Goal: Task Accomplishment & Management: Manage account settings

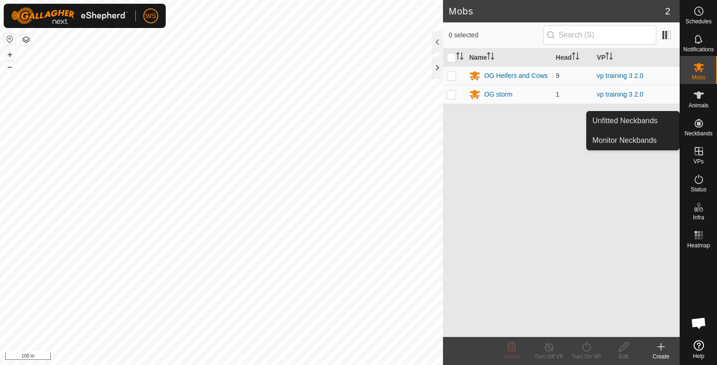
click at [697, 136] on span "Neckbands" at bounding box center [698, 134] width 28 height 6
click at [634, 120] on link "Unfitted Neckbands" at bounding box center [632, 120] width 92 height 19
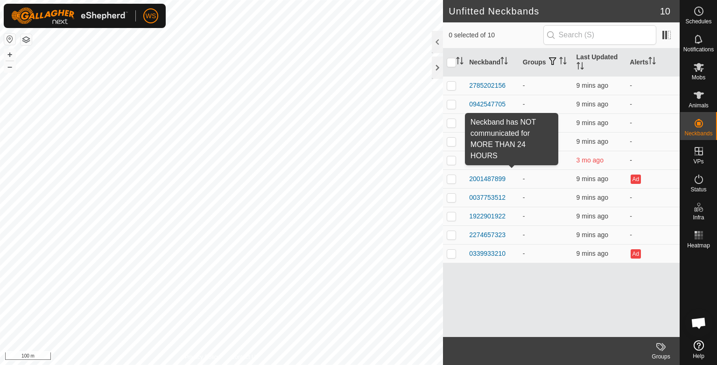
click at [512, 157] on span at bounding box center [511, 159] width 7 height 7
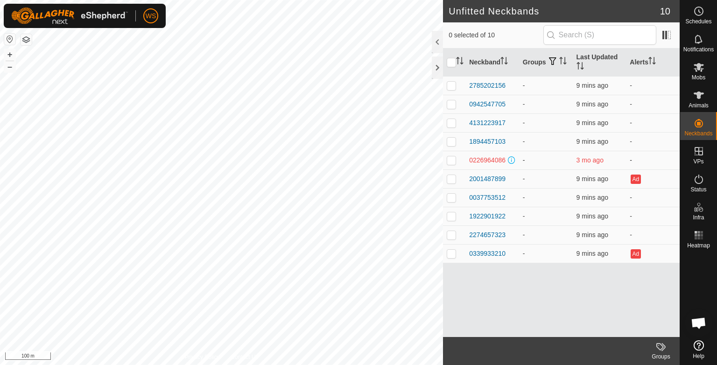
click at [595, 159] on span "3 mo ago" at bounding box center [589, 159] width 27 height 7
click at [450, 160] on p-checkbox at bounding box center [450, 159] width 9 height 7
click at [451, 161] on p-checkbox at bounding box center [450, 159] width 9 height 7
checkbox input "false"
click at [471, 160] on div "0226964086" at bounding box center [487, 160] width 36 height 10
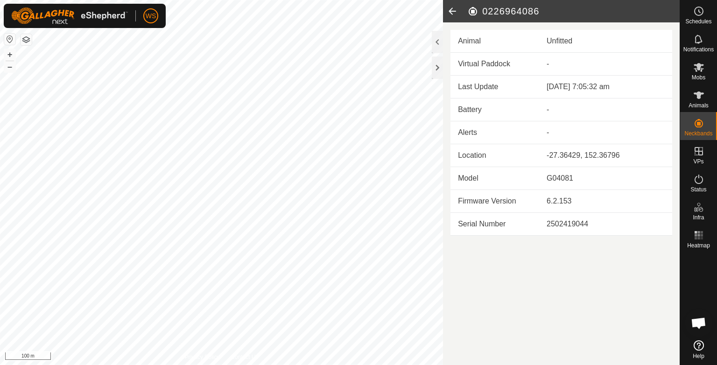
click at [453, 10] on icon at bounding box center [452, 11] width 19 height 22
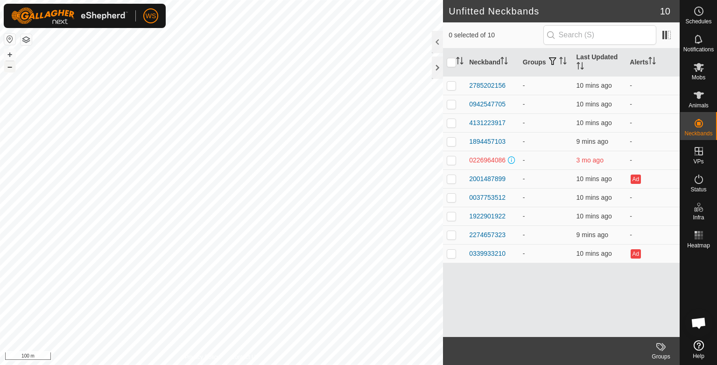
click at [13, 64] on button "–" at bounding box center [9, 66] width 11 height 11
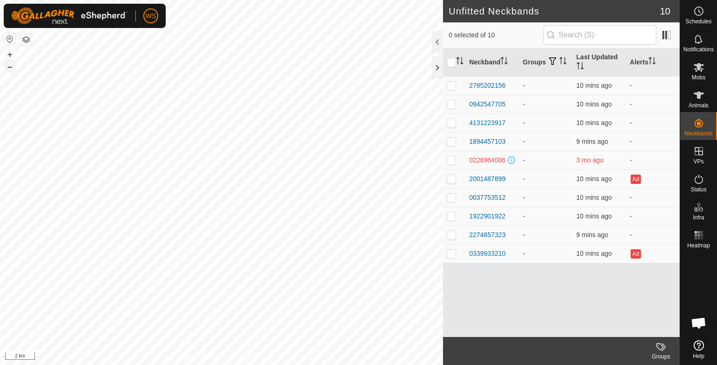
click at [11, 65] on button "–" at bounding box center [9, 66] width 11 height 11
click at [14, 52] on button "+" at bounding box center [9, 54] width 11 height 11
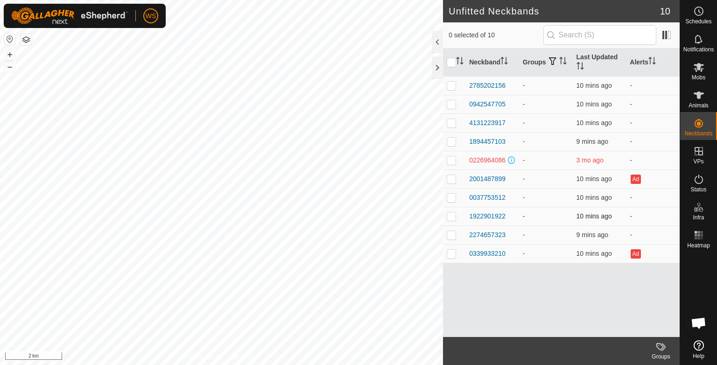
click at [539, 213] on div "Unfitted Neckbands 10 0 selected of 10 Neckband Groups Last Updated Alerts 2785…" at bounding box center [339, 182] width 679 height 365
click at [10, 51] on button "+" at bounding box center [9, 54] width 11 height 11
click at [9, 57] on button "+" at bounding box center [9, 54] width 11 height 11
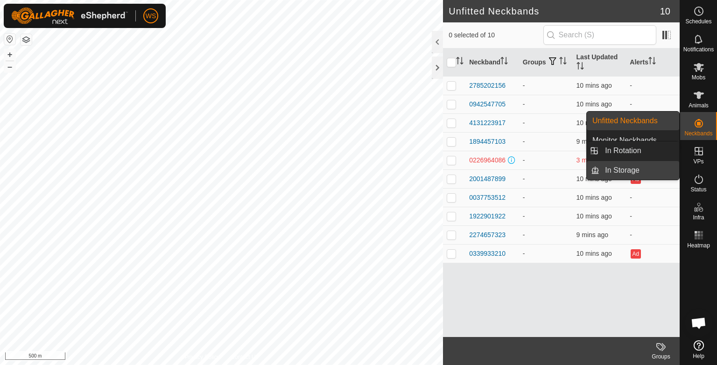
click at [632, 176] on link "In Storage" at bounding box center [639, 170] width 80 height 19
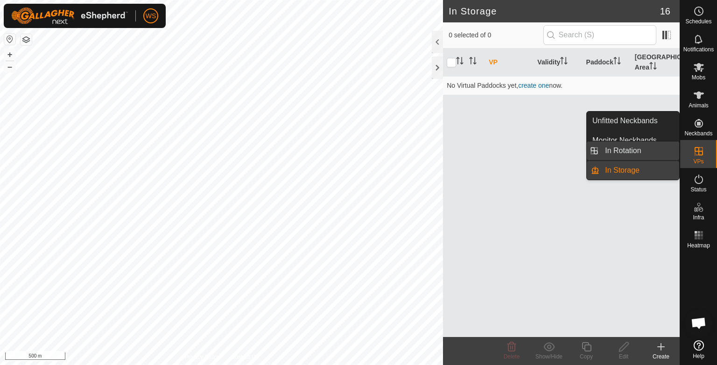
click at [613, 146] on link "In Rotation" at bounding box center [639, 150] width 80 height 19
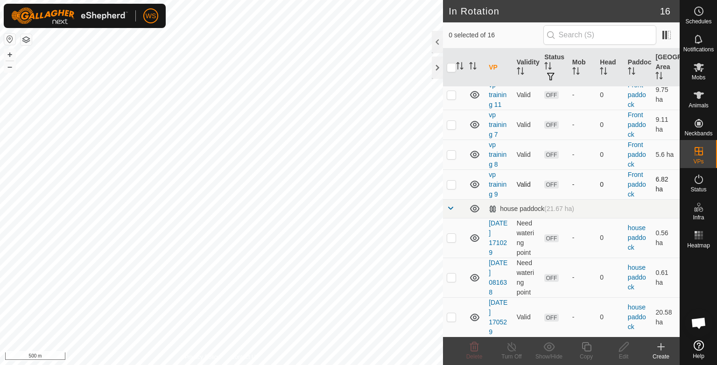
scroll to position [58, 0]
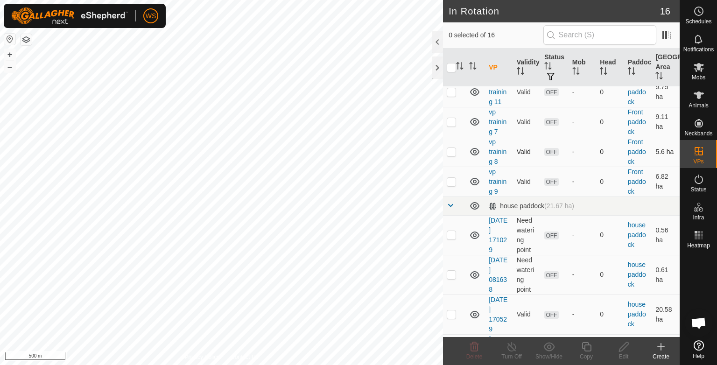
click at [472, 150] on icon at bounding box center [474, 151] width 11 height 11
click at [474, 181] on icon at bounding box center [474, 181] width 11 height 11
click at [472, 121] on icon at bounding box center [474, 121] width 11 height 11
click at [475, 93] on icon at bounding box center [474, 91] width 11 height 11
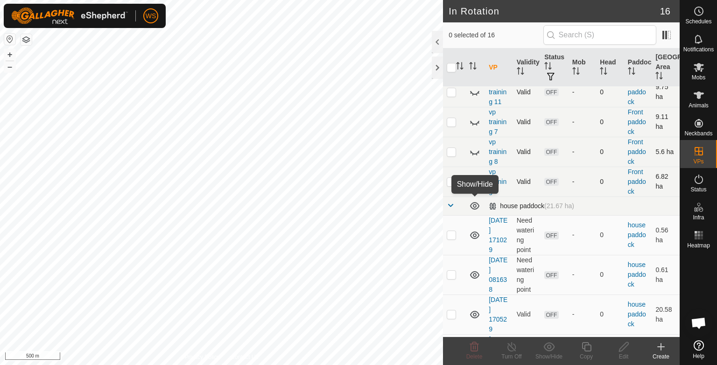
click at [473, 203] on icon at bounding box center [474, 205] width 11 height 11
click at [450, 236] on p-checkbox at bounding box center [450, 234] width 9 height 7
checkbox input "false"
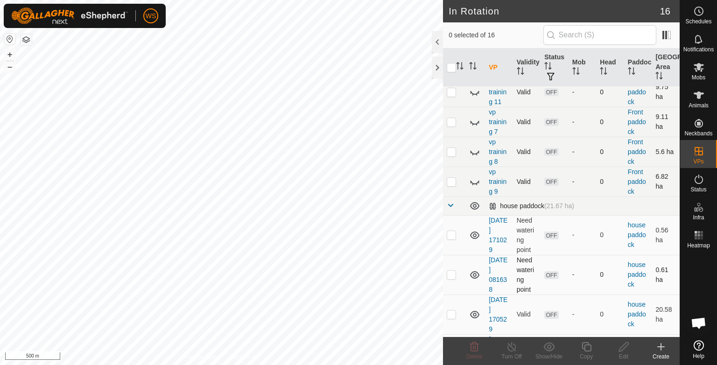
click at [448, 274] on p-checkbox at bounding box center [450, 274] width 9 height 7
checkbox input "false"
click at [450, 314] on p-checkbox at bounding box center [450, 313] width 9 height 7
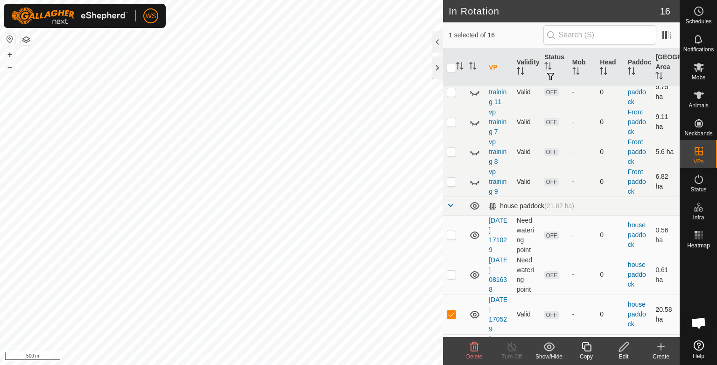
checkbox input "false"
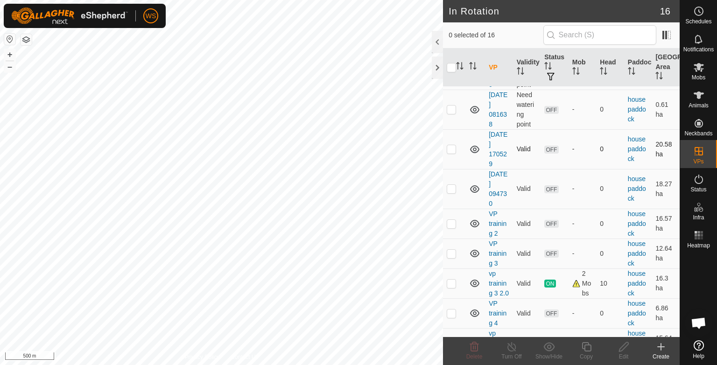
scroll to position [223, 0]
click at [453, 224] on p-checkbox at bounding box center [450, 222] width 9 height 7
checkbox input "false"
click at [450, 250] on p-checkbox at bounding box center [450, 252] width 9 height 7
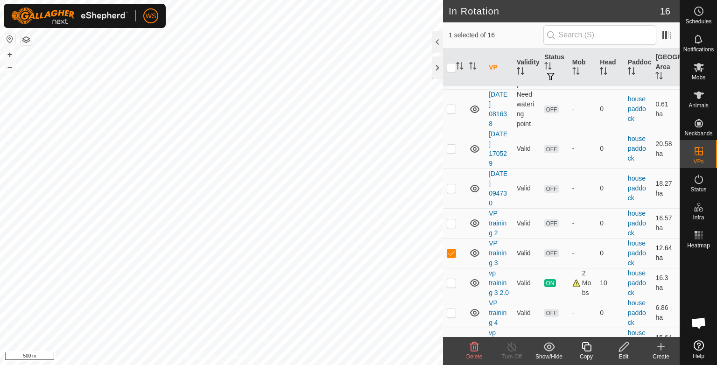
click at [450, 250] on p-checkbox at bounding box center [450, 252] width 9 height 7
checkbox input "false"
click at [453, 286] on p-checkbox at bounding box center [450, 282] width 9 height 7
checkbox input "true"
click at [586, 356] on div "Copy" at bounding box center [585, 356] width 37 height 8
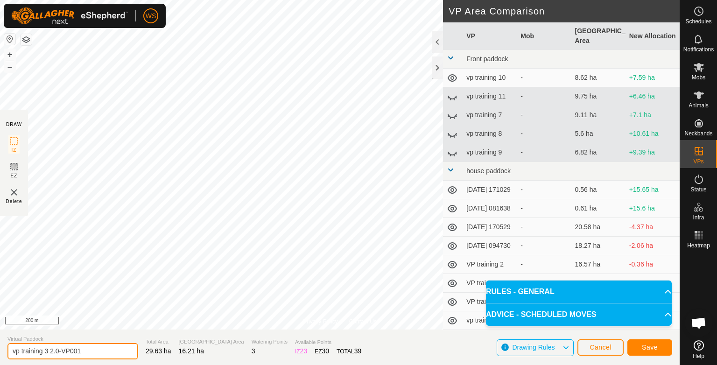
drag, startPoint x: 84, startPoint y: 351, endPoint x: 0, endPoint y: 347, distance: 84.1
click at [0, 347] on section "Virtual Paddock vp training 3 2.0-VP001 Total Area 29.63 ha Grazing Area 16.21 …" at bounding box center [339, 346] width 679 height 35
type input "vp conbined"
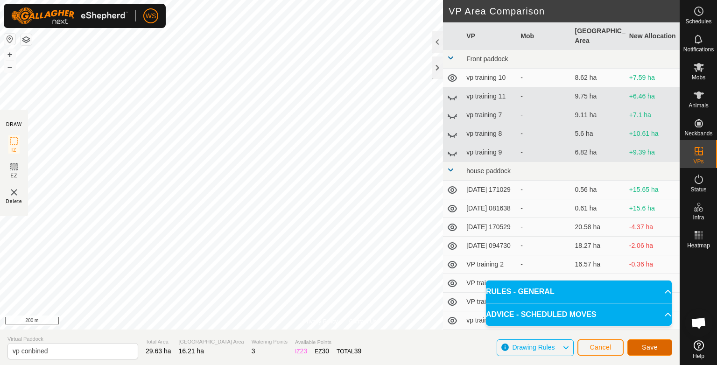
click at [653, 350] on span "Save" at bounding box center [649, 346] width 16 height 7
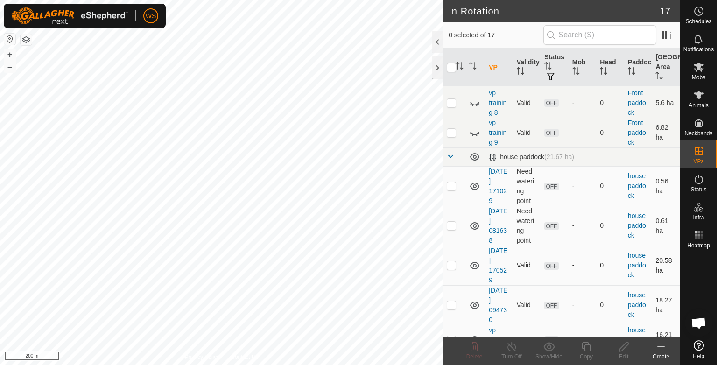
scroll to position [103, 0]
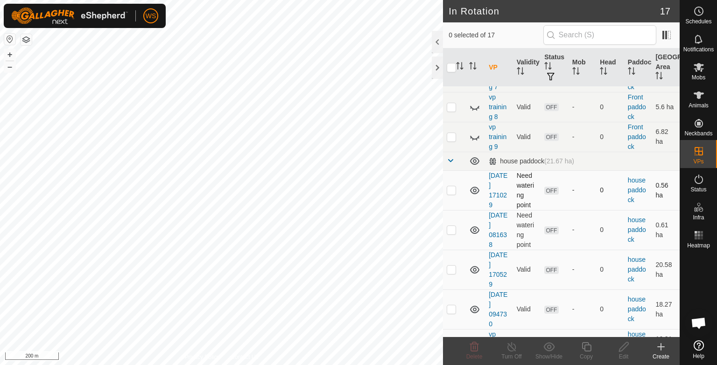
click at [451, 186] on p-checkbox at bounding box center [450, 189] width 9 height 7
checkbox input "false"
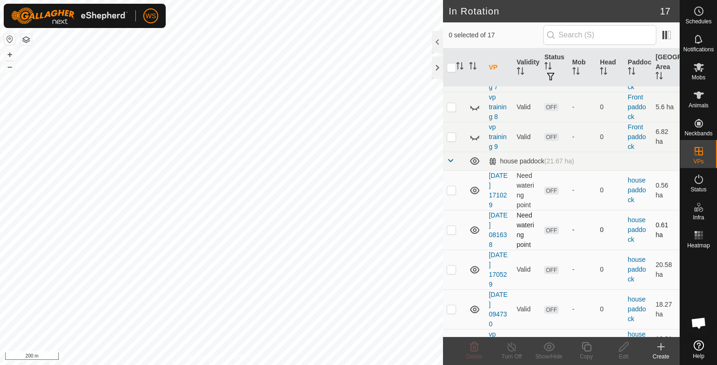
click at [452, 230] on p-checkbox at bounding box center [450, 229] width 9 height 7
checkbox input "true"
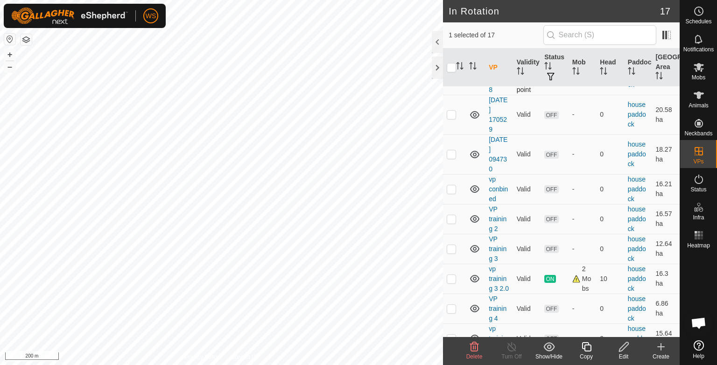
click at [452, 230] on td at bounding box center [454, 219] width 22 height 30
checkbox input "true"
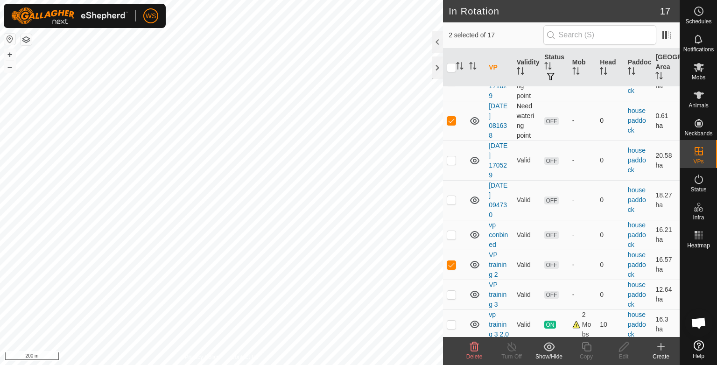
scroll to position [211, 0]
click at [451, 120] on p-checkbox at bounding box center [450, 120] width 9 height 7
checkbox input "false"
click at [474, 122] on icon at bounding box center [474, 121] width 11 height 11
click at [472, 165] on icon at bounding box center [474, 160] width 11 height 11
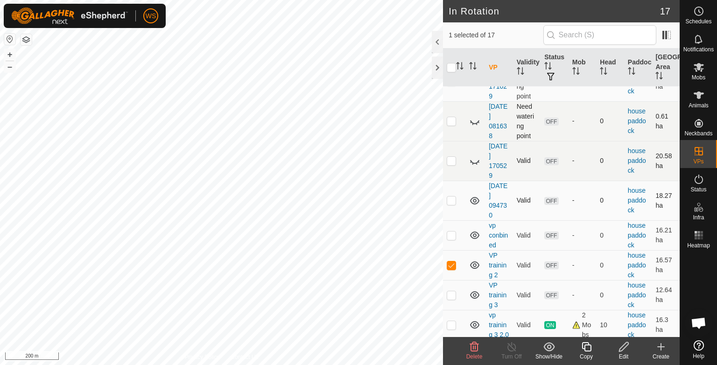
click at [470, 198] on icon at bounding box center [474, 200] width 9 height 7
click at [475, 235] on icon at bounding box center [474, 234] width 9 height 7
click at [475, 235] on icon at bounding box center [474, 235] width 11 height 11
click at [497, 235] on link "vp conbined" at bounding box center [497, 235] width 19 height 27
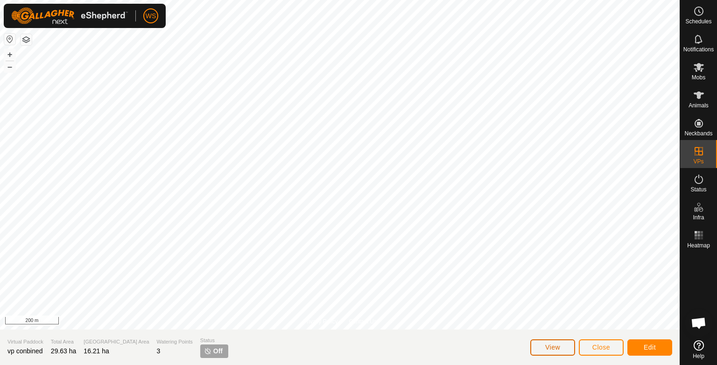
click at [558, 352] on button "View" at bounding box center [552, 347] width 45 height 16
click at [701, 180] on icon at bounding box center [698, 179] width 11 height 11
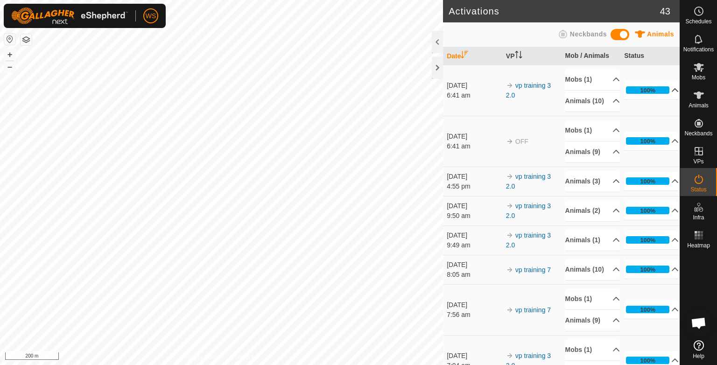
click at [661, 93] on p-accordion-header "100%" at bounding box center [651, 90] width 55 height 19
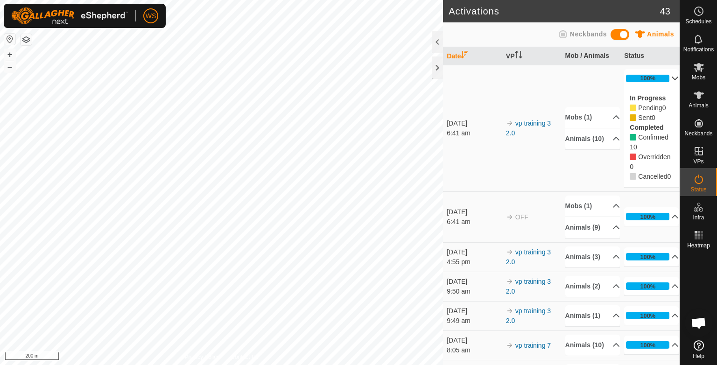
click at [661, 76] on p-accordion-header "100%" at bounding box center [651, 78] width 55 height 19
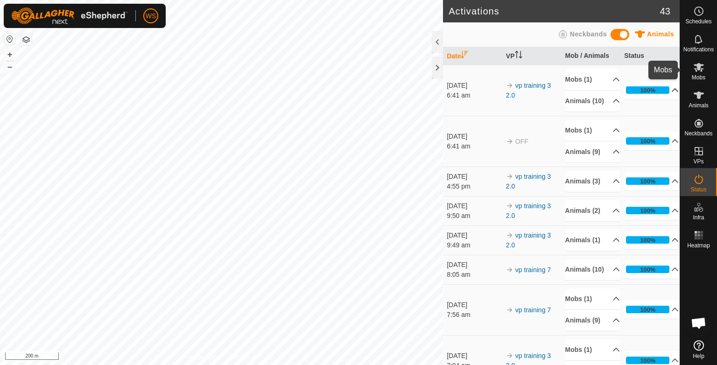
click at [696, 70] on icon at bounding box center [698, 67] width 10 height 9
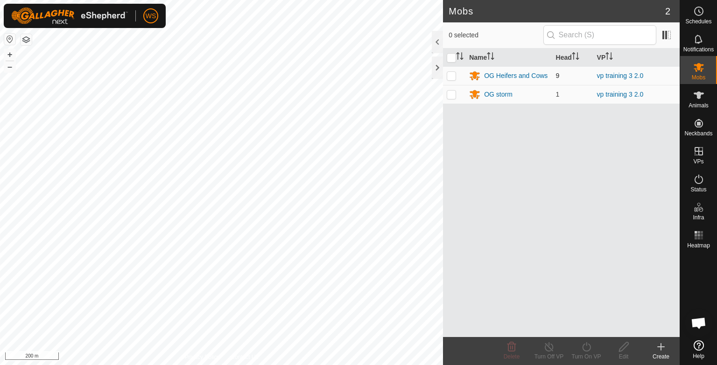
click at [454, 76] on p-checkbox at bounding box center [450, 75] width 9 height 7
checkbox input "true"
click at [453, 95] on p-checkbox at bounding box center [450, 94] width 9 height 7
checkbox input "true"
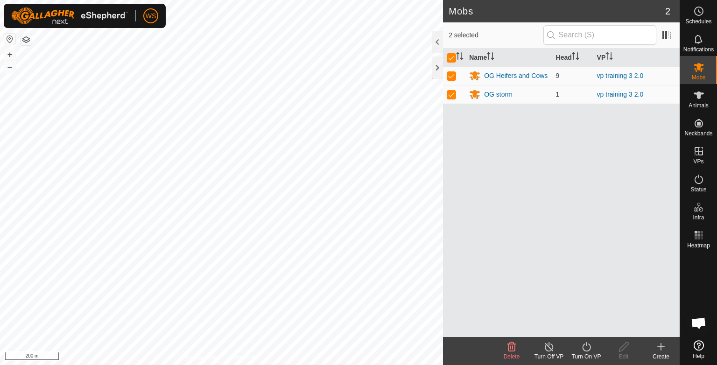
click at [585, 354] on div "Turn On VP" at bounding box center [585, 356] width 37 height 8
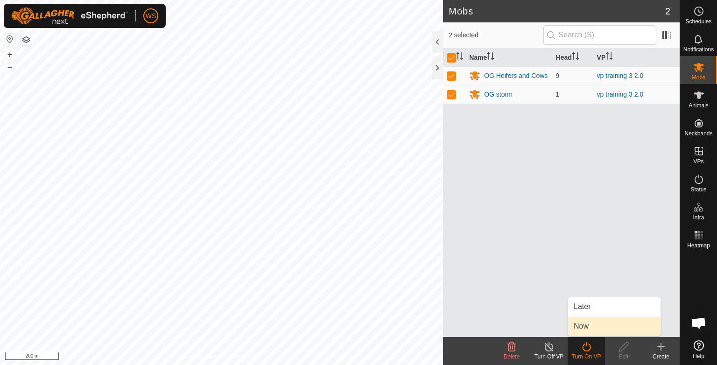
click at [588, 329] on link "Now" at bounding box center [614, 326] width 92 height 19
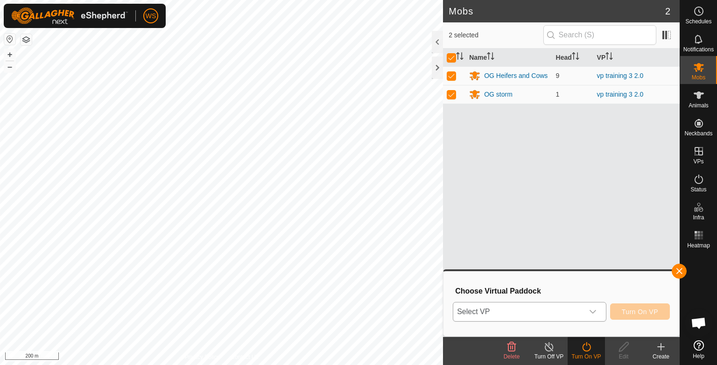
click at [596, 308] on icon "dropdown trigger" at bounding box center [592, 311] width 7 height 7
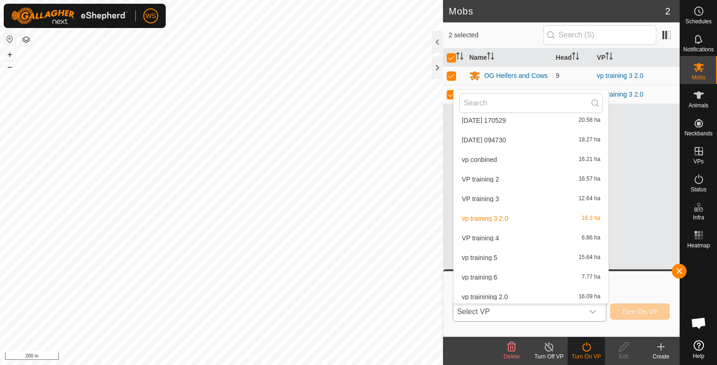
scroll to position [188, 0]
click at [487, 158] on li "vp conbined 16.21 ha" at bounding box center [530, 156] width 154 height 19
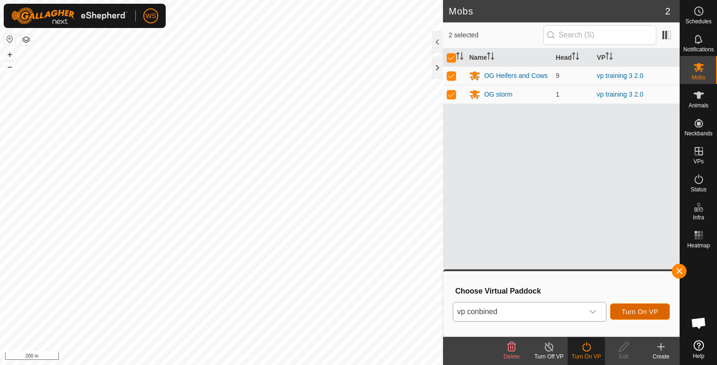
click at [653, 308] on span "Turn On VP" at bounding box center [639, 311] width 36 height 7
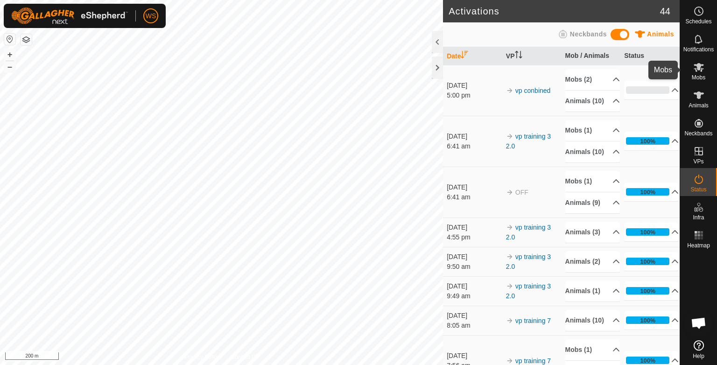
click at [699, 68] on icon at bounding box center [698, 67] width 10 height 9
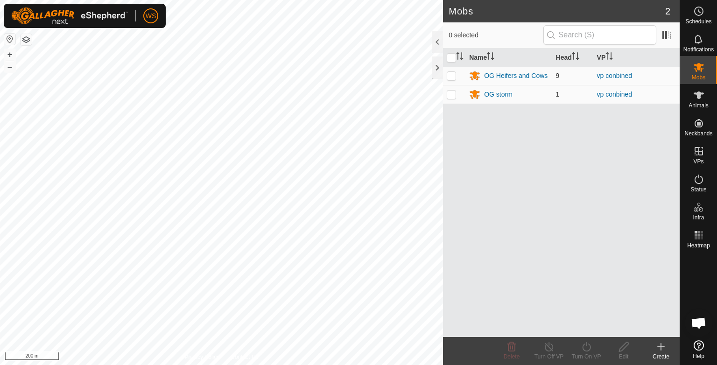
click at [448, 76] on p-checkbox at bounding box center [450, 75] width 9 height 7
checkbox input "true"
click at [452, 93] on p-checkbox at bounding box center [450, 94] width 9 height 7
checkbox input "true"
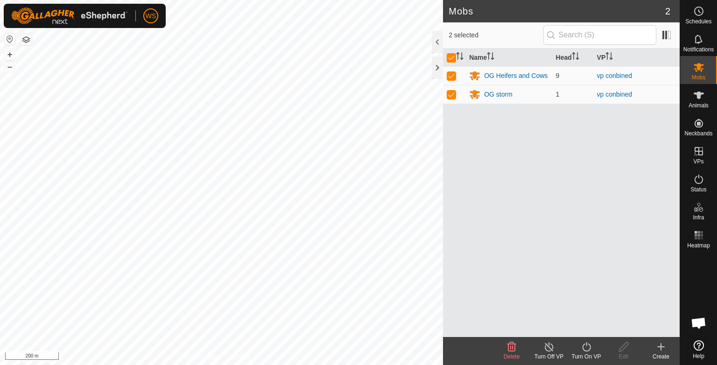
click at [551, 351] on icon at bounding box center [549, 346] width 12 height 11
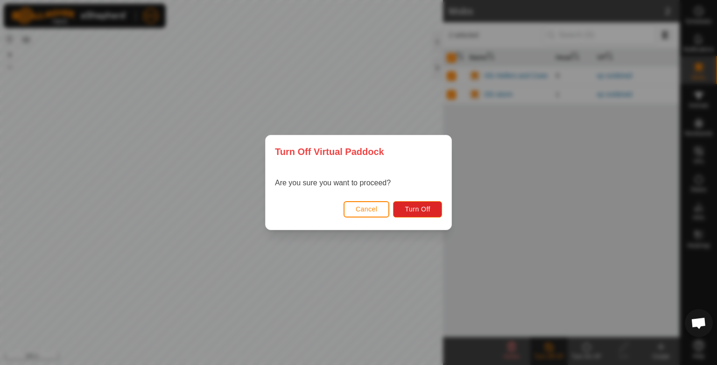
click at [362, 212] on span "Cancel" at bounding box center [366, 208] width 22 height 7
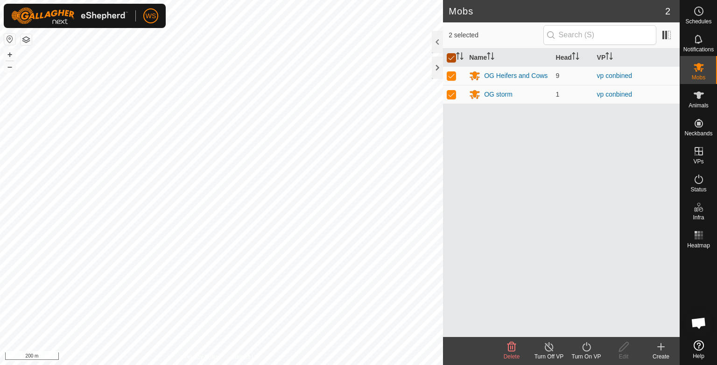
click at [448, 56] on input "checkbox" at bounding box center [450, 57] width 9 height 9
checkbox input "false"
click at [699, 40] on icon at bounding box center [698, 39] width 11 height 11
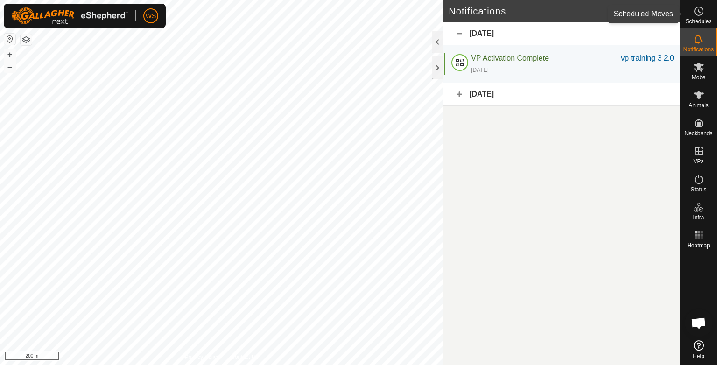
click at [699, 19] on span "Schedules" at bounding box center [698, 22] width 26 height 6
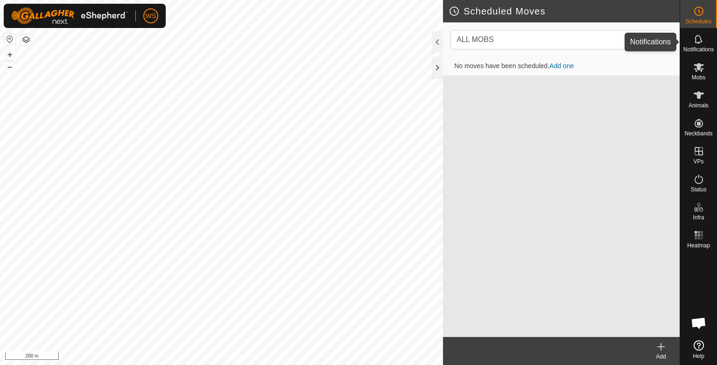
click at [700, 42] on icon at bounding box center [698, 39] width 11 height 11
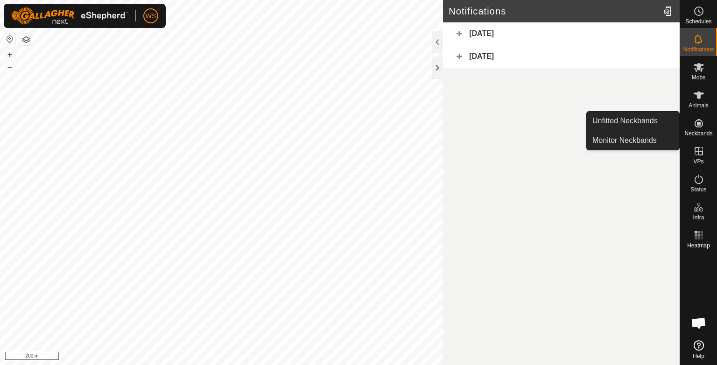
click at [703, 129] on es-neckbands-svg-icon at bounding box center [698, 123] width 17 height 15
click at [629, 124] on link "Unfitted Neckbands" at bounding box center [632, 120] width 92 height 19
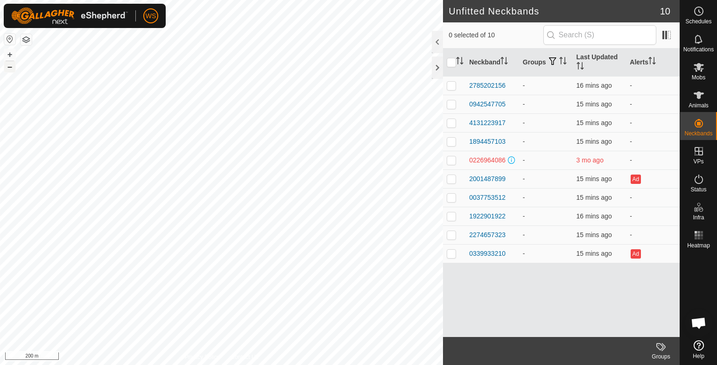
click at [13, 68] on button "–" at bounding box center [9, 66] width 11 height 11
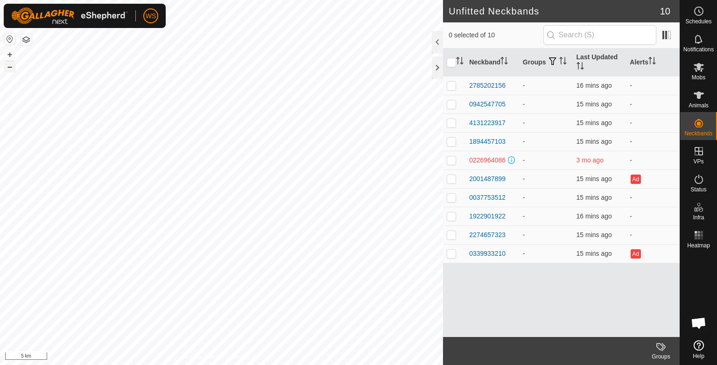
click at [7, 70] on button "–" at bounding box center [9, 66] width 11 height 11
click at [10, 52] on button "+" at bounding box center [9, 54] width 11 height 11
click at [12, 64] on button "–" at bounding box center [9, 66] width 11 height 11
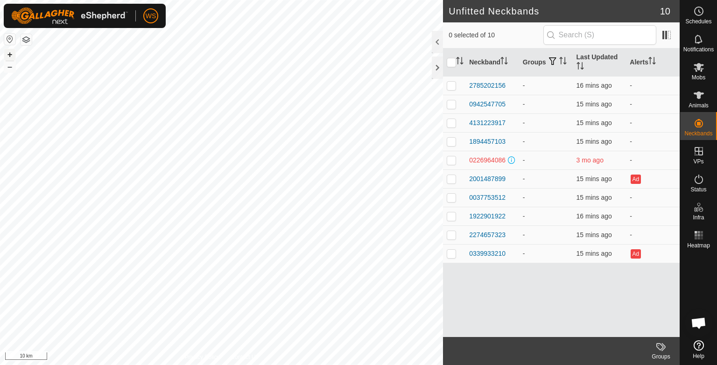
click at [9, 57] on button "+" at bounding box center [9, 54] width 11 height 11
click at [9, 56] on button "+" at bounding box center [9, 54] width 11 height 11
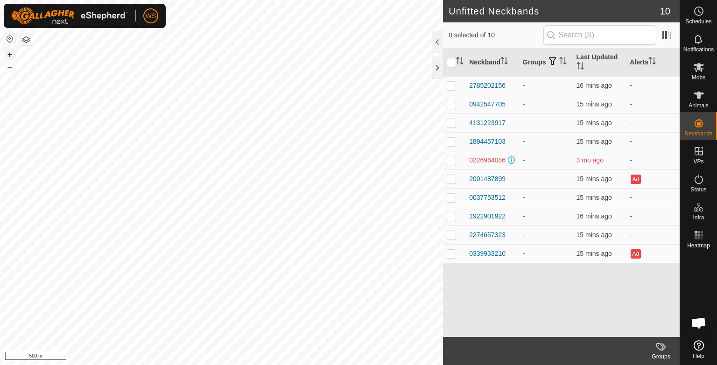
click at [11, 52] on button "+" at bounding box center [9, 54] width 11 height 11
click at [9, 38] on button "button" at bounding box center [9, 39] width 11 height 11
click at [25, 40] on button "button" at bounding box center [26, 39] width 11 height 11
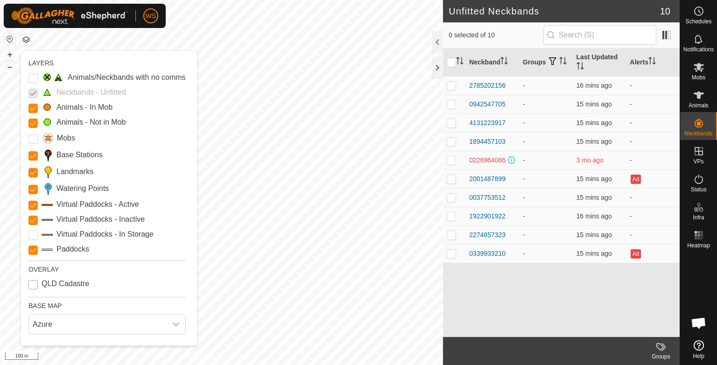
click at [30, 286] on Cadastre "QLD Cadastre" at bounding box center [32, 284] width 9 height 9
click at [35, 283] on Cadastre "QLD Cadastre" at bounding box center [32, 284] width 9 height 9
checkbox Cadastre "false"
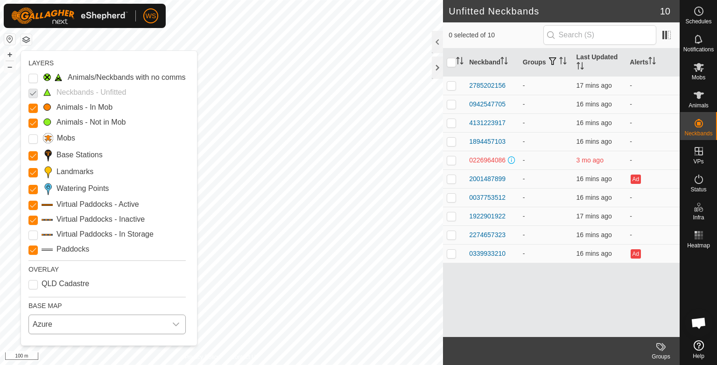
click at [124, 324] on span "Azure" at bounding box center [98, 324] width 138 height 19
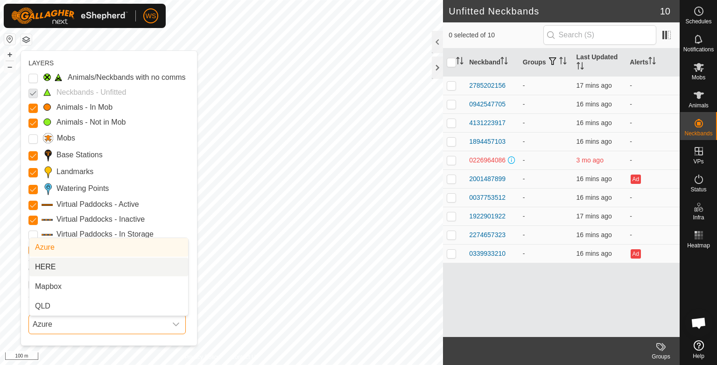
click at [64, 267] on li "HERE" at bounding box center [108, 267] width 159 height 19
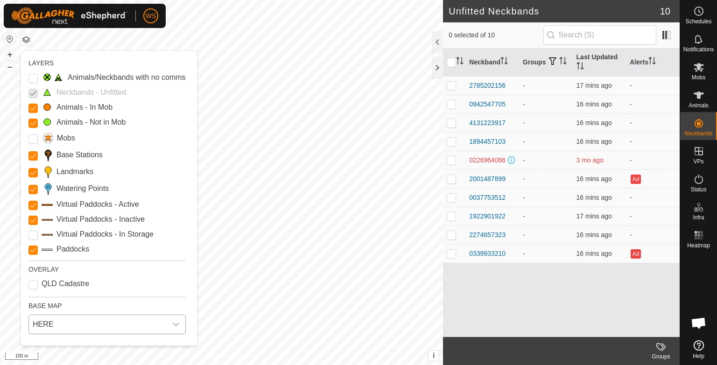
click at [183, 322] on div "dropdown trigger" at bounding box center [176, 324] width 19 height 19
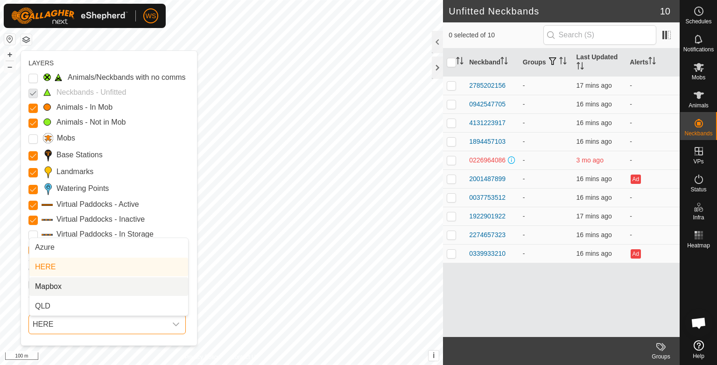
click at [67, 285] on li "Mapbox" at bounding box center [108, 286] width 159 height 19
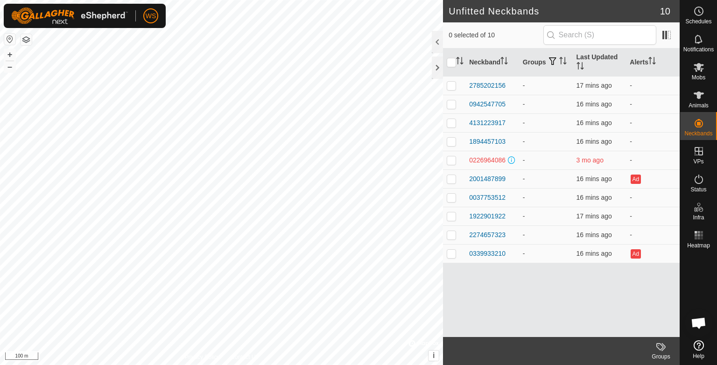
click at [523, 294] on div "Neckband Groups Last Updated Alerts 2785202156 - 17 mins ago - 0942547705 - 16 …" at bounding box center [561, 193] width 237 height 288
click at [190, 60] on li at bounding box center [193, 60] width 92 height 0
click at [179, 49] on link "Settings" at bounding box center [193, 51] width 92 height 15
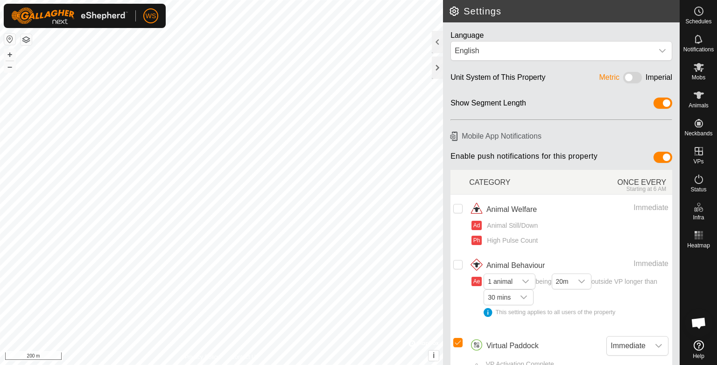
scroll to position [29, 0]
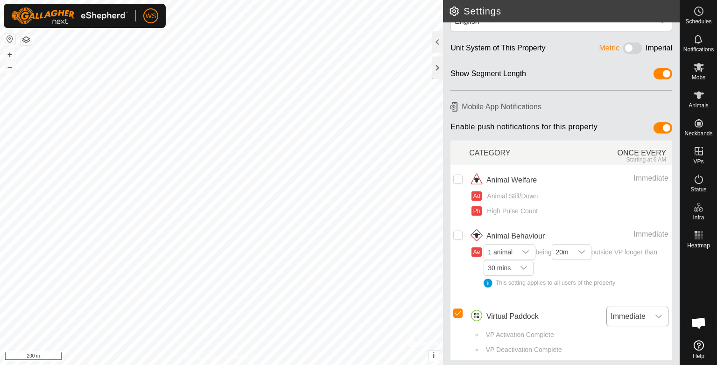
click at [649, 310] on div "dropdown trigger" at bounding box center [658, 316] width 19 height 19
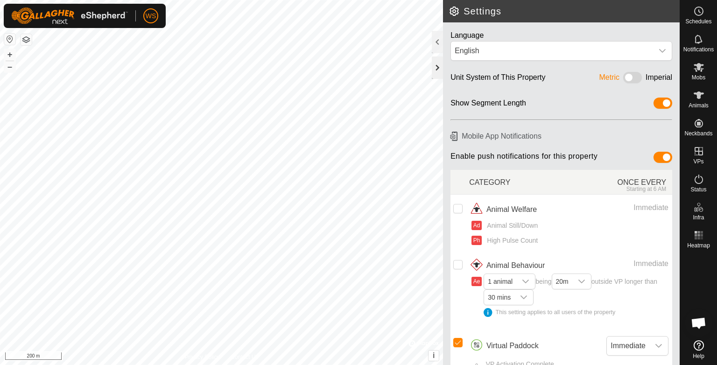
click at [438, 68] on div at bounding box center [437, 67] width 11 height 22
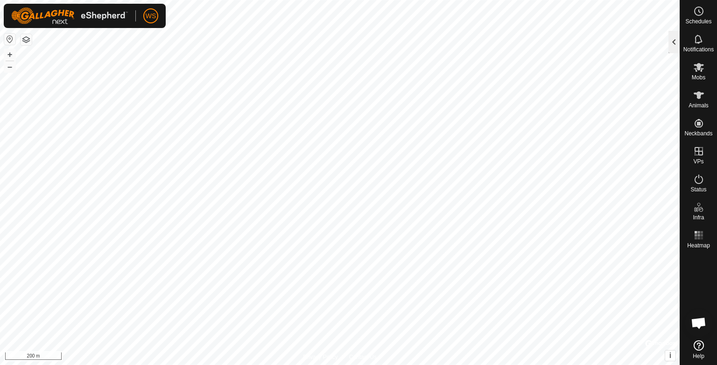
click at [674, 40] on div at bounding box center [673, 42] width 11 height 22
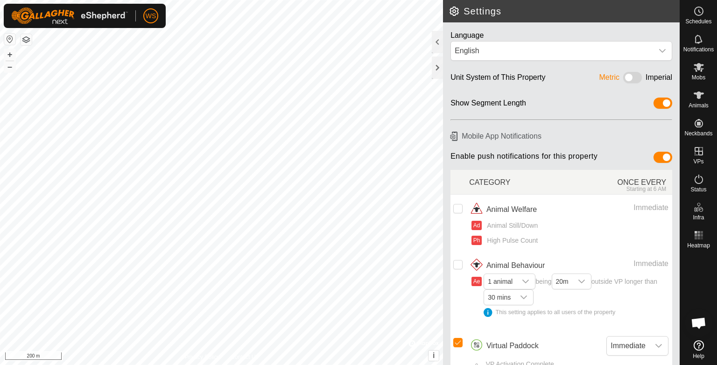
click at [11, 14] on img at bounding box center [69, 15] width 117 height 17
click at [154, 11] on span "WS" at bounding box center [151, 16] width 11 height 10
click at [28, 41] on button "button" at bounding box center [26, 39] width 11 height 11
click at [700, 99] on icon at bounding box center [698, 95] width 11 height 11
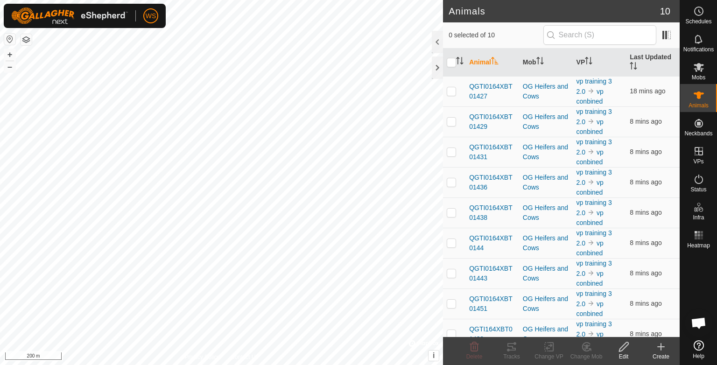
click at [657, 351] on icon at bounding box center [660, 346] width 11 height 11
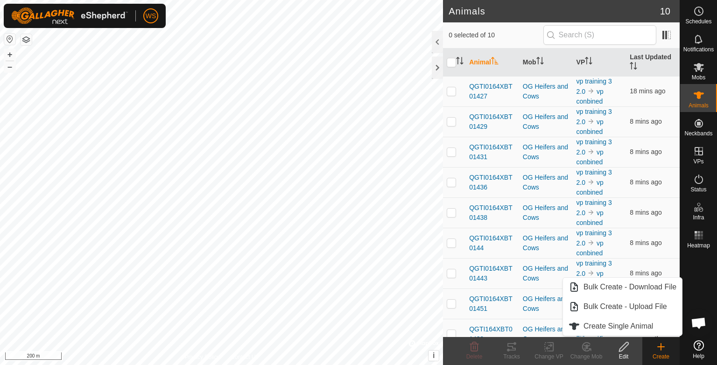
click at [662, 351] on icon at bounding box center [660, 346] width 11 height 11
click at [623, 326] on link "Create Single Animal" at bounding box center [622, 326] width 119 height 19
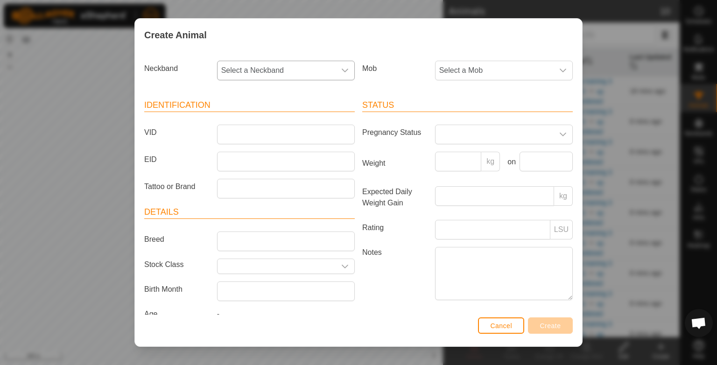
click at [346, 76] on div "dropdown trigger" at bounding box center [344, 70] width 19 height 19
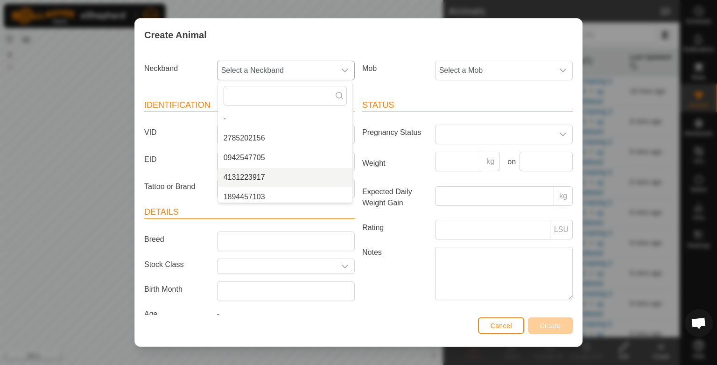
click at [269, 180] on li "4131223917" at bounding box center [285, 177] width 134 height 19
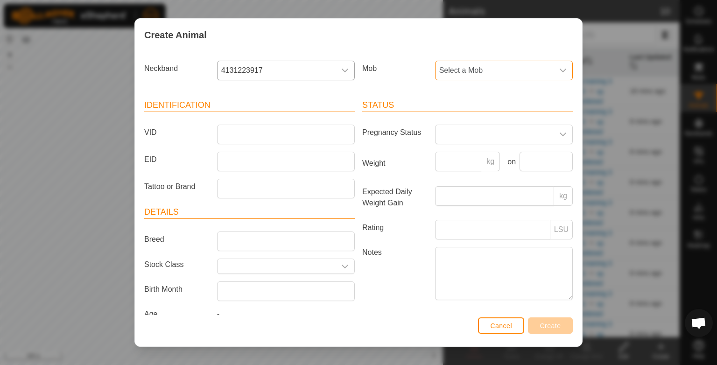
click at [450, 75] on span "Select a Mob" at bounding box center [494, 70] width 118 height 19
type input "cows at dads"
click at [394, 95] on div "Status Pregnancy Status Weight kg on Expected Daily Weight Gain kg Rating LSU N…" at bounding box center [467, 211] width 218 height 247
click at [511, 327] on span "Cancel" at bounding box center [501, 325] width 22 height 7
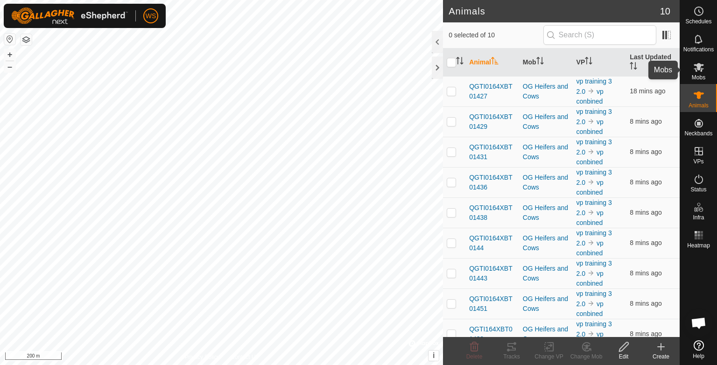
click at [704, 66] on es-mob-svg-icon at bounding box center [698, 67] width 17 height 15
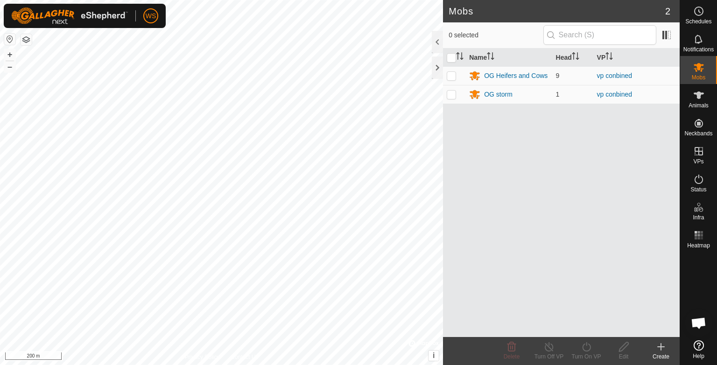
click at [662, 349] on icon at bounding box center [660, 346] width 11 height 11
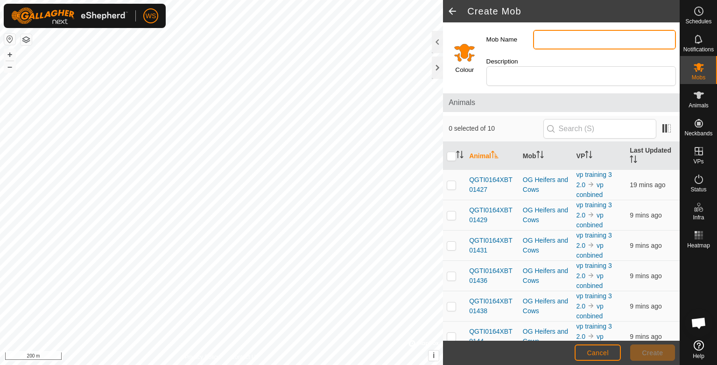
click at [579, 37] on input "Mob Name" at bounding box center [604, 40] width 143 height 20
type input "cows at dada"
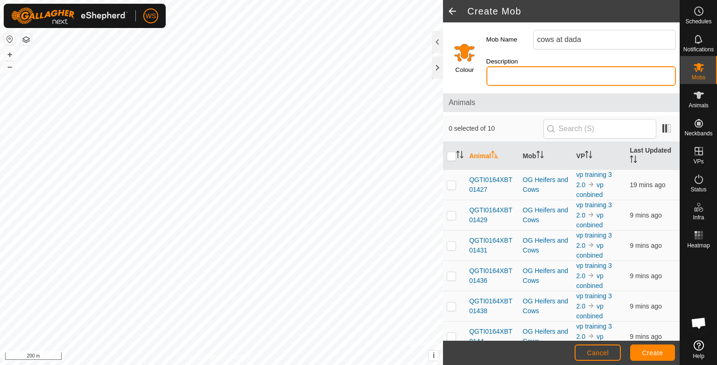
click at [591, 70] on input "Description" at bounding box center [580, 76] width 189 height 20
type input "cows"
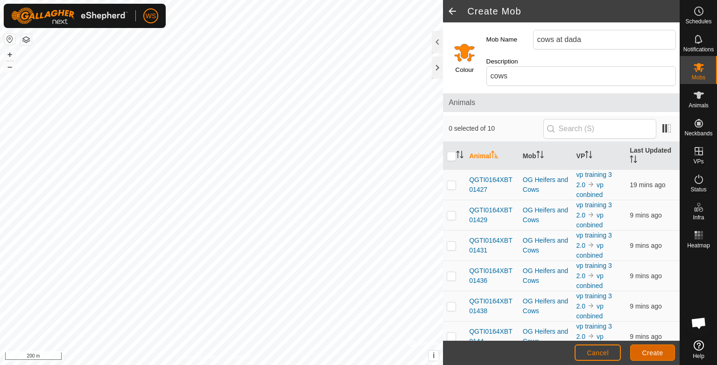
click at [651, 358] on button "Create" at bounding box center [652, 352] width 45 height 16
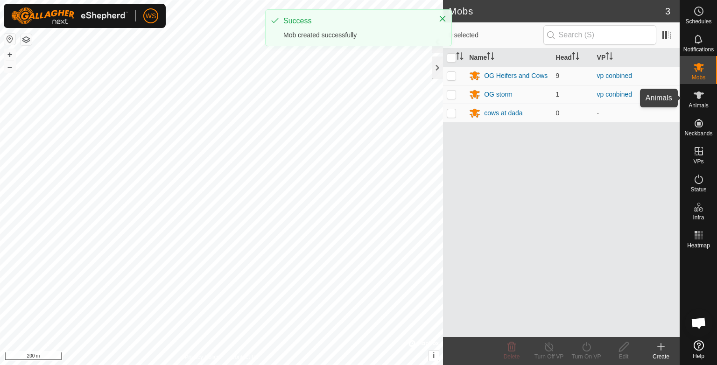
click at [700, 98] on icon at bounding box center [698, 95] width 11 height 11
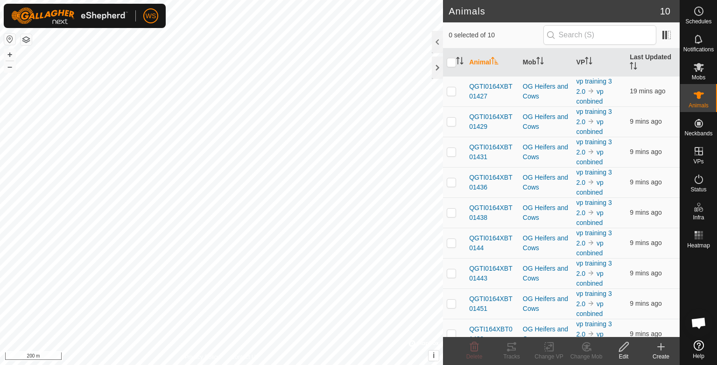
click at [656, 353] on div "Create" at bounding box center [660, 356] width 37 height 8
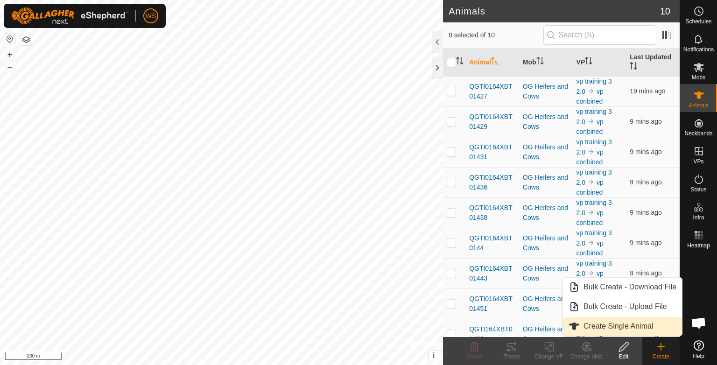
click at [599, 326] on link "Create Single Animal" at bounding box center [622, 326] width 119 height 19
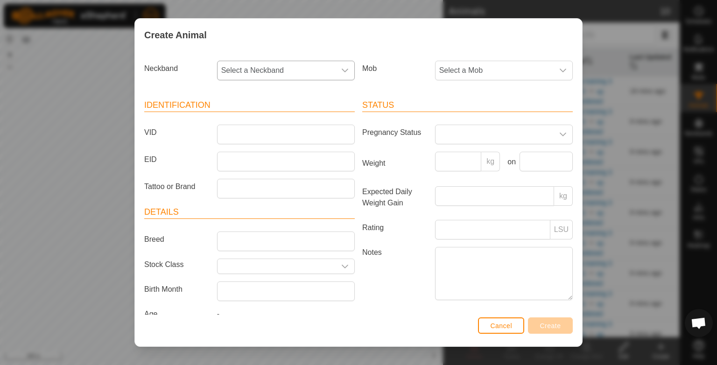
click at [335, 77] on div "dropdown trigger" at bounding box center [344, 70] width 19 height 19
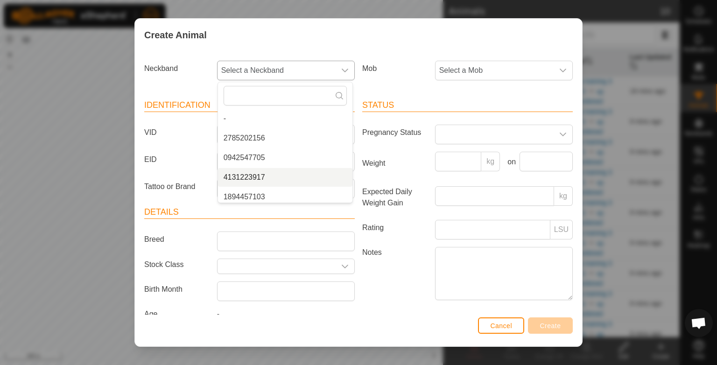
click at [267, 175] on li "4131223917" at bounding box center [285, 177] width 134 height 19
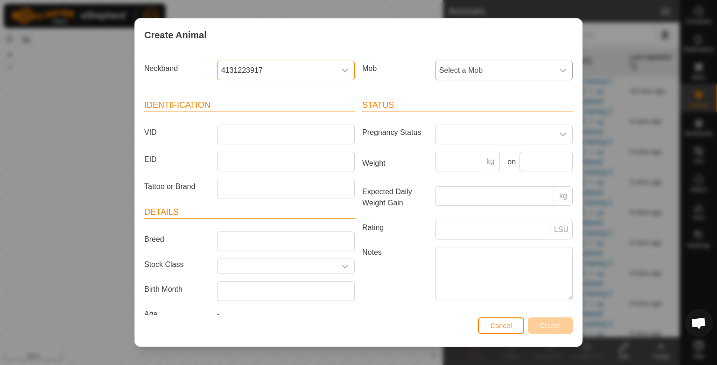
click at [499, 74] on span "Select a Mob" at bounding box center [494, 70] width 118 height 19
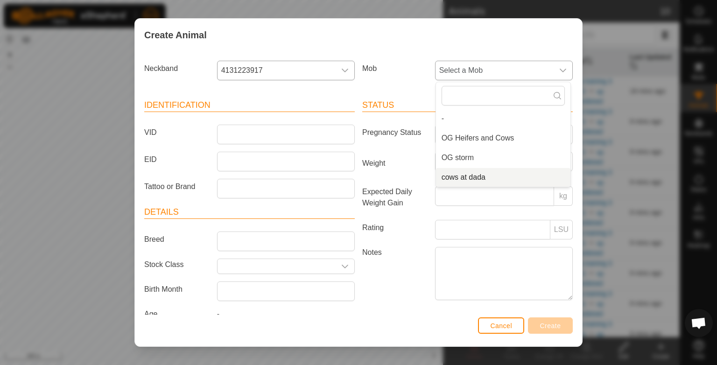
click at [471, 176] on li "cows at dada" at bounding box center [503, 177] width 134 height 19
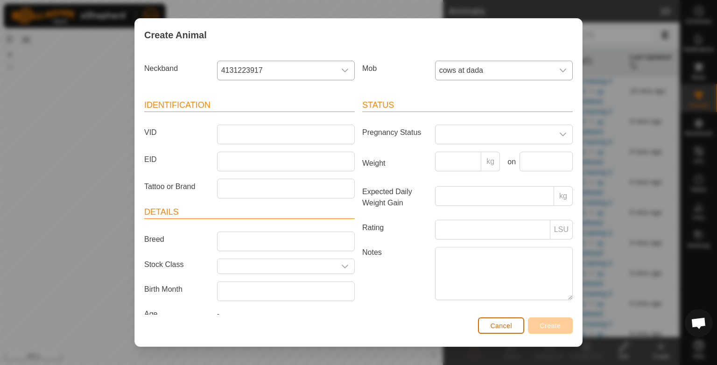
click at [503, 326] on span "Cancel" at bounding box center [501, 325] width 22 height 7
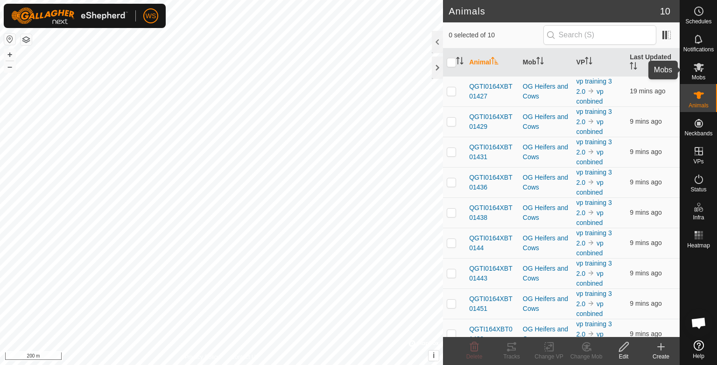
click at [699, 75] on span "Mobs" at bounding box center [698, 78] width 14 height 6
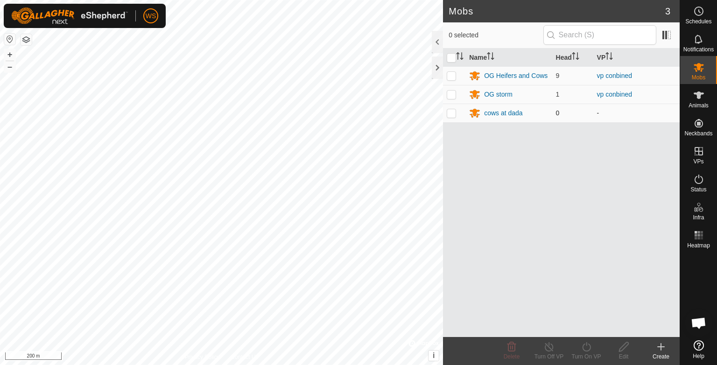
click at [513, 106] on td "cows at dada" at bounding box center [508, 113] width 86 height 19
click at [507, 115] on div "cows at dada" at bounding box center [503, 113] width 39 height 10
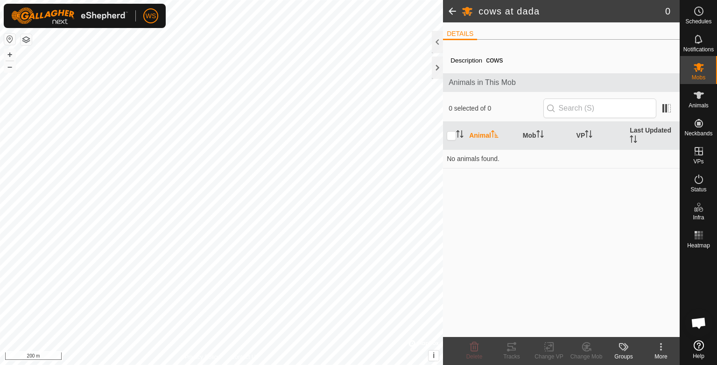
click at [451, 13] on span at bounding box center [452, 11] width 19 height 22
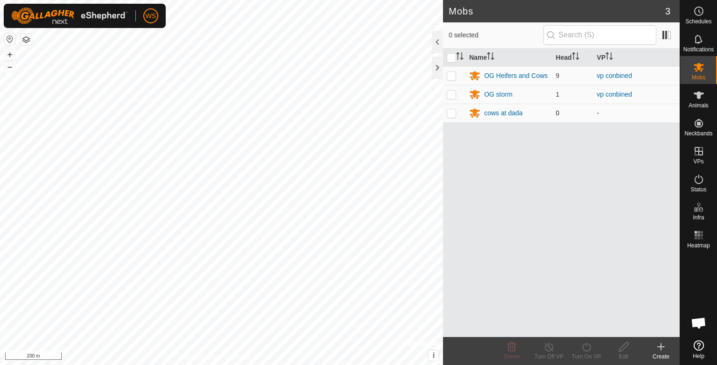
click at [451, 116] on p-checkbox at bounding box center [450, 112] width 9 height 7
checkbox input "true"
click at [623, 355] on div "Edit" at bounding box center [623, 356] width 37 height 8
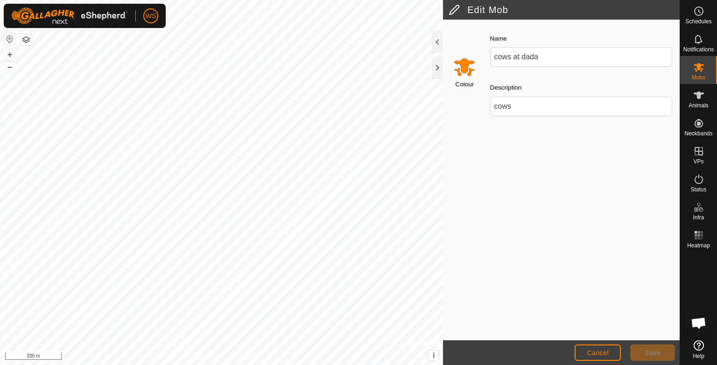
click at [536, 46] on div "Name cows at dada" at bounding box center [580, 50] width 189 height 42
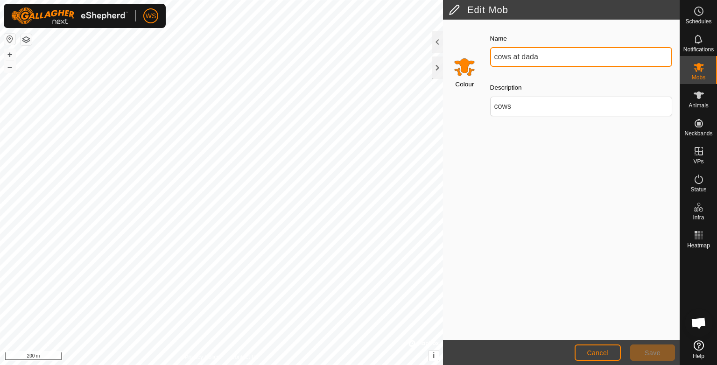
click at [537, 56] on input "cows at dada" at bounding box center [581, 57] width 182 height 20
type input "cows at dads"
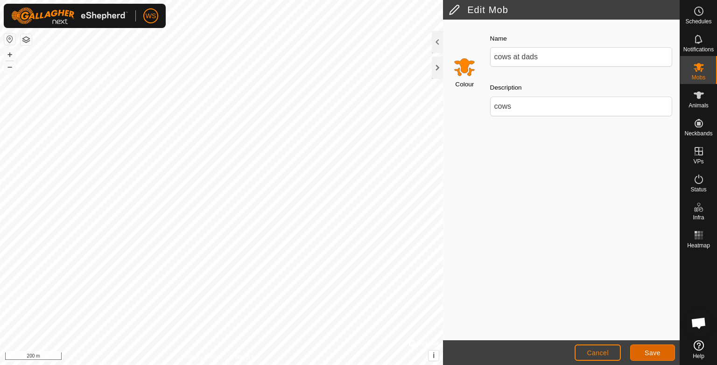
click at [655, 348] on button "Save" at bounding box center [652, 352] width 45 height 16
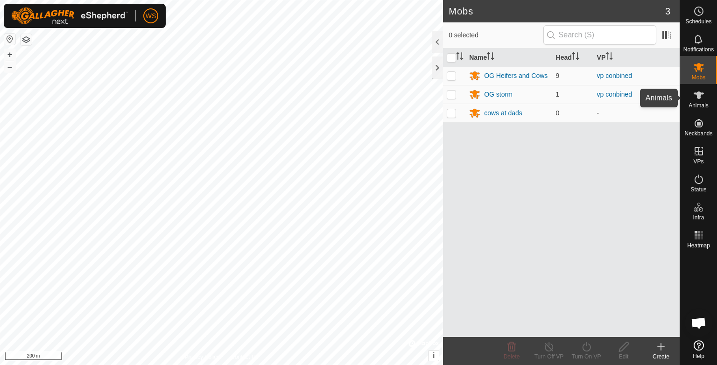
click at [700, 98] on icon at bounding box center [698, 94] width 10 height 7
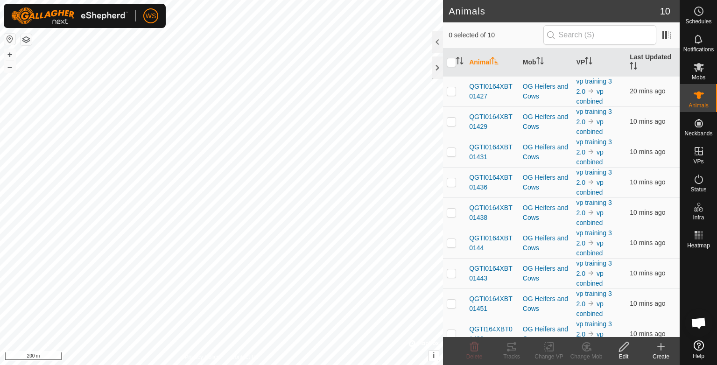
click at [664, 355] on div "Create" at bounding box center [660, 356] width 37 height 8
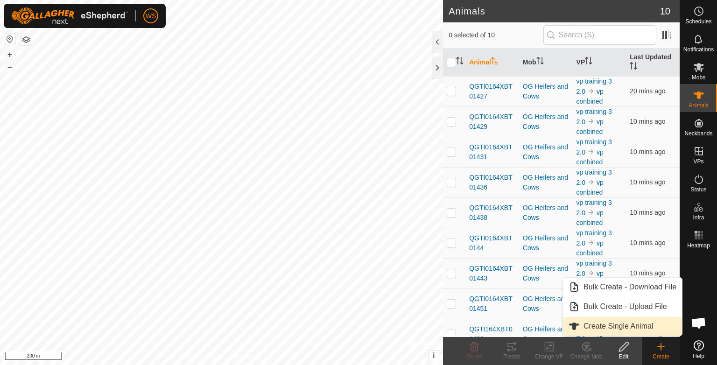
click at [620, 327] on link "Create Single Animal" at bounding box center [622, 326] width 119 height 19
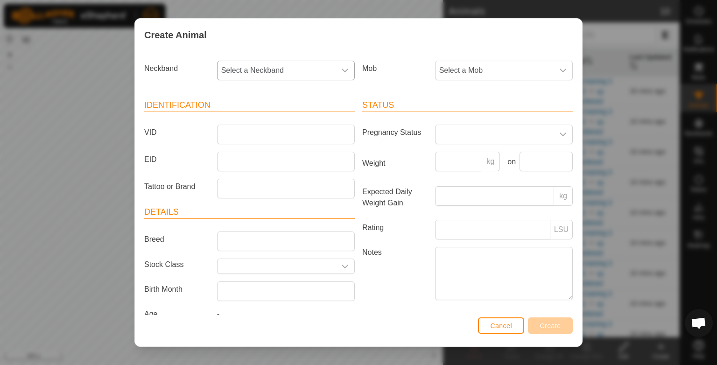
click at [344, 70] on icon "dropdown trigger" at bounding box center [344, 70] width 7 height 7
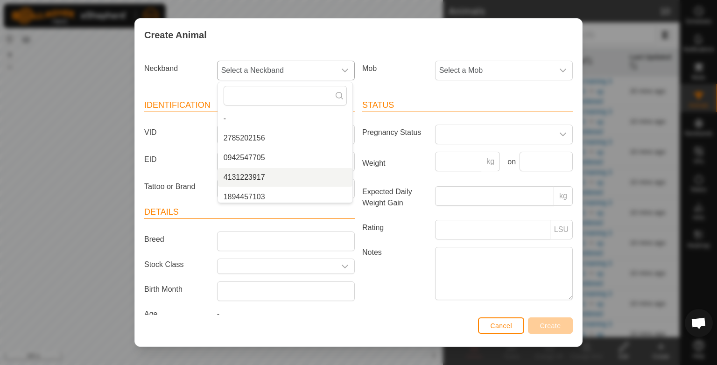
click at [251, 171] on li "4131223917" at bounding box center [285, 177] width 134 height 19
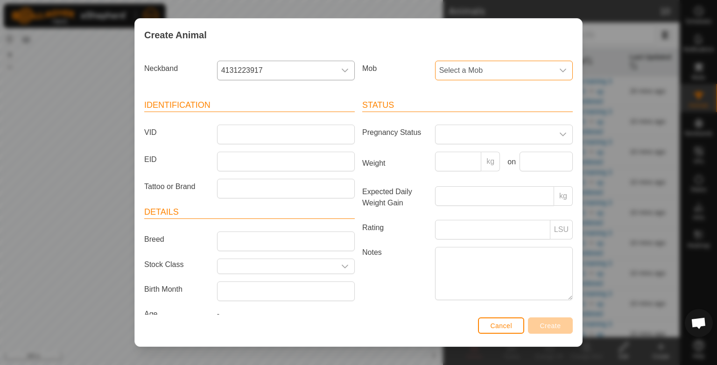
click at [452, 67] on span "Select a Mob" at bounding box center [494, 70] width 118 height 19
drag, startPoint x: 470, startPoint y: 176, endPoint x: 450, endPoint y: 181, distance: 21.0
click at [450, 181] on li "cows at dads" at bounding box center [503, 177] width 134 height 19
click at [483, 136] on span at bounding box center [494, 134] width 118 height 19
click at [470, 217] on li "Pregnant" at bounding box center [503, 214] width 134 height 19
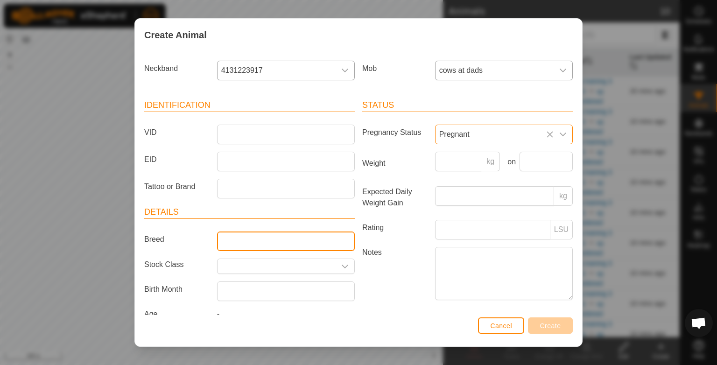
click at [270, 242] on input "Breed" at bounding box center [286, 241] width 138 height 20
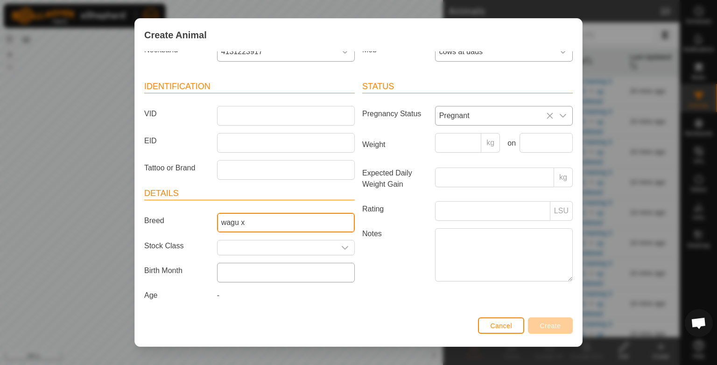
type input "wagu x"
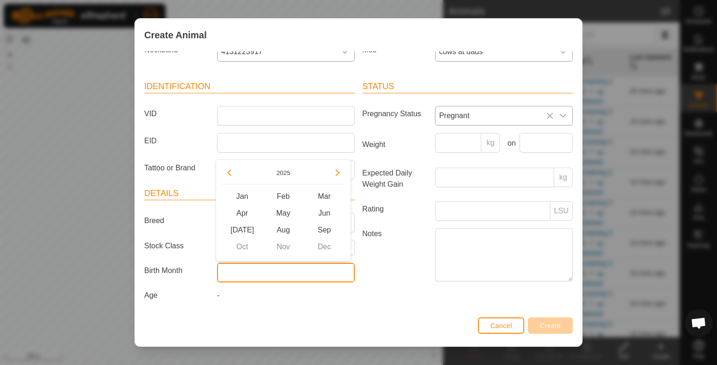
click at [283, 279] on input "text" at bounding box center [286, 273] width 138 height 20
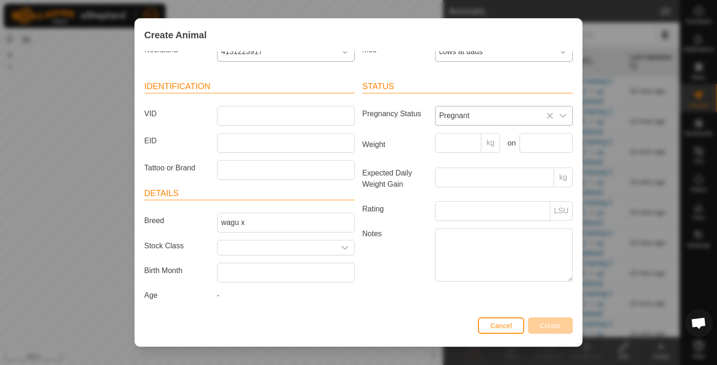
click at [404, 305] on div "Status Pregnancy Status Pregnant Weight kg on Expected Daily Weight Gain kg Rat…" at bounding box center [467, 192] width 218 height 247
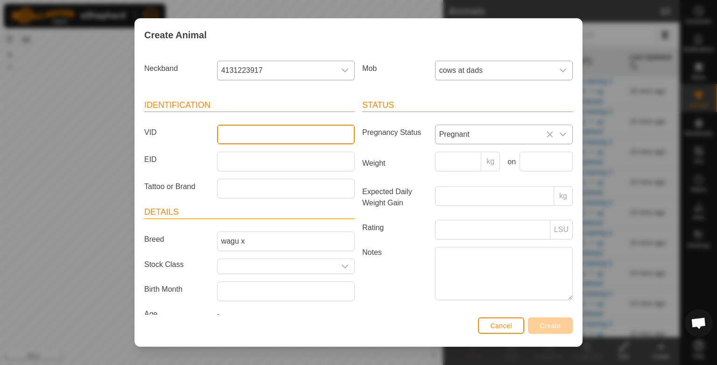
click at [258, 143] on input "VID" at bounding box center [286, 135] width 138 height 20
type input "s"
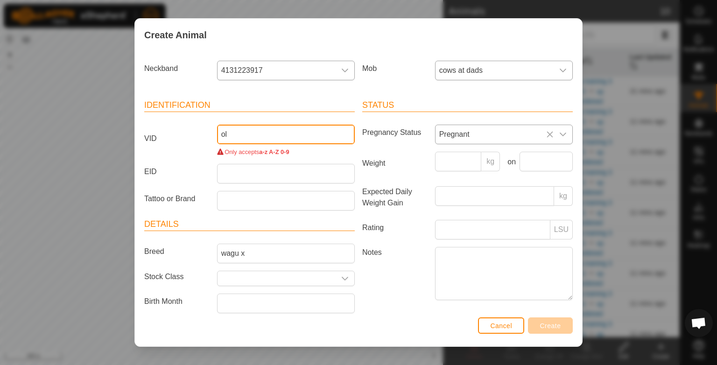
type input "o"
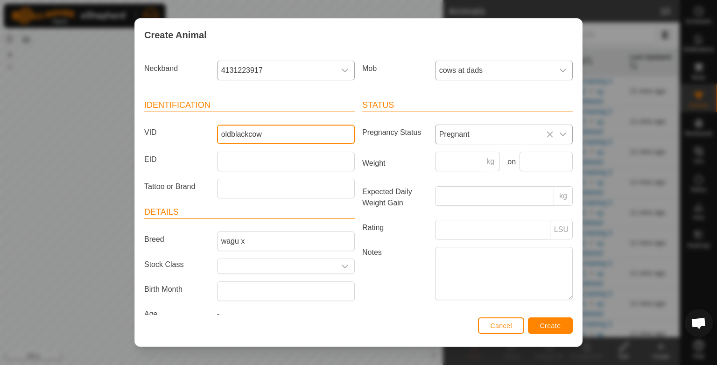
type input "oldblackcow"
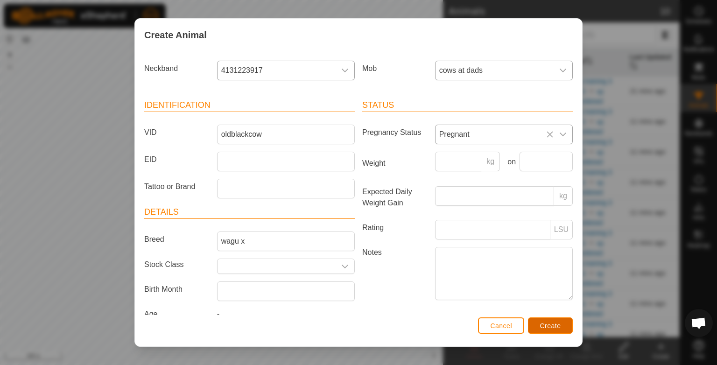
click at [547, 328] on span "Create" at bounding box center [550, 325] width 21 height 7
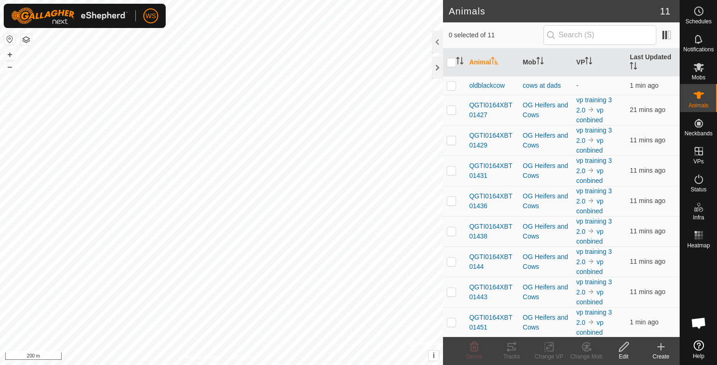
click at [661, 348] on icon at bounding box center [661, 346] width 0 height 7
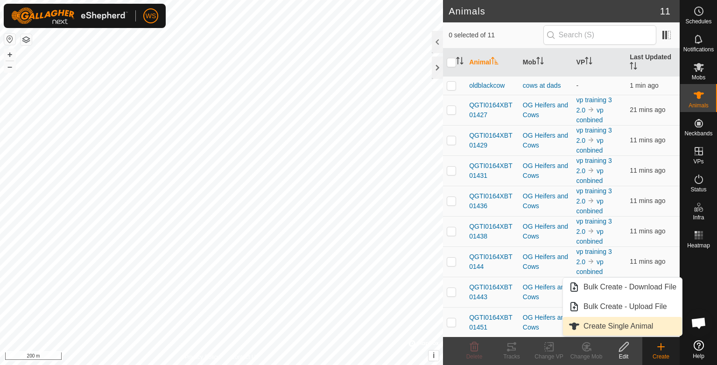
click at [608, 330] on link "Create Single Animal" at bounding box center [622, 326] width 119 height 19
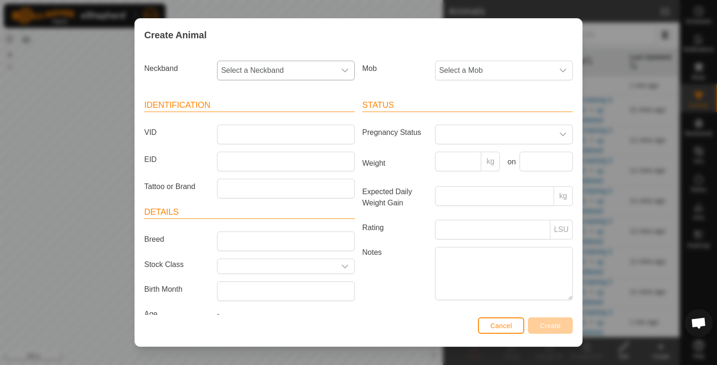
click at [344, 66] on div "dropdown trigger" at bounding box center [344, 70] width 19 height 19
click at [262, 153] on li "0037753512" at bounding box center [285, 148] width 134 height 19
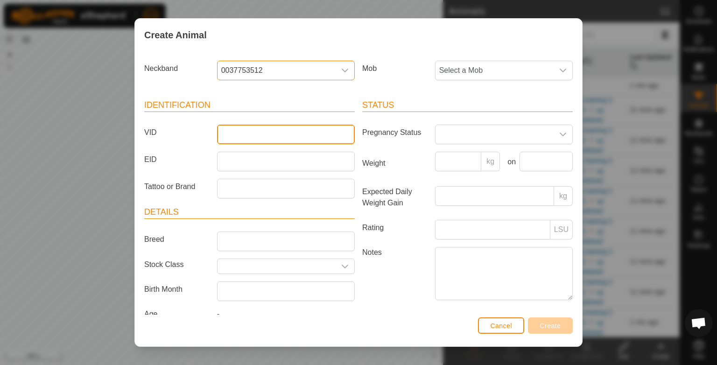
click at [274, 133] on input "VID" at bounding box center [286, 135] width 138 height 20
type input "yougspekle"
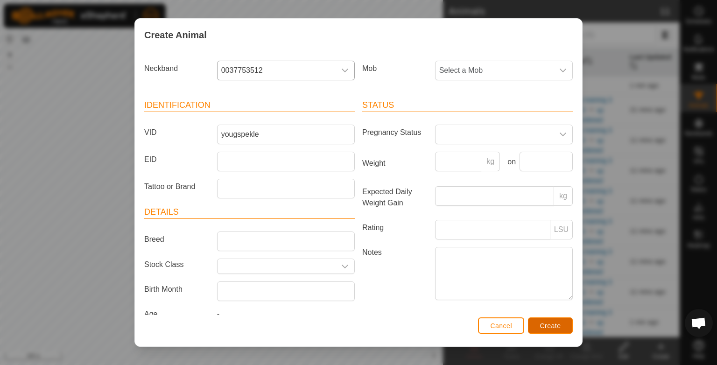
click at [559, 328] on span "Create" at bounding box center [550, 325] width 21 height 7
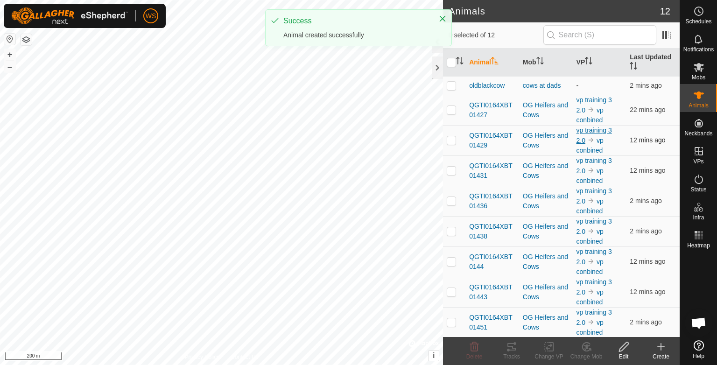
scroll to position [77, 0]
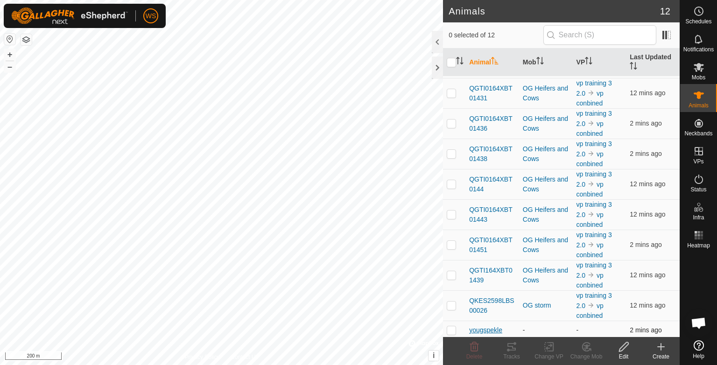
click at [480, 328] on span "yougspekle" at bounding box center [485, 330] width 33 height 10
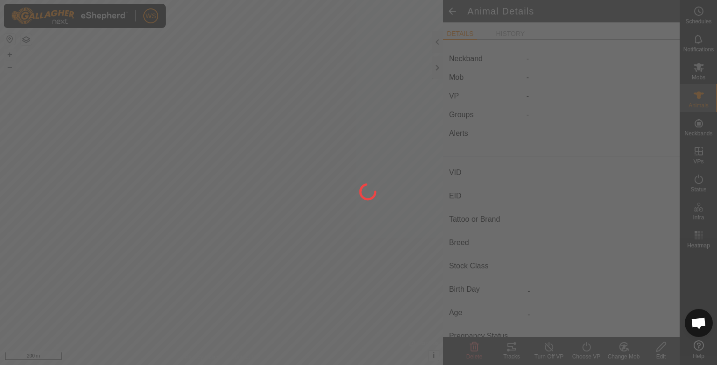
type input "yougspekle"
type input "-"
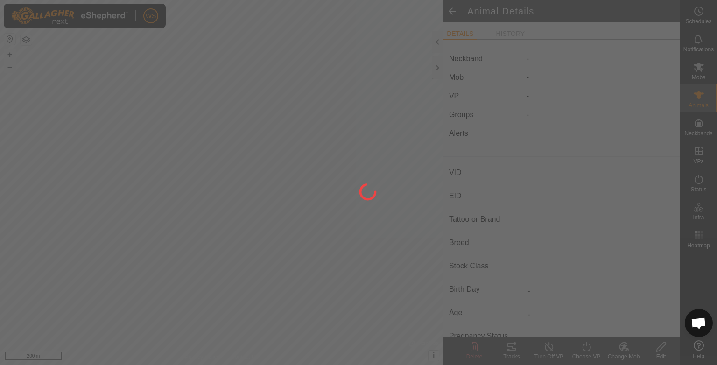
type input "0 kg"
type input "-"
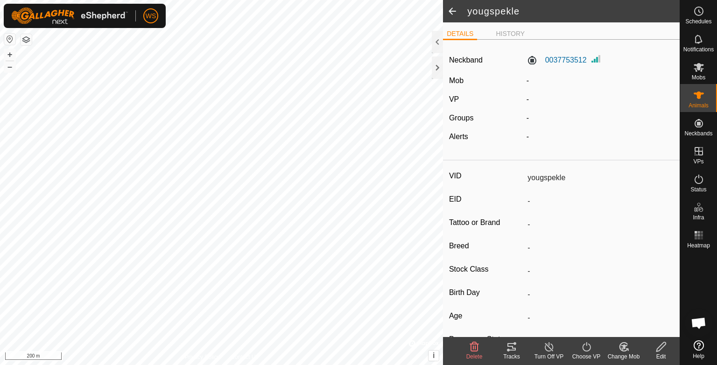
click at [450, 10] on span at bounding box center [452, 11] width 19 height 22
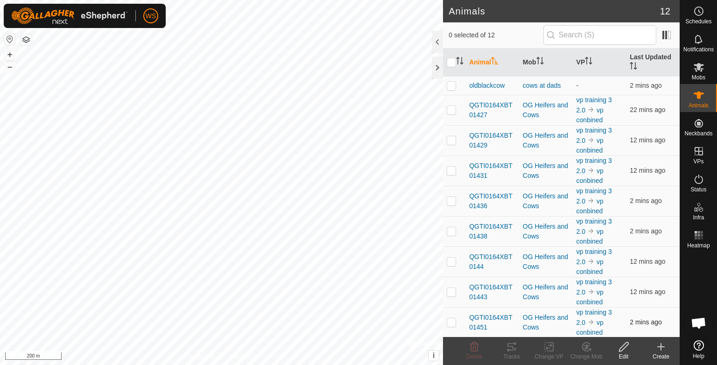
scroll to position [77, 0]
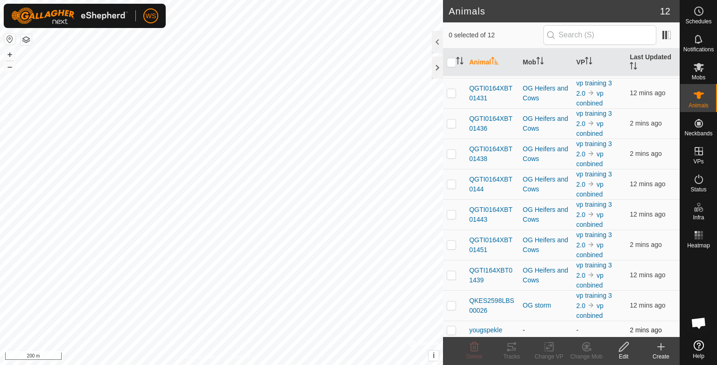
click at [449, 329] on p-checkbox at bounding box center [450, 329] width 9 height 7
checkbox input "true"
click at [621, 350] on icon at bounding box center [623, 346] width 9 height 9
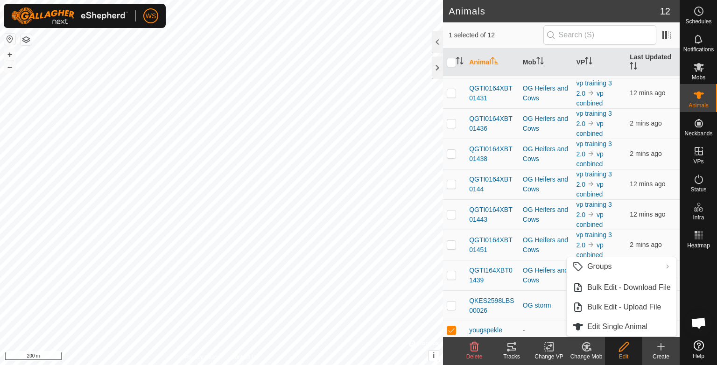
click at [621, 350] on icon at bounding box center [623, 346] width 9 height 9
click at [614, 330] on link "Edit Single Animal" at bounding box center [621, 326] width 110 height 19
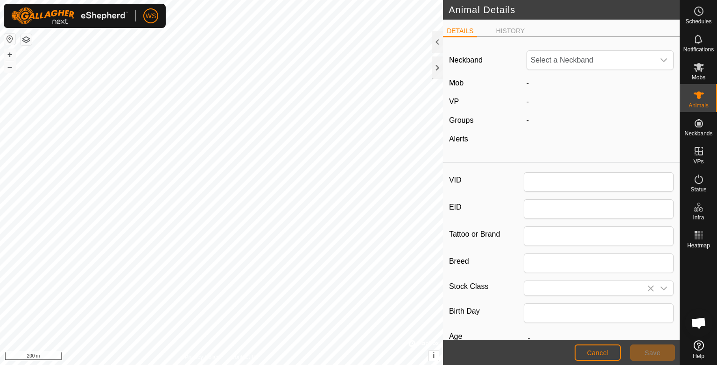
type input "yougspekle"
type input "0"
click at [600, 360] on button "Cancel" at bounding box center [597, 352] width 46 height 16
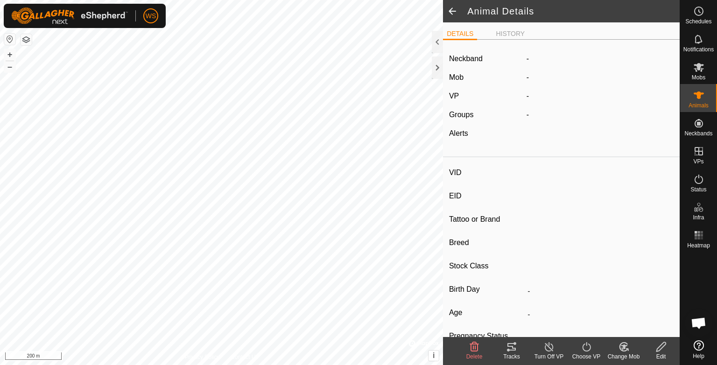
type input "yougspekle"
type input "-"
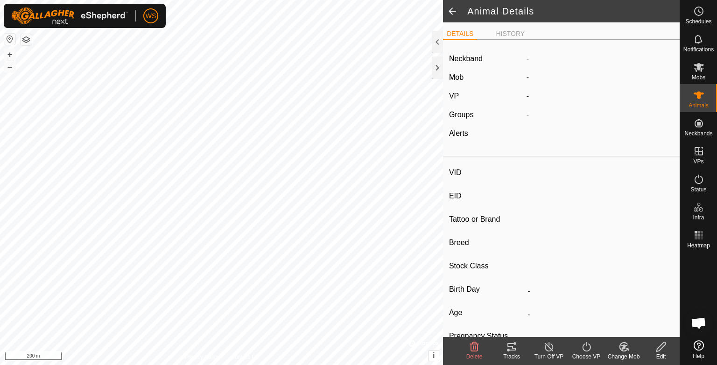
type input "0 kg"
type input "-"
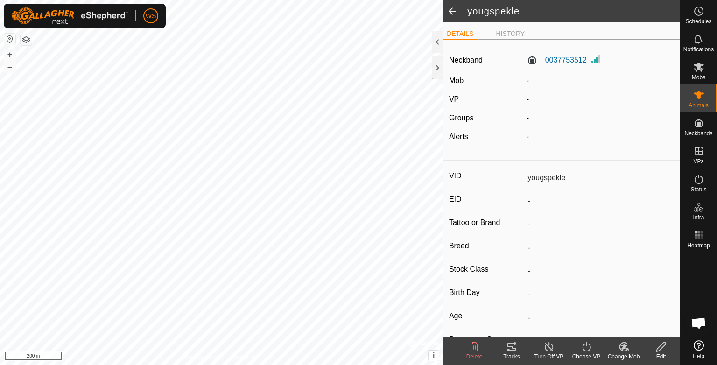
click at [619, 360] on div "Change Mob" at bounding box center [623, 356] width 37 height 8
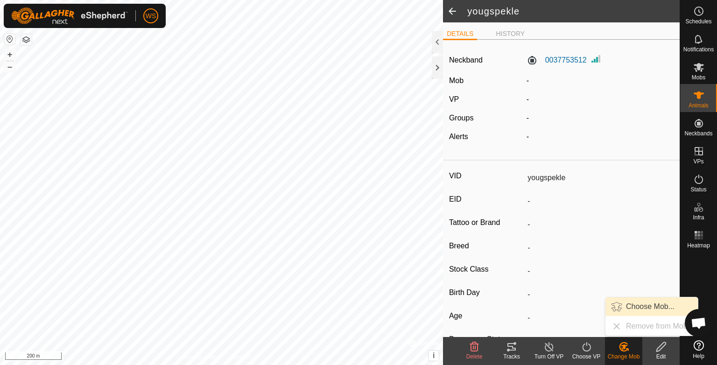
click at [636, 305] on link "Choose Mob..." at bounding box center [651, 306] width 92 height 19
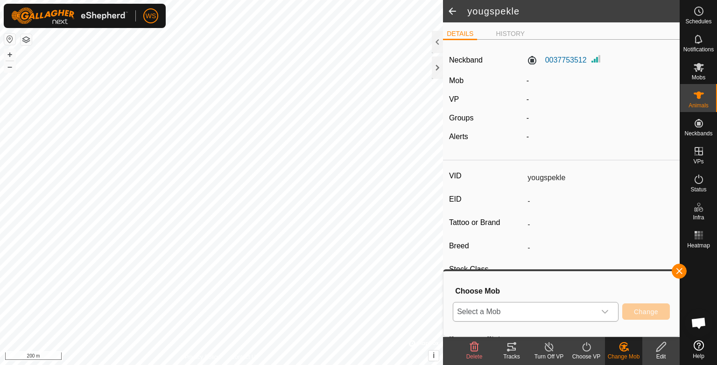
click at [606, 310] on icon "dropdown trigger" at bounding box center [604, 311] width 7 height 7
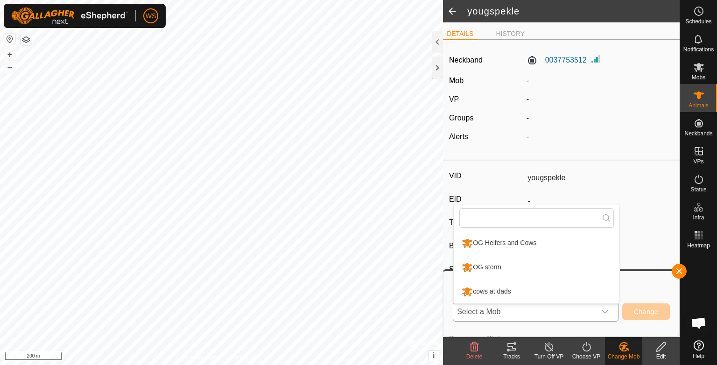
click at [491, 288] on li "cows at dads" at bounding box center [536, 291] width 166 height 23
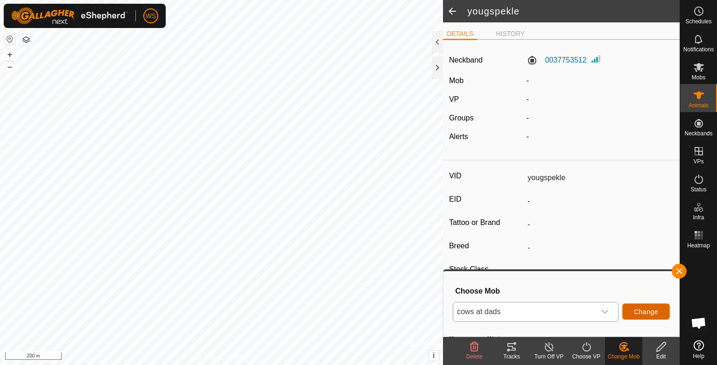
click at [650, 314] on span "Change" at bounding box center [646, 311] width 24 height 7
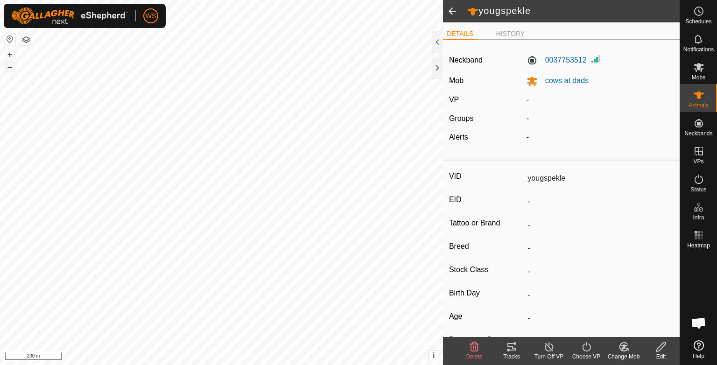
click at [11, 66] on button "–" at bounding box center [9, 66] width 11 height 11
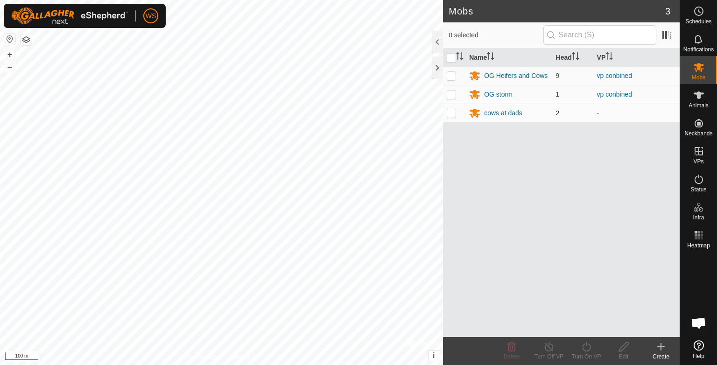
click at [449, 111] on p-checkbox at bounding box center [450, 112] width 9 height 7
checkbox input "true"
click at [586, 348] on icon at bounding box center [586, 346] width 12 height 11
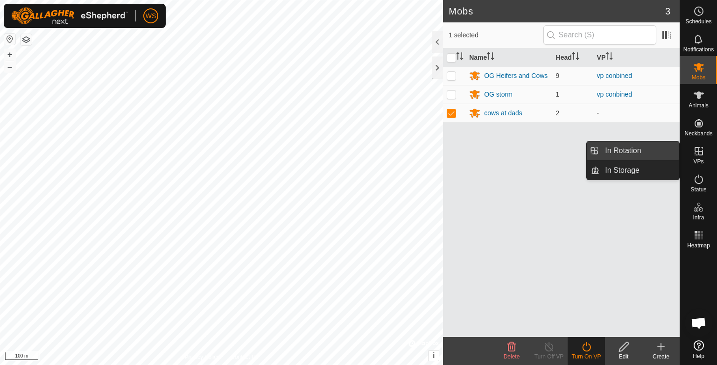
click at [637, 148] on link "In Rotation" at bounding box center [639, 150] width 80 height 19
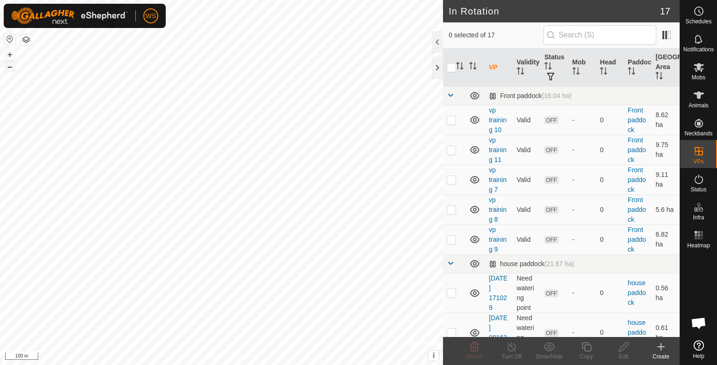
click at [9, 66] on button "–" at bounding box center [9, 66] width 11 height 11
click at [13, 66] on button "–" at bounding box center [9, 66] width 11 height 11
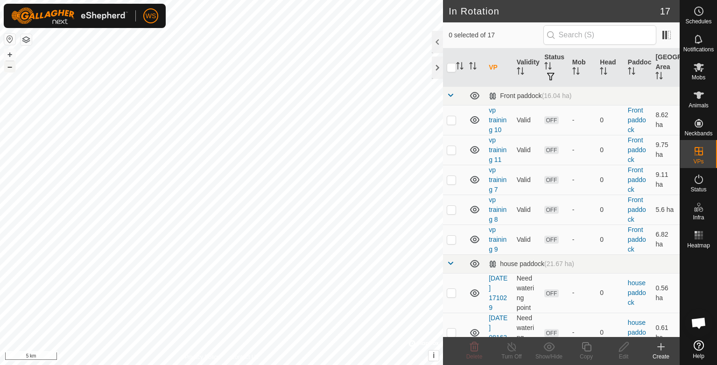
click at [13, 66] on button "–" at bounding box center [9, 66] width 11 height 11
click at [10, 55] on button "+" at bounding box center [9, 54] width 11 height 11
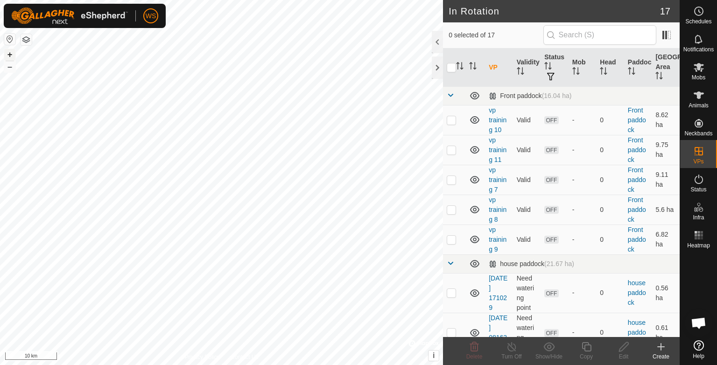
click at [8, 51] on button "+" at bounding box center [9, 54] width 11 height 11
click at [11, 55] on button "+" at bounding box center [9, 54] width 11 height 11
click at [14, 51] on button "+" at bounding box center [9, 54] width 11 height 11
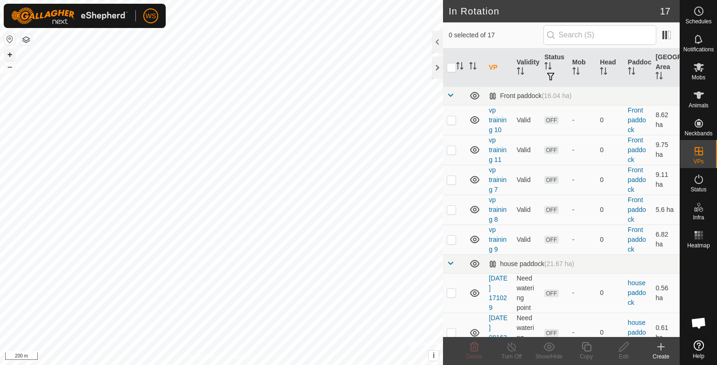
click at [7, 57] on button "+" at bounding box center [9, 54] width 11 height 11
click at [9, 55] on button "+" at bounding box center [9, 54] width 11 height 11
click at [11, 55] on button "+" at bounding box center [9, 54] width 11 height 11
click at [14, 68] on button "–" at bounding box center [9, 66] width 11 height 11
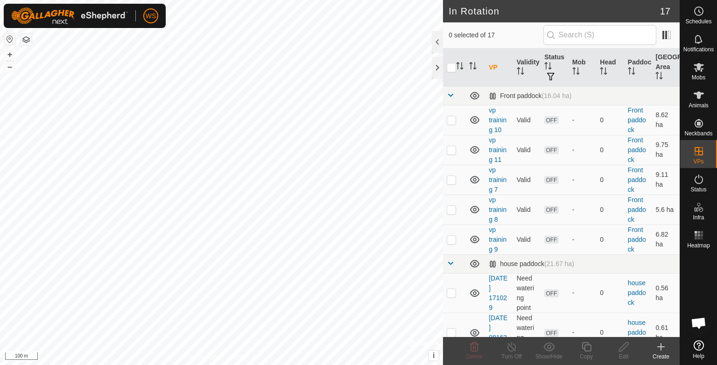
click at [659, 353] on div "Create" at bounding box center [660, 356] width 37 height 8
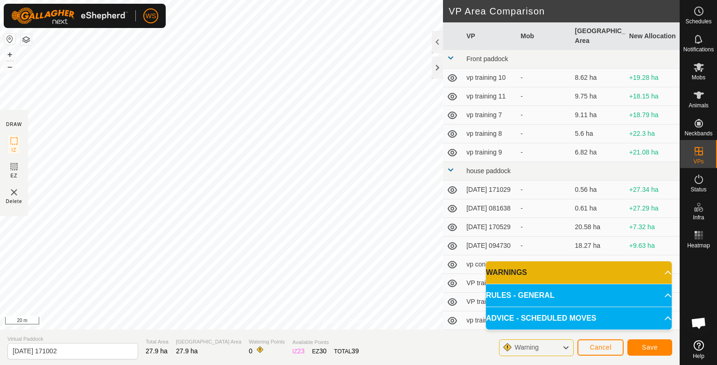
click at [22, 40] on button "button" at bounding box center [26, 39] width 11 height 11
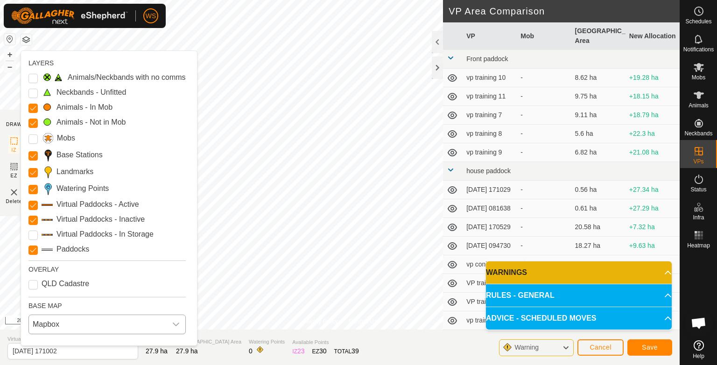
click at [123, 323] on span "Mapbox" at bounding box center [98, 324] width 138 height 19
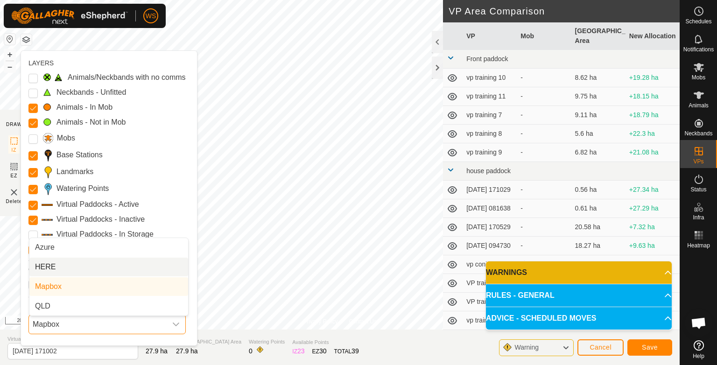
click at [77, 267] on li "HERE" at bounding box center [108, 267] width 159 height 19
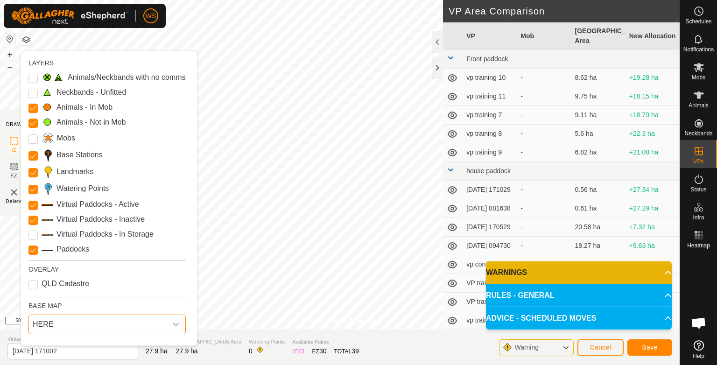
click at [96, 329] on span "HERE" at bounding box center [98, 324] width 138 height 19
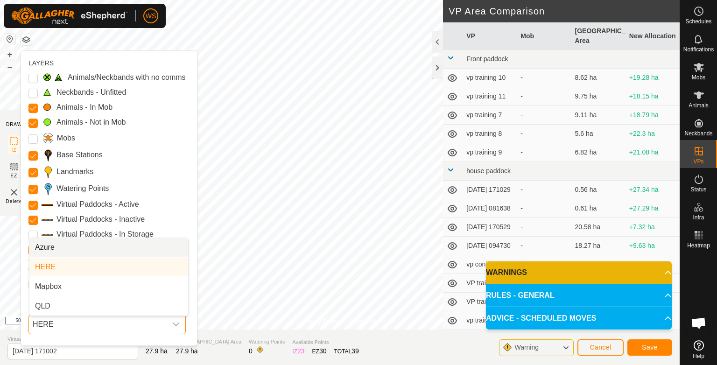
click at [67, 251] on li "Azure" at bounding box center [108, 247] width 159 height 19
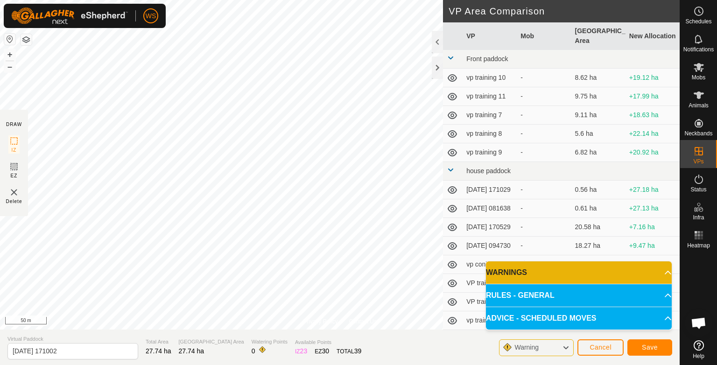
click at [330, 0] on html "WS Schedules Notifications Mobs Animals Neckbands VPs Status Infra Heatmap Help…" at bounding box center [358, 182] width 717 height 365
click at [654, 353] on button "Save" at bounding box center [649, 347] width 45 height 16
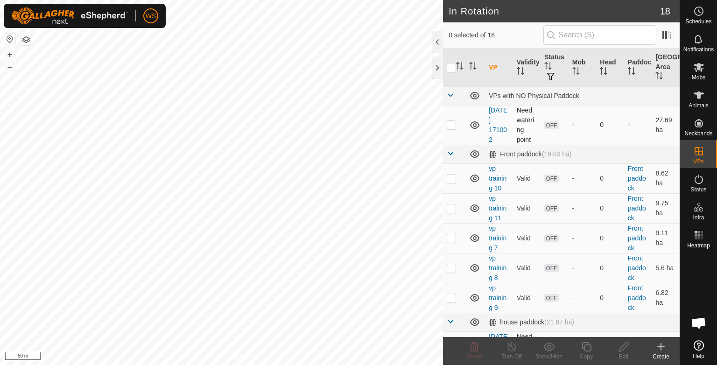
click at [451, 127] on p-checkbox at bounding box center [450, 124] width 9 height 7
checkbox input "true"
click at [623, 358] on div "Edit" at bounding box center [623, 356] width 37 height 8
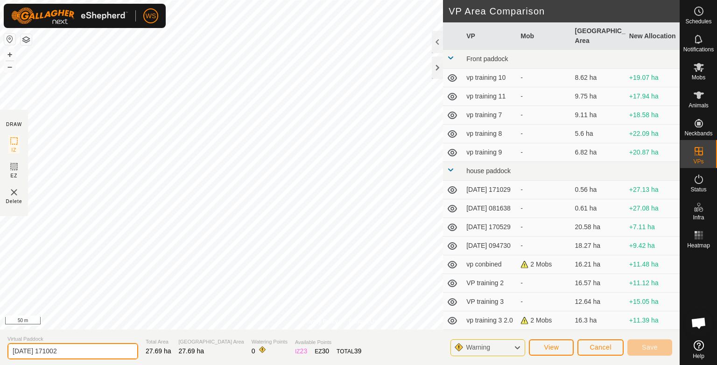
drag, startPoint x: 117, startPoint y: 353, endPoint x: 0, endPoint y: 344, distance: 116.9
click at [0, 344] on section "Virtual Paddock [DATE] 171002 Total Area 27.69 ha Grazing Area 27.69 ha Waterin…" at bounding box center [339, 346] width 679 height 35
type input "dads back paddock"
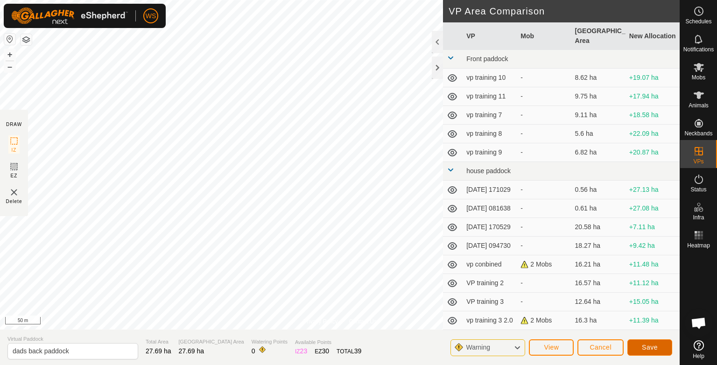
click at [650, 344] on span "Save" at bounding box center [649, 346] width 16 height 7
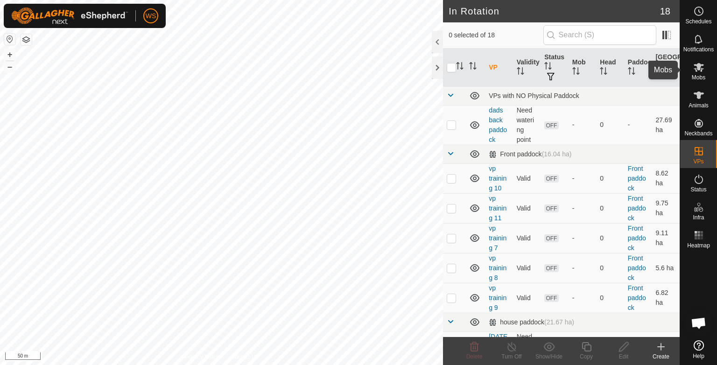
click at [700, 68] on icon at bounding box center [698, 67] width 11 height 11
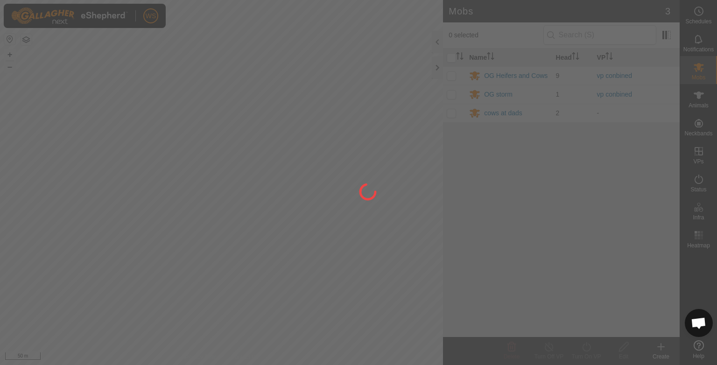
click at [452, 112] on div at bounding box center [358, 182] width 717 height 365
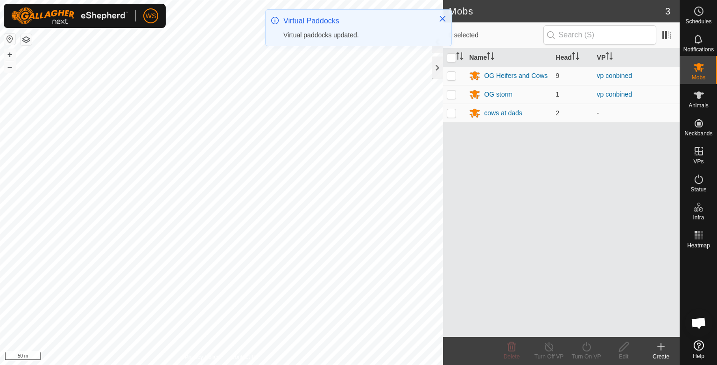
click at [452, 112] on p-checkbox at bounding box center [450, 112] width 9 height 7
checkbox input "true"
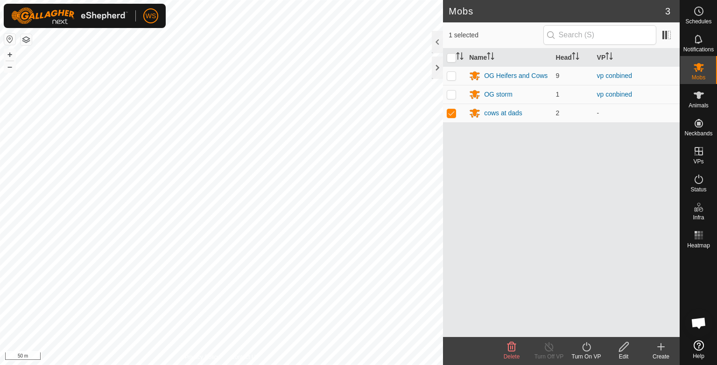
click at [586, 347] on icon at bounding box center [586, 346] width 12 height 11
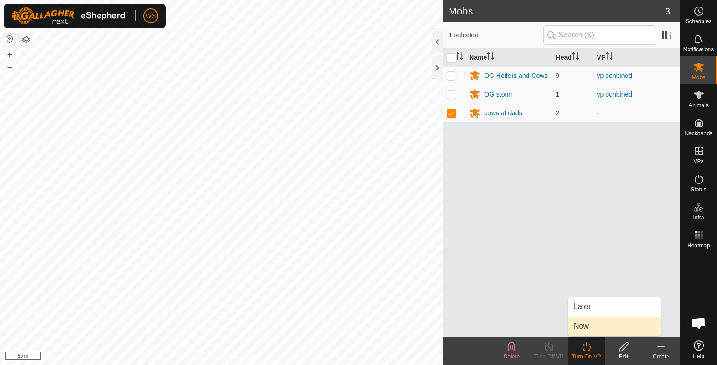
click at [585, 327] on link "Now" at bounding box center [614, 326] width 92 height 19
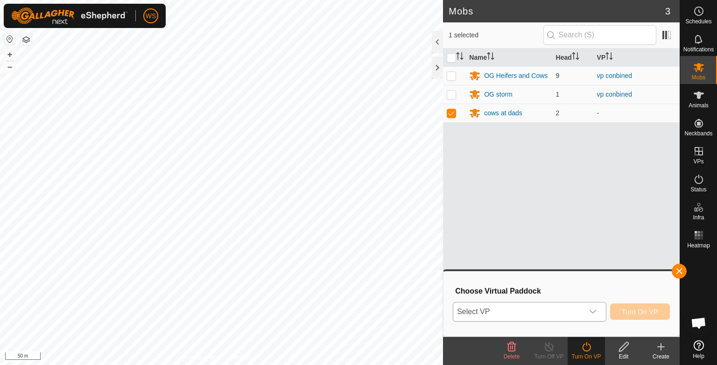
click at [588, 308] on div "dropdown trigger" at bounding box center [592, 311] width 19 height 19
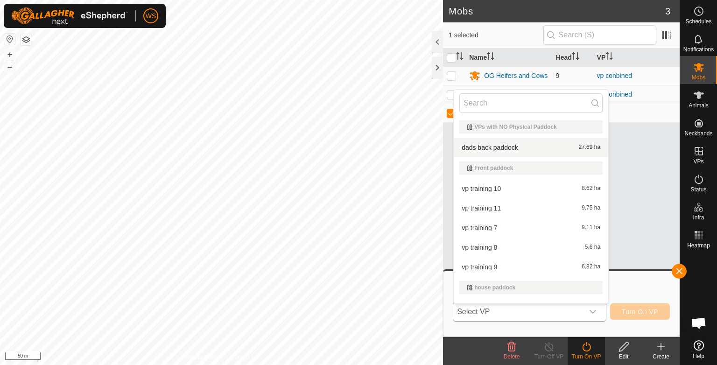
click at [483, 149] on li "dads back paddock 27.69 ha" at bounding box center [530, 147] width 154 height 19
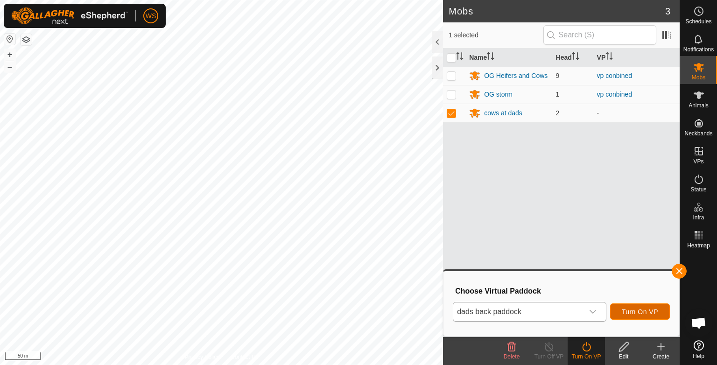
click at [646, 312] on span "Turn On VP" at bounding box center [639, 311] width 36 height 7
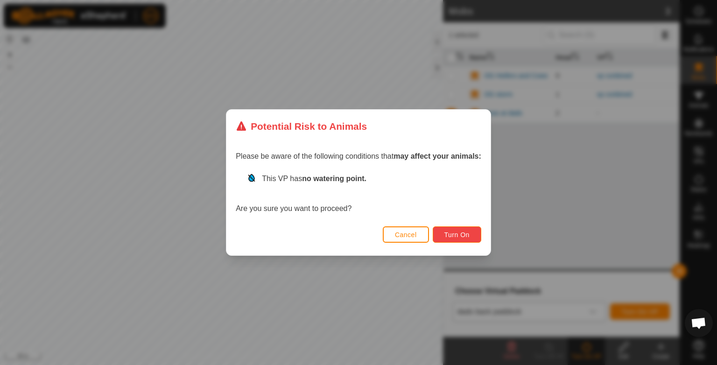
click at [460, 239] on button "Turn On" at bounding box center [456, 234] width 49 height 16
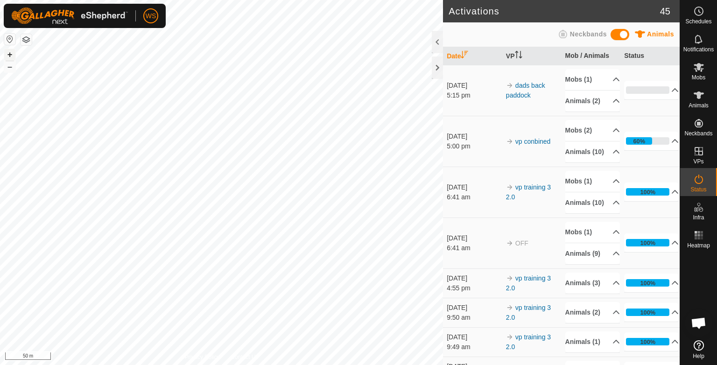
click at [8, 57] on button "+" at bounding box center [9, 54] width 11 height 11
click at [7, 66] on button "–" at bounding box center [9, 66] width 11 height 11
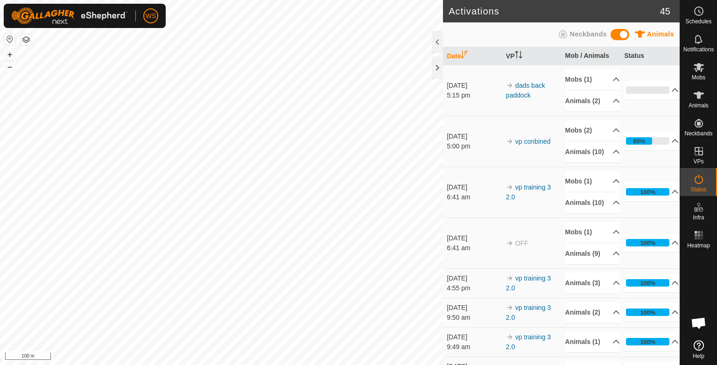
click at [300, 364] on html "WS Schedules Notifications Mobs Animals Neckbands VPs Status Infra Heatmap Help…" at bounding box center [358, 182] width 717 height 365
click at [11, 51] on button "+" at bounding box center [9, 54] width 11 height 11
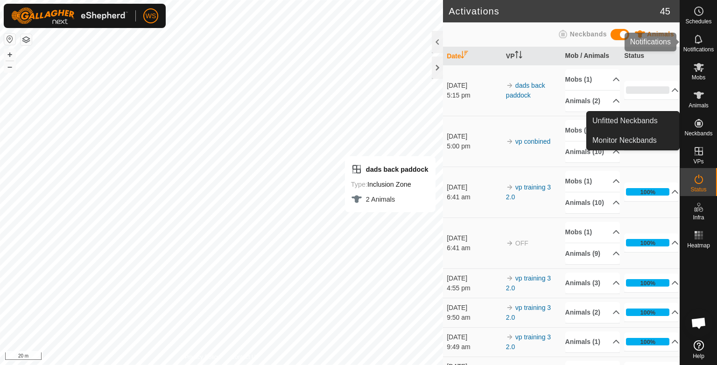
click at [700, 42] on icon at bounding box center [697, 39] width 7 height 9
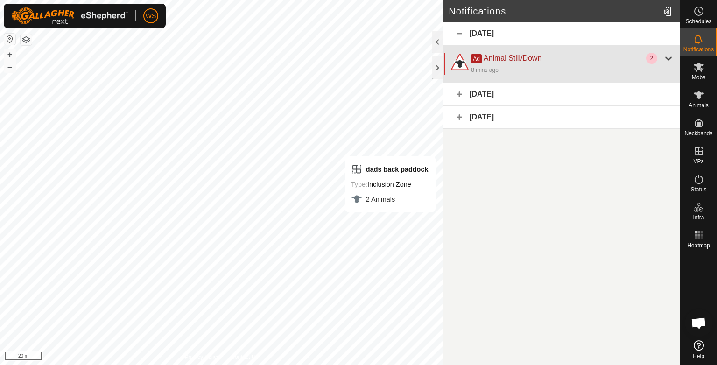
click at [669, 57] on div at bounding box center [667, 58] width 11 height 11
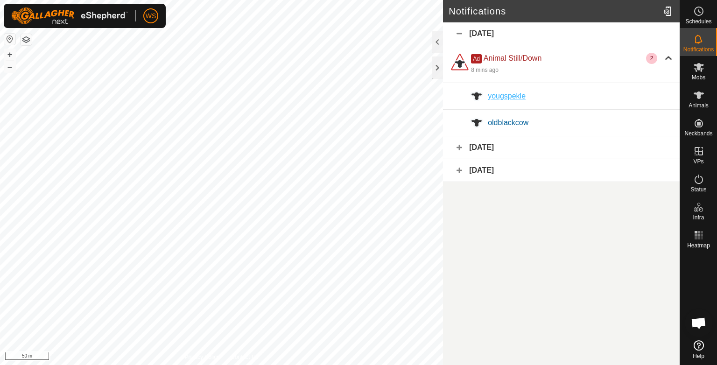
click at [500, 98] on span "yougspekle" at bounding box center [507, 96] width 38 height 8
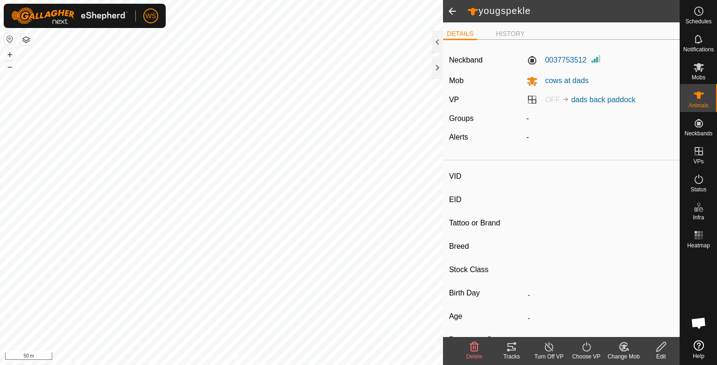
type input "yougspekle"
type input "-"
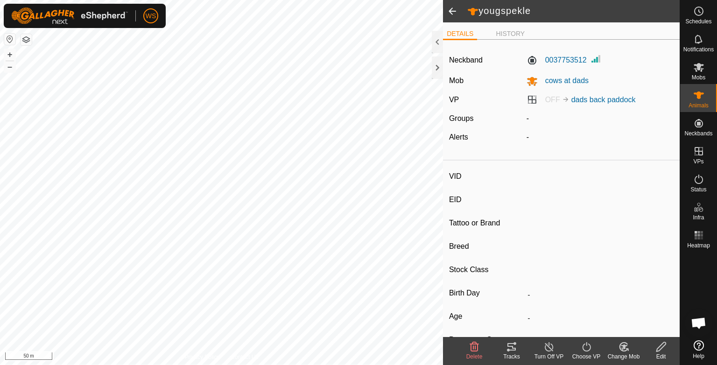
type input "0 kg"
type input "-"
click at [696, 44] on icon at bounding box center [698, 39] width 11 height 11
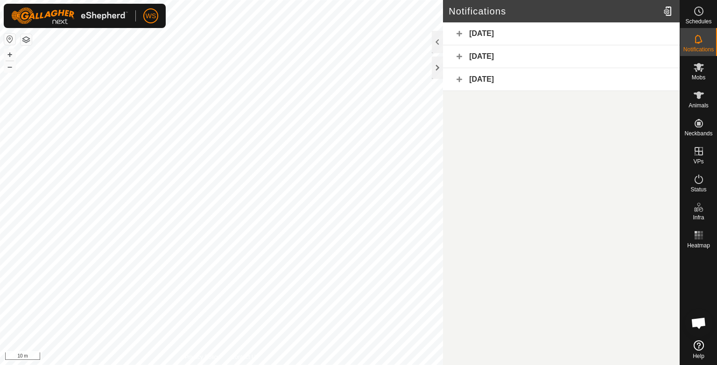
click at [477, 33] on div "[DATE]" at bounding box center [561, 33] width 237 height 23
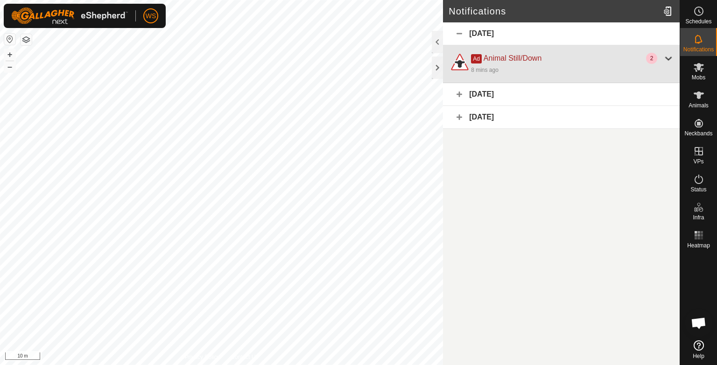
click at [666, 57] on div at bounding box center [667, 58] width 11 height 11
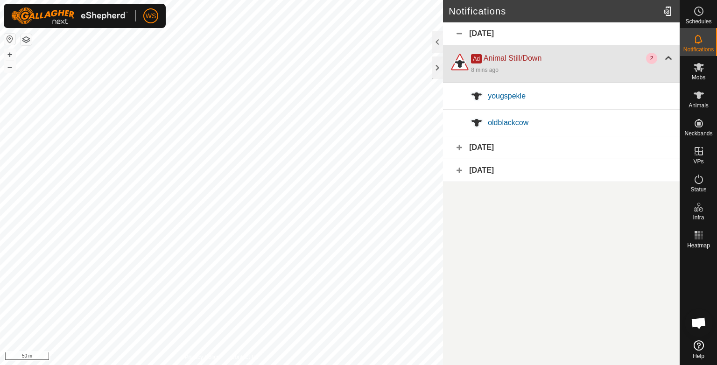
click at [666, 57] on div at bounding box center [667, 58] width 11 height 11
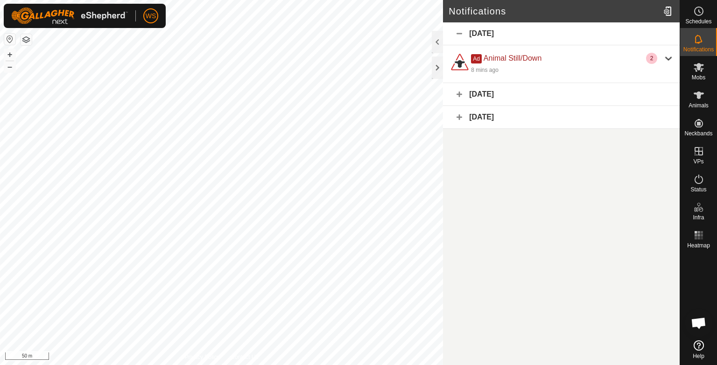
drag, startPoint x: 666, startPoint y: 57, endPoint x: 491, endPoint y: 174, distance: 210.8
click at [491, 174] on article "Notifications [DATE] Ad Animal Still/Down 2 8 mins ago yougspekle oldblackcow […" at bounding box center [561, 182] width 237 height 365
click at [670, 12] on div at bounding box center [668, 11] width 19 height 26
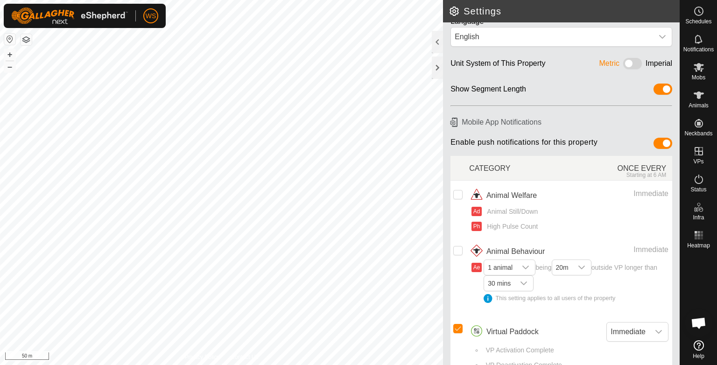
scroll to position [29, 0]
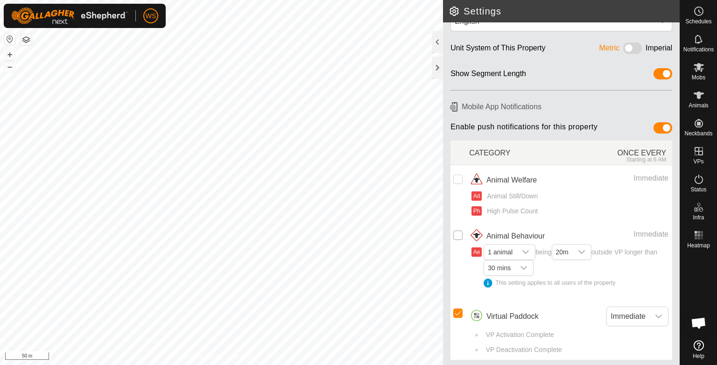
click at [457, 236] on input "checkbox" at bounding box center [457, 234] width 9 height 9
checkbox input "true"
click at [455, 179] on input "Row Unselected" at bounding box center [457, 178] width 9 height 9
checkbox input "true"
click at [437, 66] on div at bounding box center [437, 67] width 11 height 22
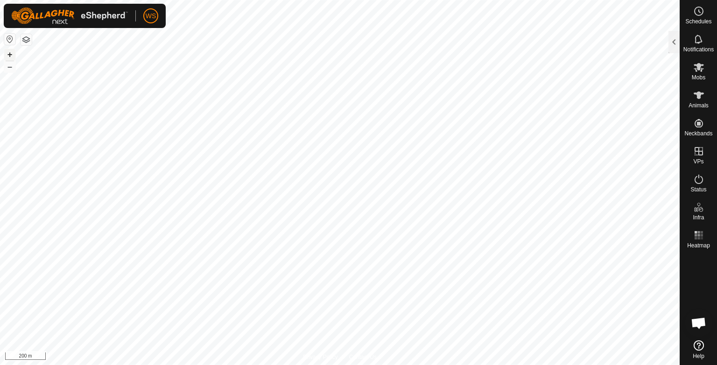
click at [8, 53] on button "+" at bounding box center [9, 54] width 11 height 11
click at [14, 54] on button "+" at bounding box center [9, 54] width 11 height 11
click at [11, 67] on button "–" at bounding box center [9, 66] width 11 height 11
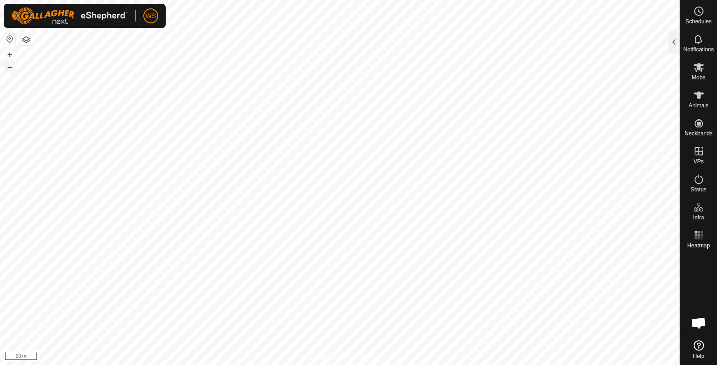
click at [11, 67] on button "–" at bounding box center [9, 66] width 11 height 11
click at [11, 68] on button "–" at bounding box center [9, 66] width 11 height 11
click at [10, 55] on button "+" at bounding box center [9, 54] width 11 height 11
click at [459, 0] on html "WS Schedules Notifications Mobs Animals Neckbands VPs Status Infra Heatmap Help…" at bounding box center [358, 182] width 717 height 365
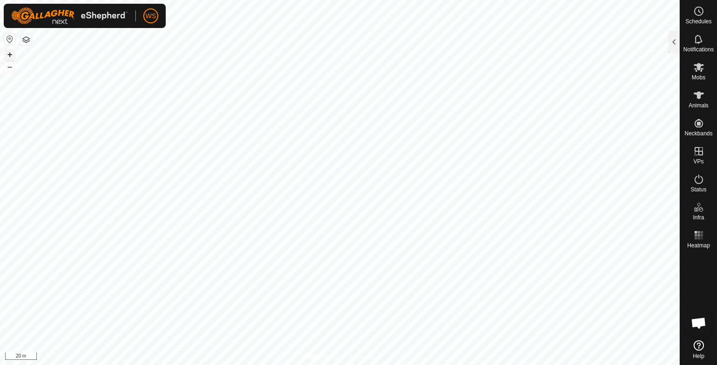
click at [10, 56] on button "+" at bounding box center [9, 54] width 11 height 11
click at [196, 0] on html "WS Schedules Notifications Mobs Animals Neckbands VPs Status Infra Heatmap Help…" at bounding box center [358, 182] width 717 height 365
click at [7, 66] on button "–" at bounding box center [9, 66] width 11 height 11
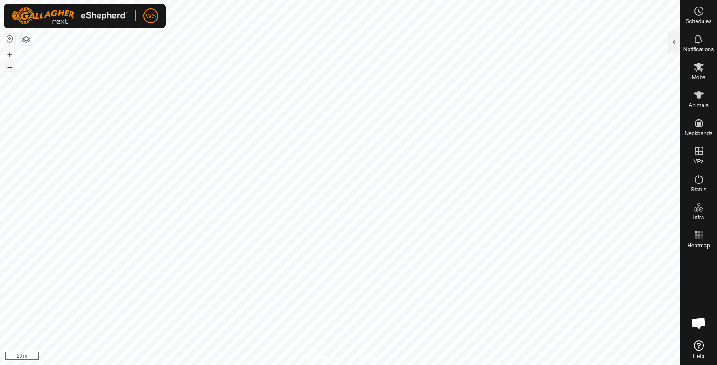
click at [7, 66] on button "–" at bounding box center [9, 66] width 11 height 11
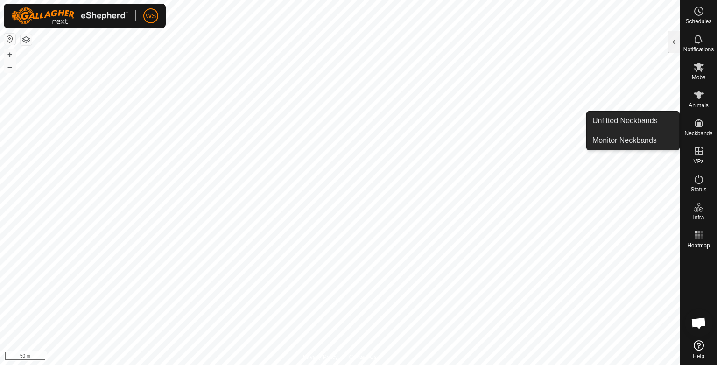
click at [698, 131] on span "Neckbands" at bounding box center [698, 134] width 28 height 6
click at [692, 131] on span "Neckbands" at bounding box center [698, 134] width 28 height 6
click at [646, 139] on link "Monitor Neckbands" at bounding box center [632, 140] width 92 height 19
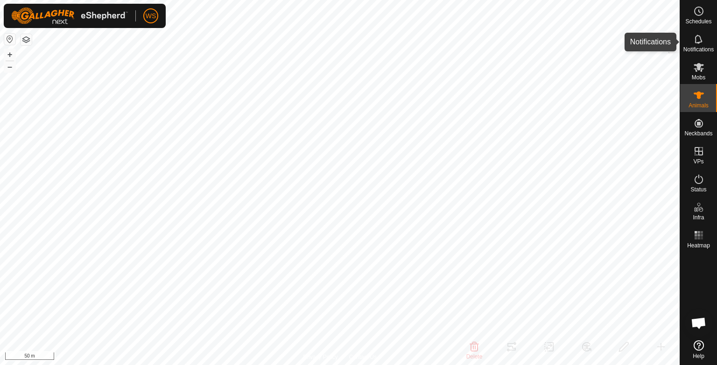
click at [699, 45] on es-notification-svg-icon at bounding box center [698, 39] width 17 height 15
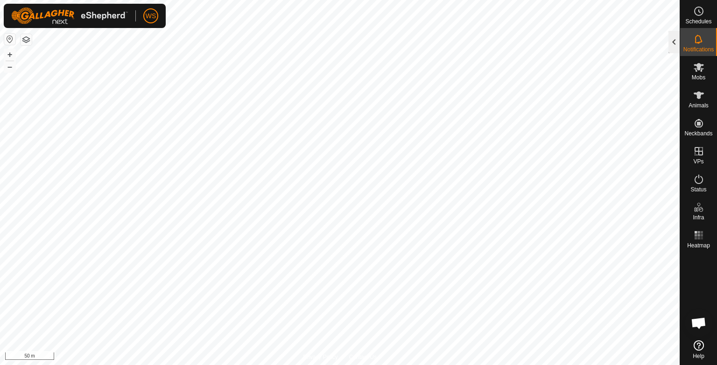
click at [674, 42] on div at bounding box center [673, 42] width 11 height 22
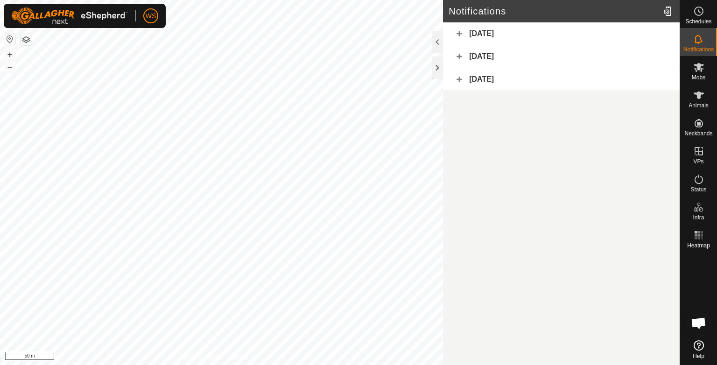
click at [457, 34] on div "[DATE]" at bounding box center [561, 33] width 237 height 23
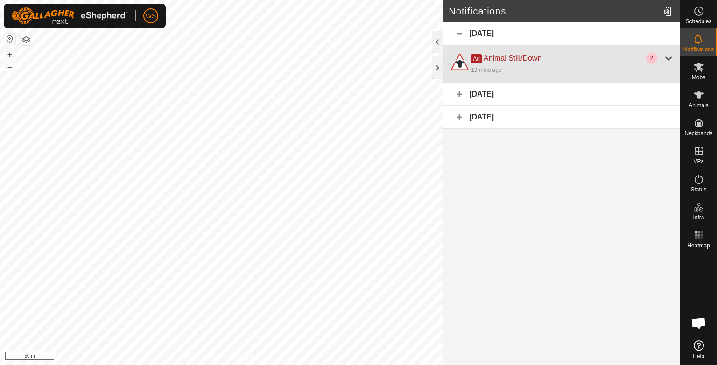
click at [666, 58] on div at bounding box center [667, 58] width 11 height 11
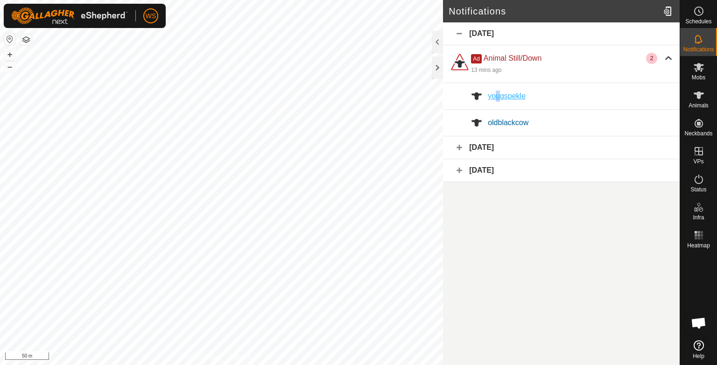
drag, startPoint x: 502, startPoint y: 96, endPoint x: 494, endPoint y: 97, distance: 9.0
click at [494, 97] on span "yougspekle" at bounding box center [507, 96] width 38 height 8
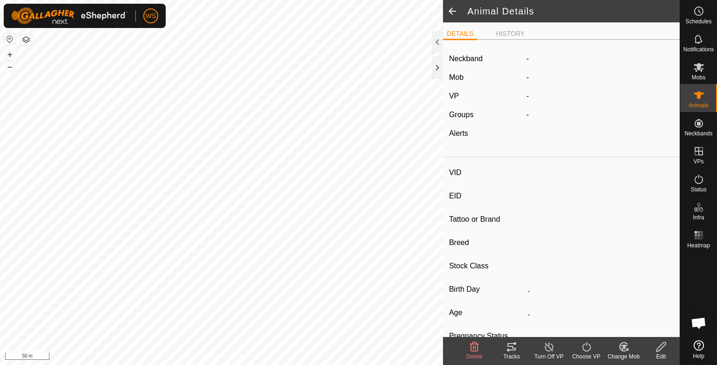
type input "yougspekle"
type input "-"
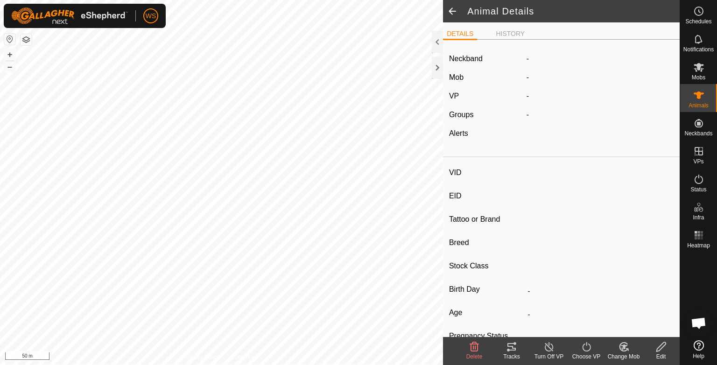
type input "0 kg"
type input "-"
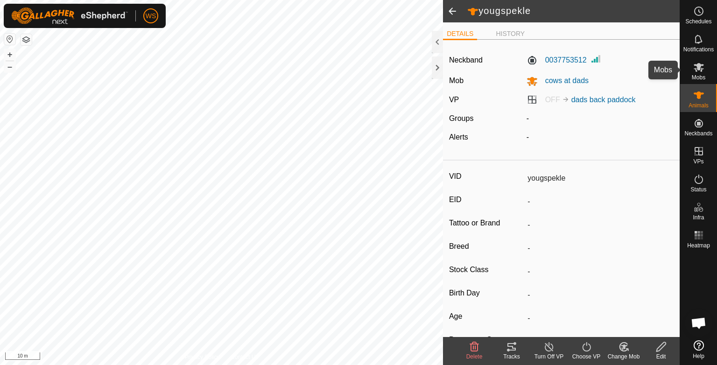
click at [700, 71] on icon at bounding box center [698, 67] width 10 height 9
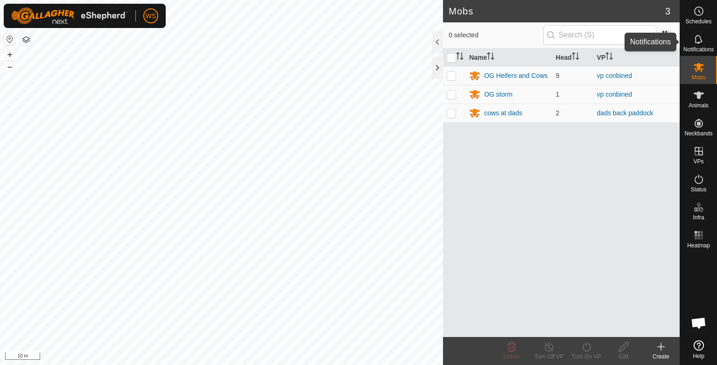
click at [700, 36] on icon at bounding box center [698, 39] width 11 height 11
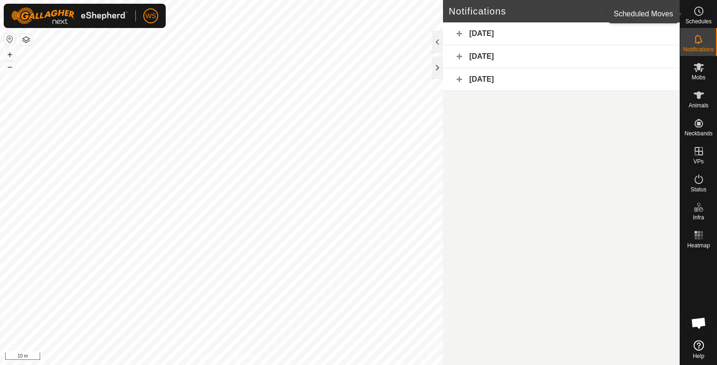
click at [699, 15] on circle at bounding box center [698, 11] width 8 height 8
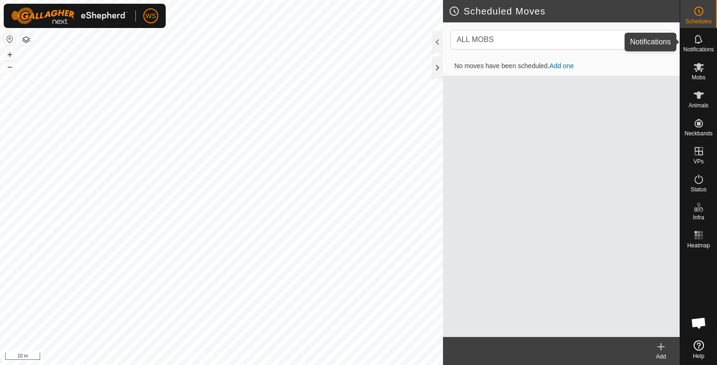
click at [691, 43] on es-notification-svg-icon at bounding box center [698, 39] width 17 height 15
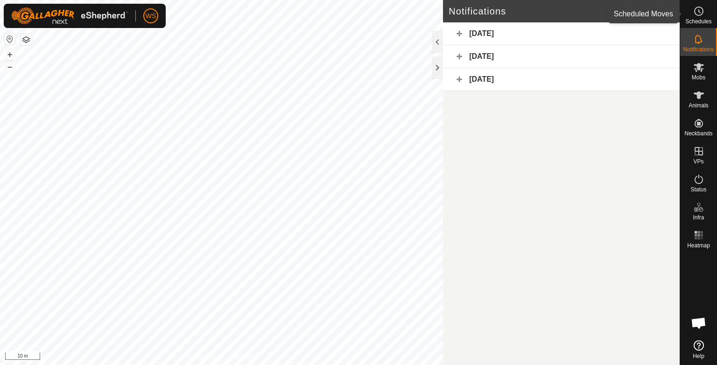
click at [696, 17] on es-schedule-vp-svg-icon at bounding box center [698, 11] width 17 height 15
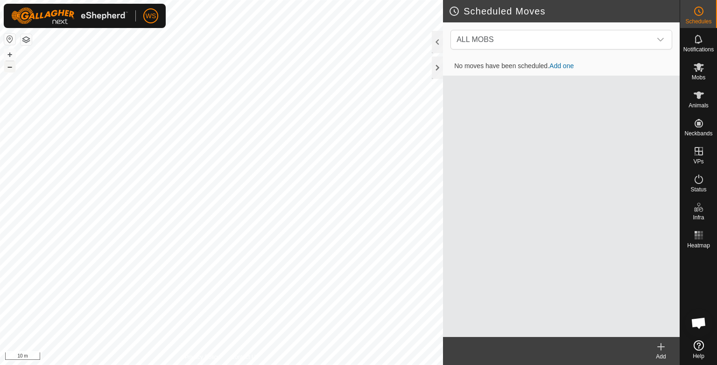
click at [12, 66] on button "–" at bounding box center [9, 66] width 11 height 11
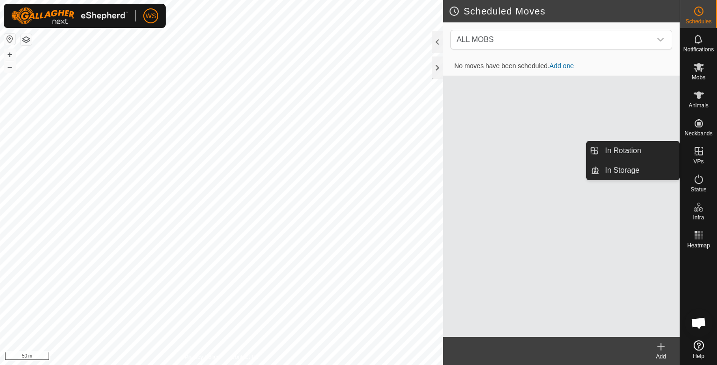
click at [704, 152] on es-virtualpaddocks-svg-icon at bounding box center [698, 151] width 17 height 15
click at [693, 153] on icon at bounding box center [698, 151] width 11 height 11
click at [630, 146] on link "In Rotation" at bounding box center [639, 150] width 80 height 19
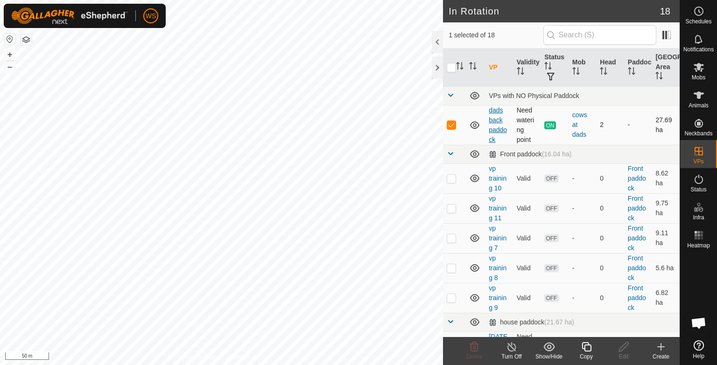
click at [491, 119] on link "dads back paddock" at bounding box center [497, 124] width 18 height 37
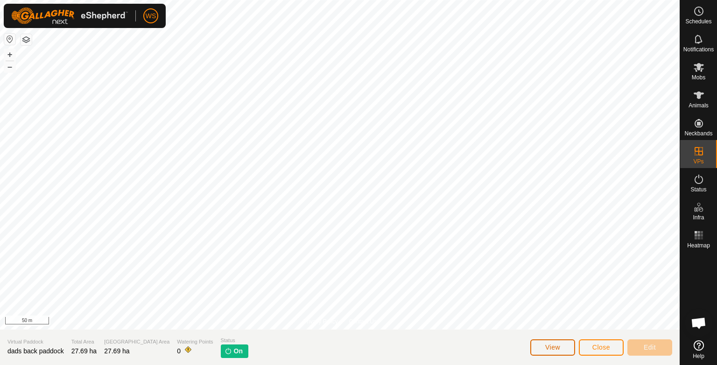
click at [556, 351] on span "View" at bounding box center [552, 346] width 15 height 7
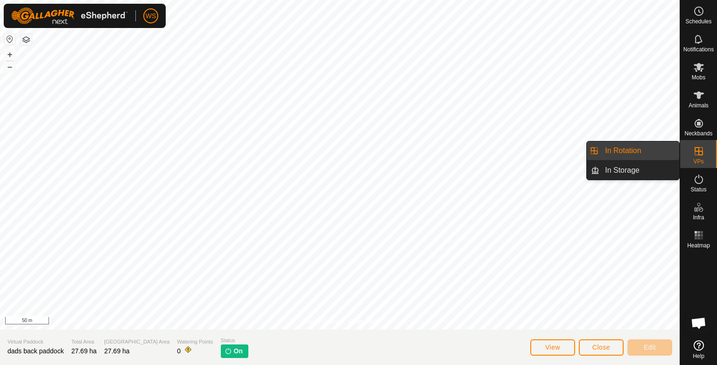
click at [630, 149] on link "In Rotation" at bounding box center [639, 150] width 80 height 19
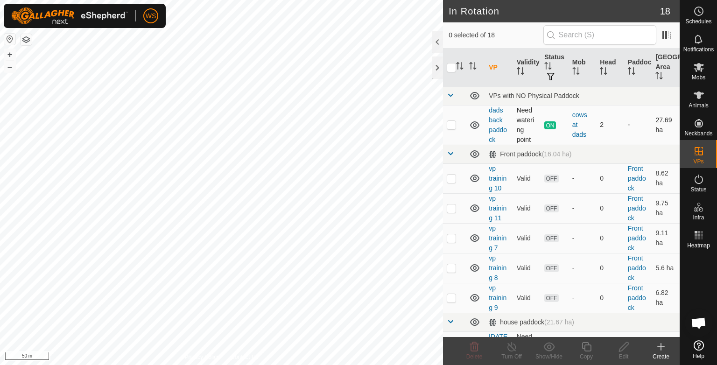
click at [496, 114] on td "dads back paddock" at bounding box center [499, 125] width 28 height 40
click at [449, 126] on p-checkbox at bounding box center [450, 124] width 9 height 7
checkbox input "true"
click at [581, 346] on icon at bounding box center [586, 346] width 12 height 11
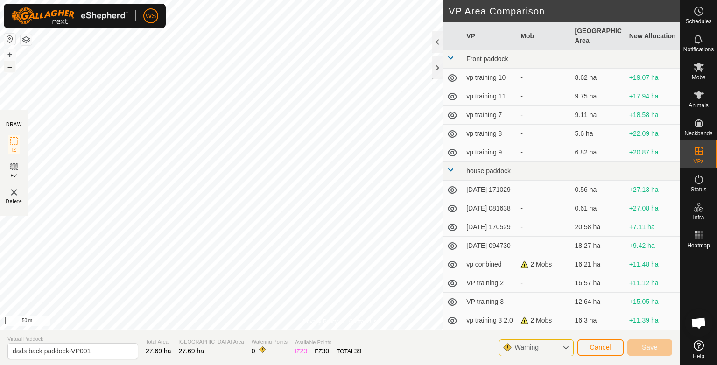
click at [12, 65] on button "–" at bounding box center [9, 66] width 11 height 11
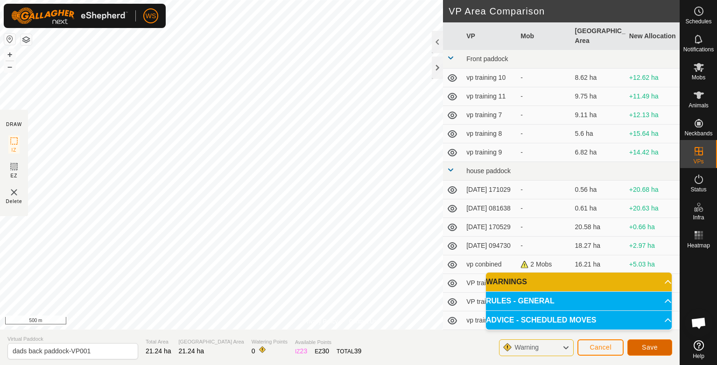
click at [652, 348] on span "Save" at bounding box center [649, 346] width 16 height 7
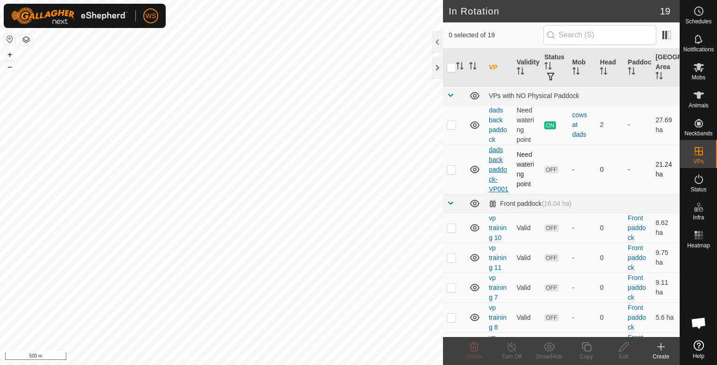
click at [495, 160] on link "dads back paddock-VP001" at bounding box center [498, 169] width 20 height 47
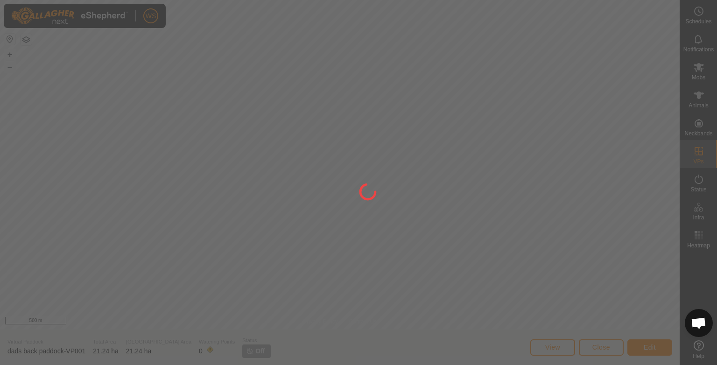
click at [695, 152] on div at bounding box center [358, 182] width 717 height 365
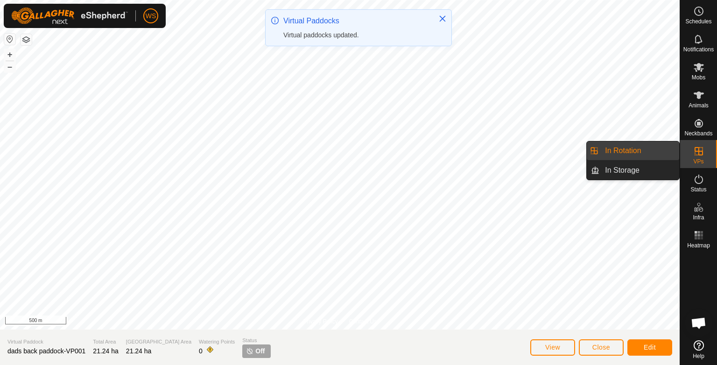
click at [637, 145] on link "In Rotation" at bounding box center [639, 150] width 80 height 19
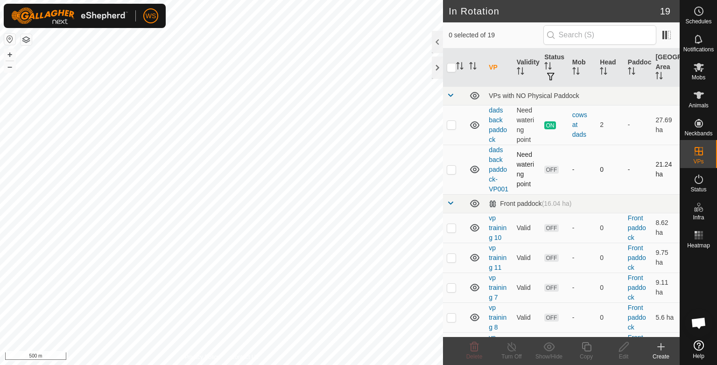
click at [448, 171] on p-checkbox at bounding box center [450, 169] width 9 height 7
checkbox input "true"
click at [584, 346] on icon at bounding box center [585, 346] width 9 height 9
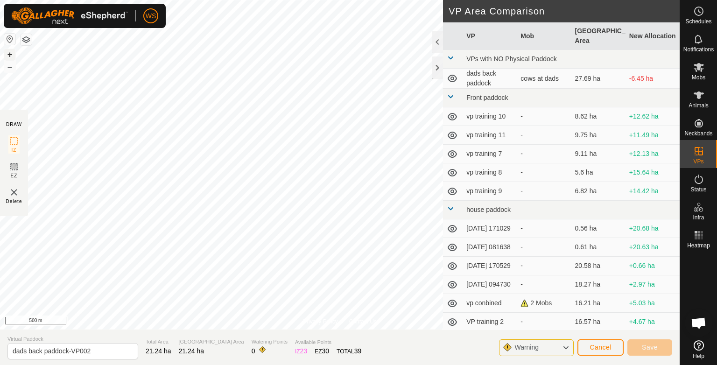
click at [14, 56] on button "+" at bounding box center [9, 54] width 11 height 11
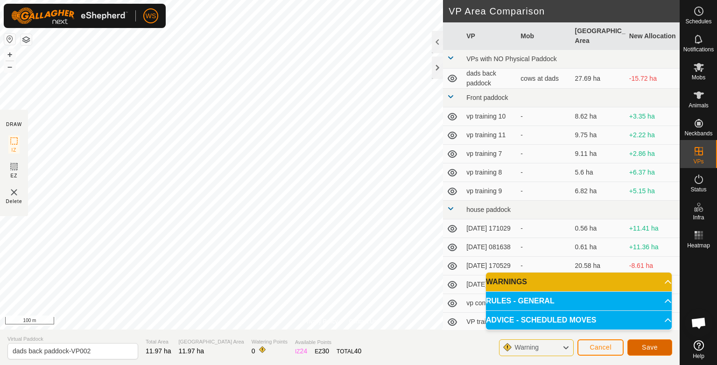
click at [658, 350] on button "Save" at bounding box center [649, 347] width 45 height 16
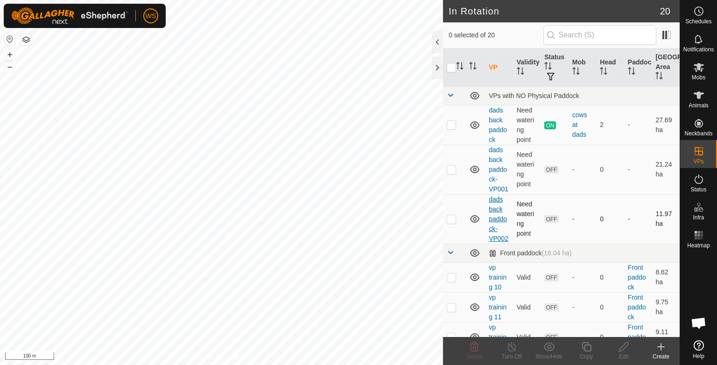
click at [494, 212] on link "dads back paddock-VP002" at bounding box center [498, 218] width 20 height 47
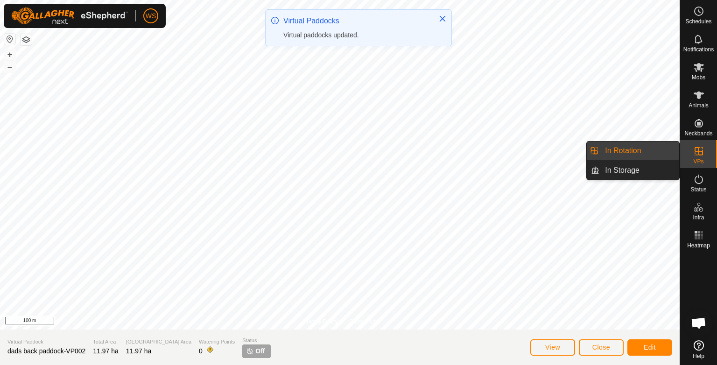
click at [708, 151] on div "VPs" at bounding box center [698, 154] width 37 height 28
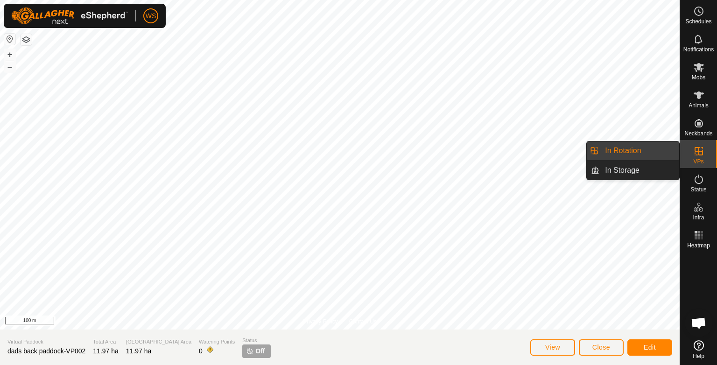
click at [634, 148] on link "In Rotation" at bounding box center [639, 150] width 80 height 19
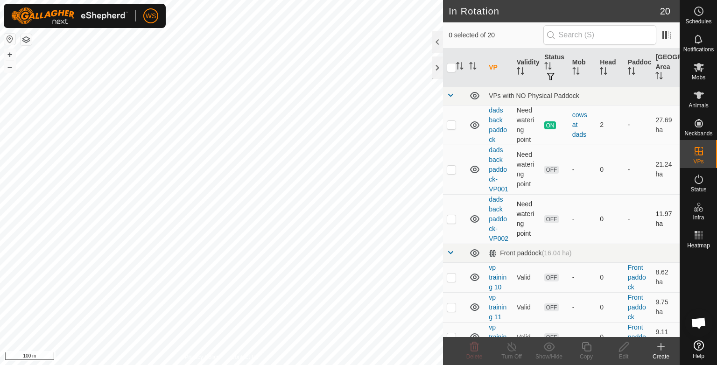
click at [520, 212] on td "Need watering point" at bounding box center [527, 218] width 28 height 49
click at [450, 219] on p-checkbox at bounding box center [450, 218] width 9 height 7
checkbox input "true"
click at [584, 352] on div "Copy" at bounding box center [585, 356] width 37 height 8
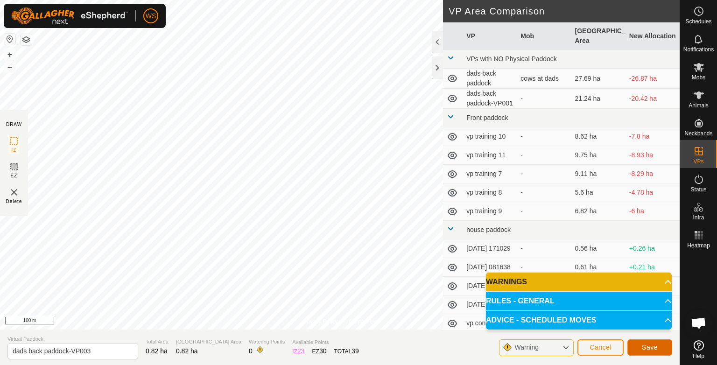
click at [648, 346] on span "Save" at bounding box center [649, 346] width 16 height 7
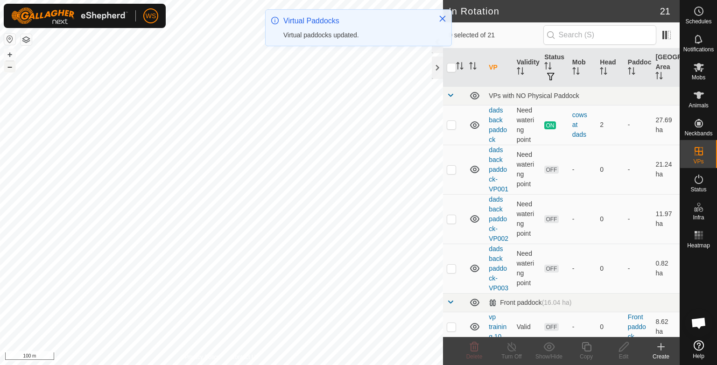
click at [6, 65] on button "–" at bounding box center [9, 66] width 11 height 11
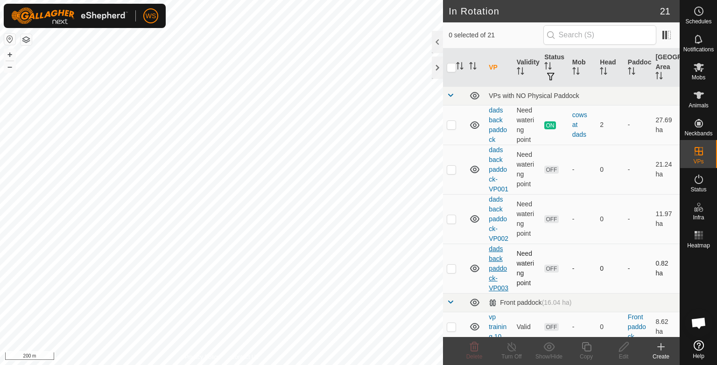
click at [499, 270] on link "dads back paddock-VP003" at bounding box center [498, 268] width 20 height 47
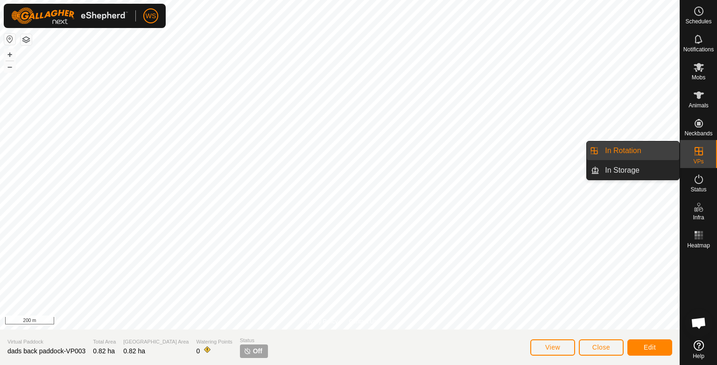
click at [701, 154] on icon at bounding box center [698, 151] width 11 height 11
click at [641, 149] on link "In Rotation" at bounding box center [639, 150] width 80 height 19
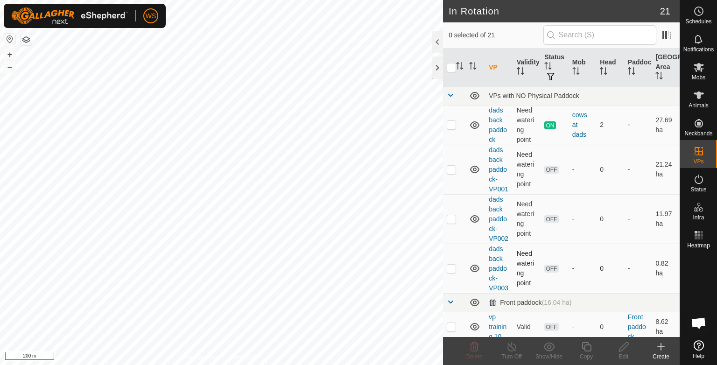
click at [451, 266] on p-checkbox at bounding box center [450, 268] width 9 height 7
checkbox input "true"
click at [582, 352] on icon at bounding box center [586, 346] width 12 height 11
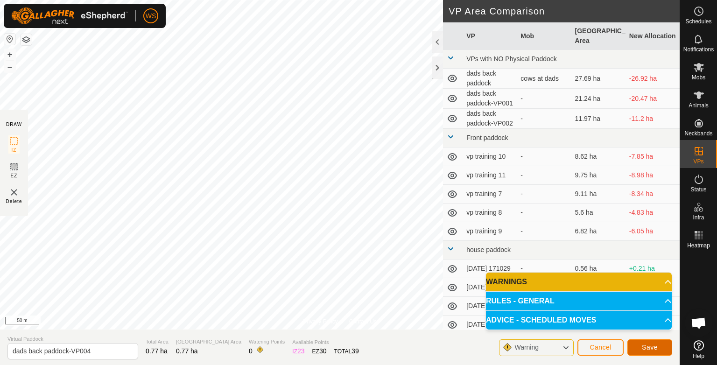
click at [646, 347] on span "Save" at bounding box center [649, 346] width 16 height 7
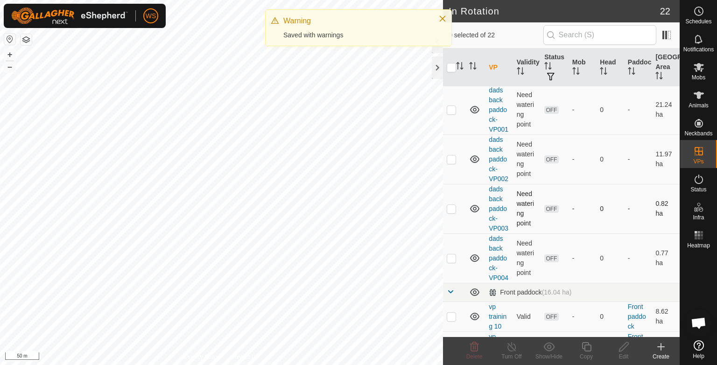
scroll to position [61, 0]
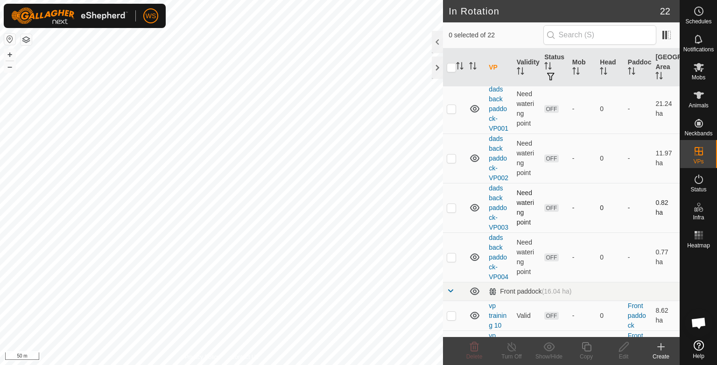
click at [452, 205] on p-checkbox at bounding box center [450, 207] width 9 height 7
checkbox input "true"
click at [625, 351] on icon at bounding box center [624, 346] width 12 height 11
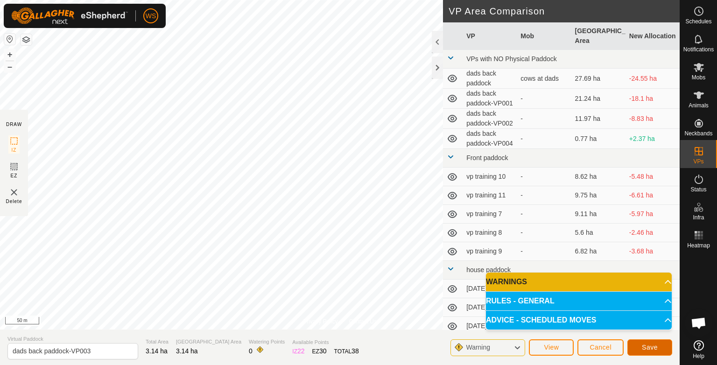
click at [649, 346] on span "Save" at bounding box center [649, 346] width 16 height 7
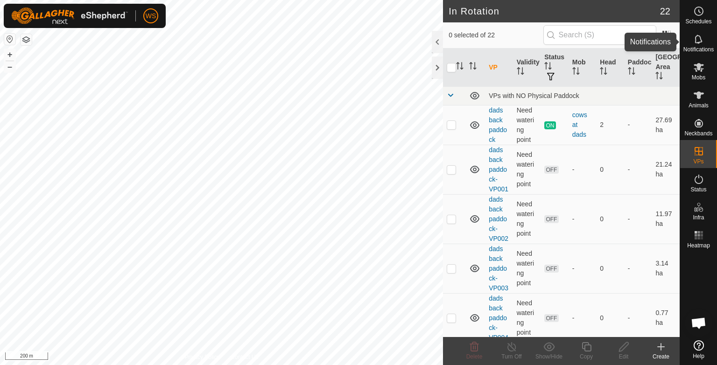
click at [693, 35] on icon at bounding box center [698, 39] width 11 height 11
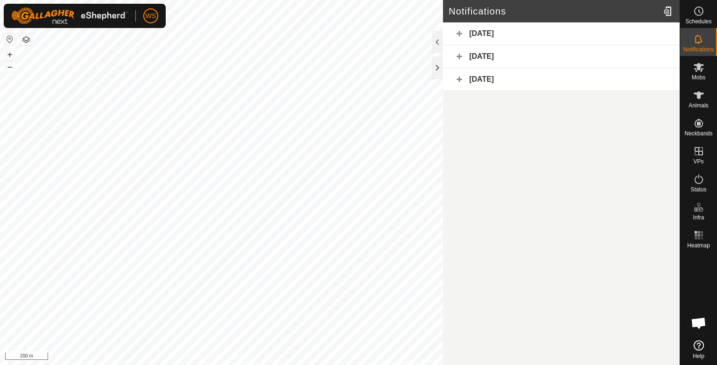
click at [460, 34] on div "[DATE]" at bounding box center [561, 33] width 237 height 23
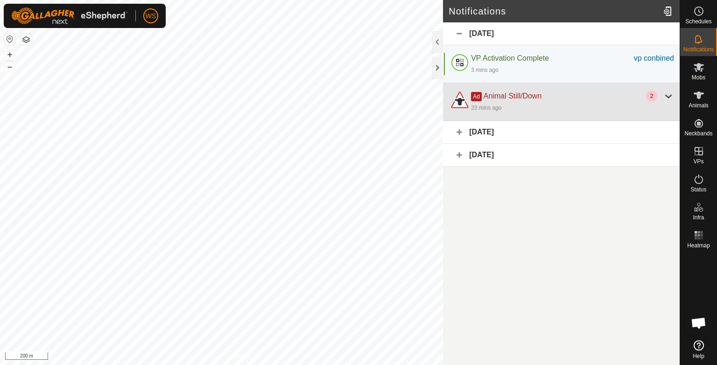
click at [664, 99] on div at bounding box center [667, 96] width 11 height 11
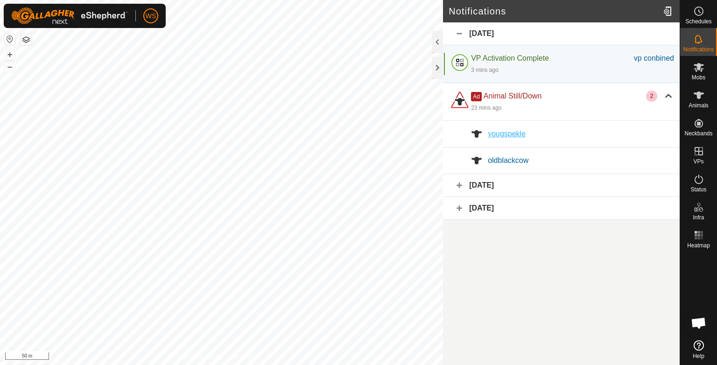
click at [493, 138] on span "yougspekle" at bounding box center [507, 134] width 38 height 8
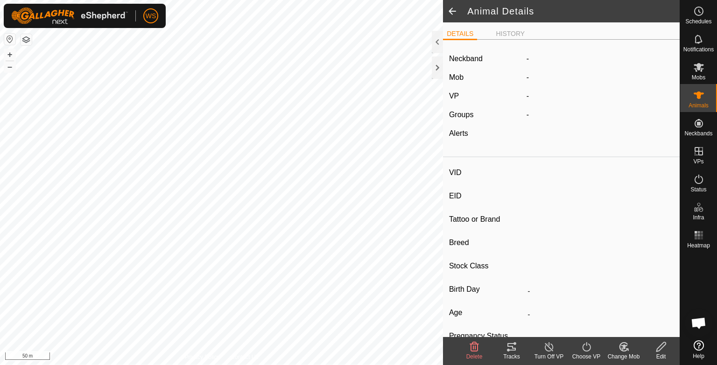
type input "yougspekle"
type input "-"
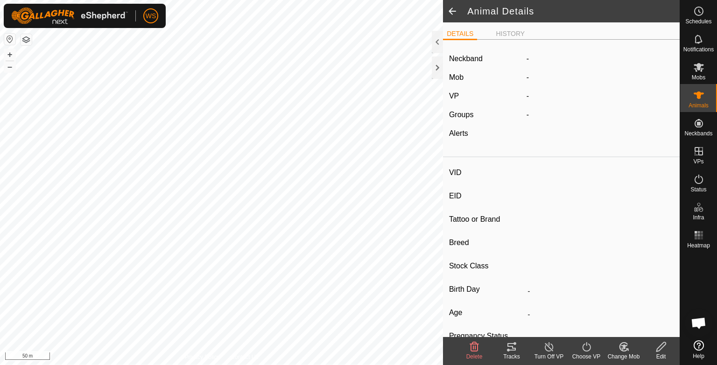
type input "0 kg"
type input "-"
click at [453, 7] on span at bounding box center [452, 11] width 19 height 22
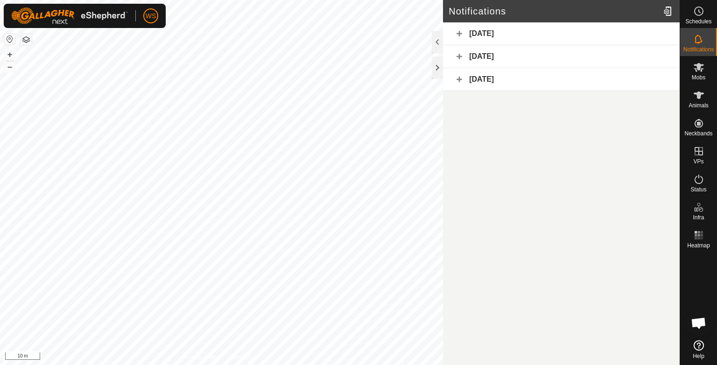
click at [459, 29] on div "[DATE]" at bounding box center [561, 33] width 237 height 23
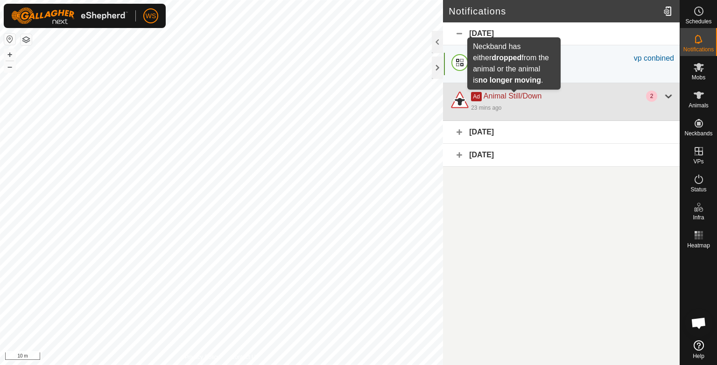
click at [495, 96] on span "Animal Still/Down" at bounding box center [512, 96] width 58 height 8
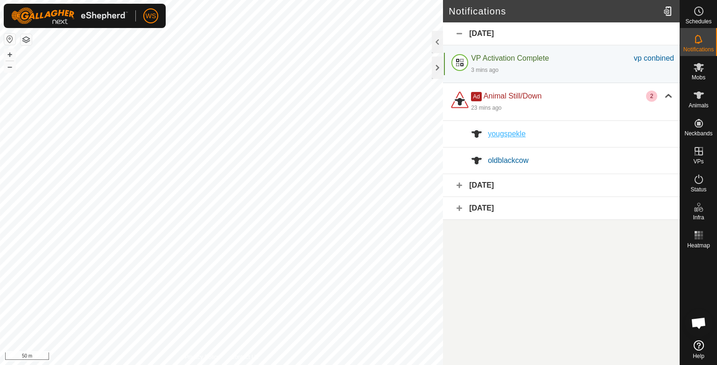
click at [502, 134] on span "yougspekle" at bounding box center [507, 134] width 38 height 8
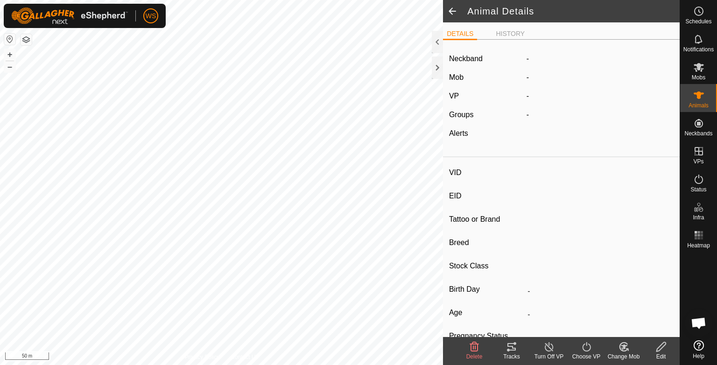
type input "yougspekle"
type input "-"
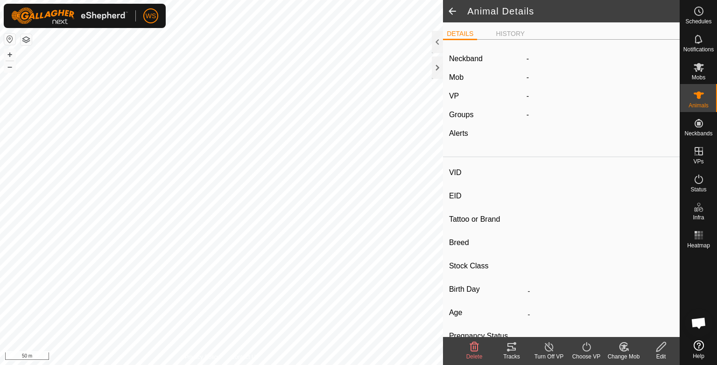
type input "0 kg"
type input "-"
click at [515, 348] on icon at bounding box center [511, 346] width 8 height 7
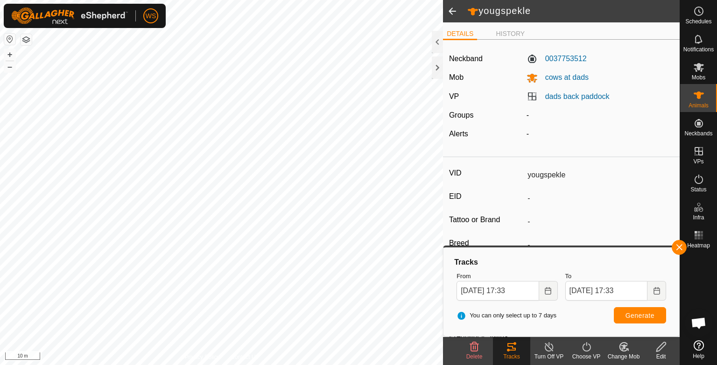
click at [452, 8] on span at bounding box center [452, 11] width 19 height 22
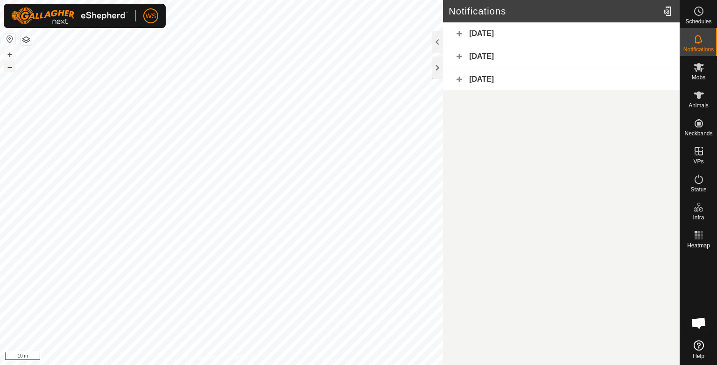
click at [13, 64] on button "–" at bounding box center [9, 66] width 11 height 11
click at [11, 69] on button "–" at bounding box center [9, 66] width 11 height 11
click at [7, 55] on button "+" at bounding box center [9, 54] width 11 height 11
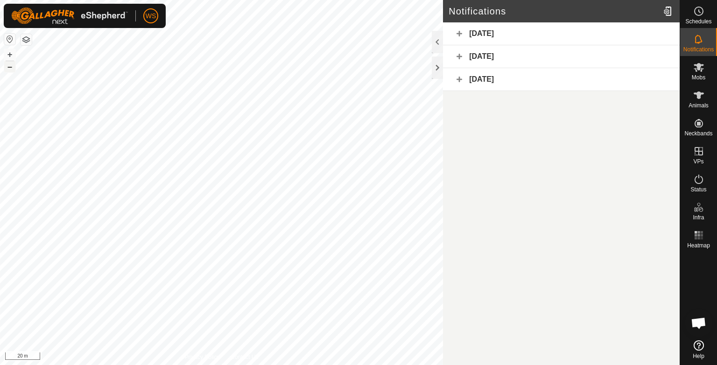
click at [6, 68] on button "–" at bounding box center [9, 66] width 11 height 11
click at [7, 67] on button "–" at bounding box center [9, 66] width 11 height 11
click at [9, 56] on button "+" at bounding box center [9, 54] width 11 height 11
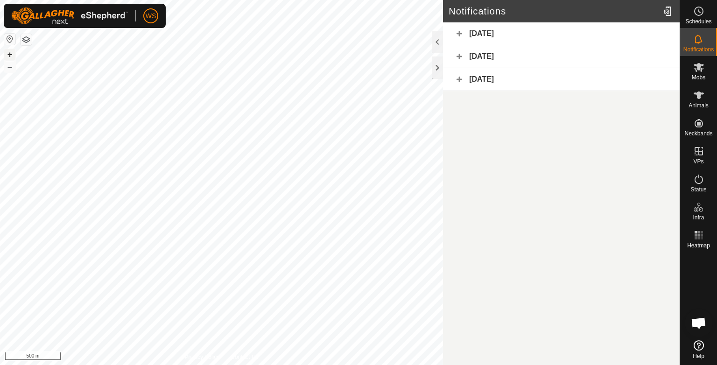
click at [9, 56] on button "+" at bounding box center [9, 54] width 11 height 11
click at [9, 70] on button "–" at bounding box center [9, 66] width 11 height 11
click at [10, 69] on button "–" at bounding box center [9, 66] width 11 height 11
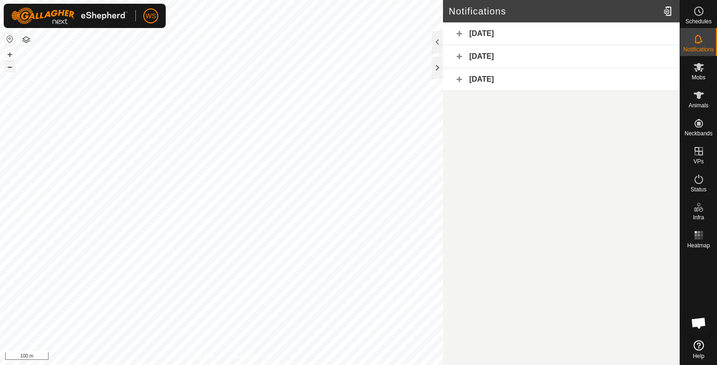
click at [10, 68] on button "–" at bounding box center [9, 66] width 11 height 11
click at [9, 55] on button "+" at bounding box center [9, 54] width 11 height 11
click at [11, 66] on button "–" at bounding box center [9, 66] width 11 height 11
click at [11, 52] on button "+" at bounding box center [9, 54] width 11 height 11
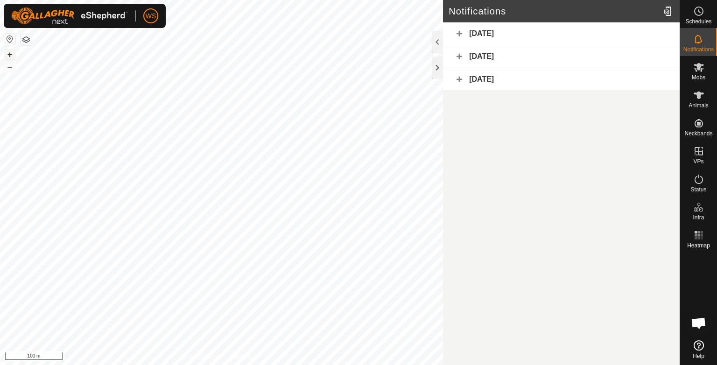
click at [11, 52] on button "+" at bounding box center [9, 54] width 11 height 11
click at [11, 66] on button "–" at bounding box center [9, 66] width 11 height 11
click at [9, 65] on button "–" at bounding box center [9, 66] width 11 height 11
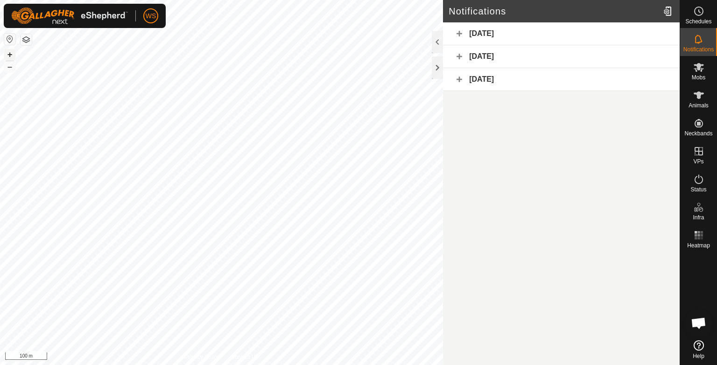
click at [10, 53] on button "+" at bounding box center [9, 54] width 11 height 11
click at [7, 70] on button "–" at bounding box center [9, 66] width 11 height 11
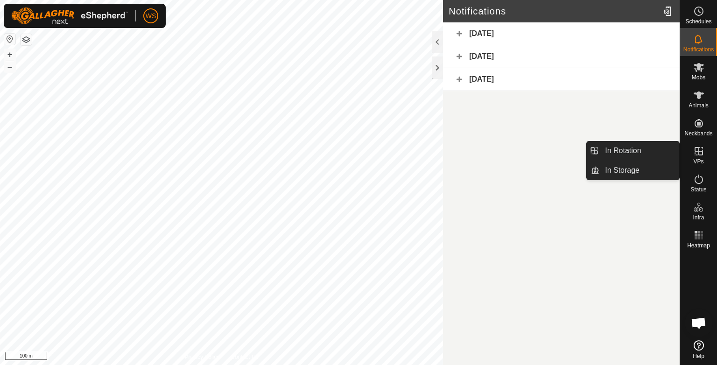
click at [697, 153] on icon at bounding box center [698, 151] width 11 height 11
click at [636, 152] on link "In Rotation" at bounding box center [639, 150] width 80 height 19
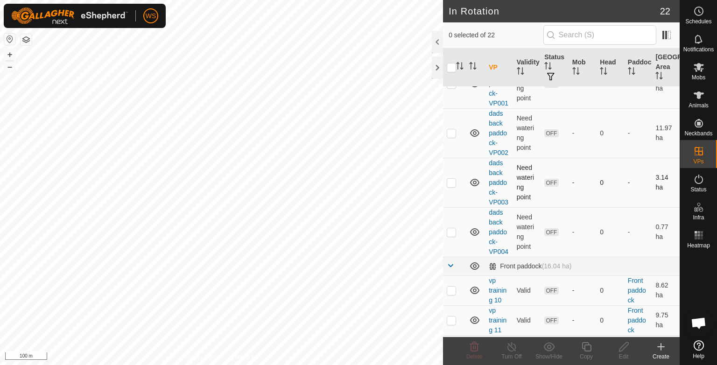
scroll to position [33, 0]
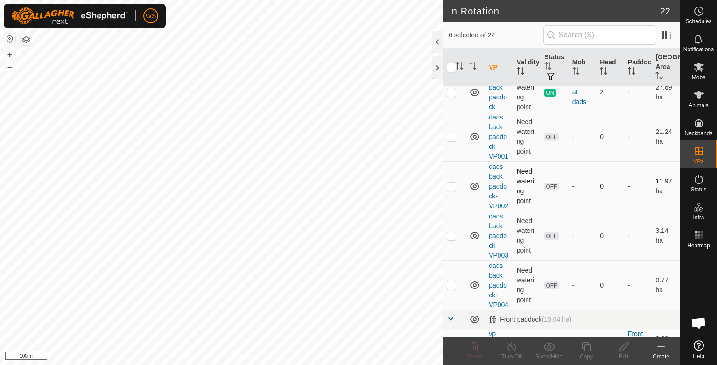
click at [452, 185] on p-checkbox at bounding box center [450, 185] width 9 height 7
checkbox input "true"
click at [625, 352] on icon at bounding box center [624, 346] width 12 height 11
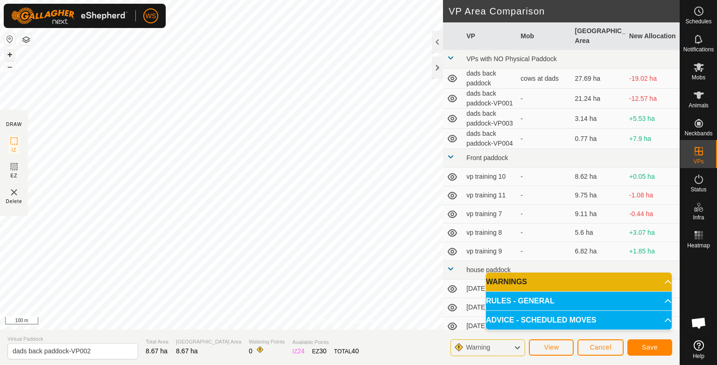
click at [9, 55] on button "+" at bounding box center [9, 54] width 11 height 11
click at [650, 349] on span "Save" at bounding box center [649, 346] width 16 height 7
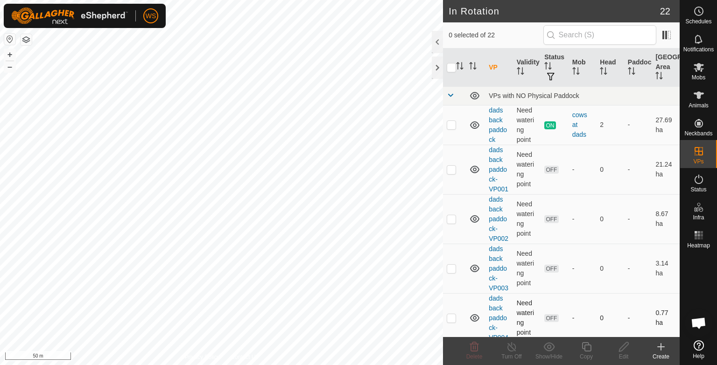
checkbox input "true"
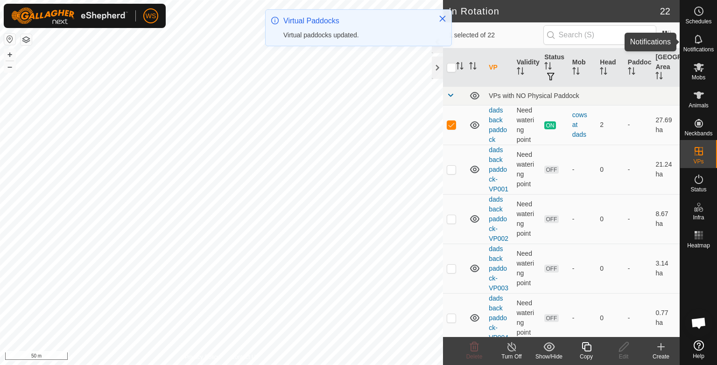
click at [699, 48] on span "Notifications" at bounding box center [698, 50] width 30 height 6
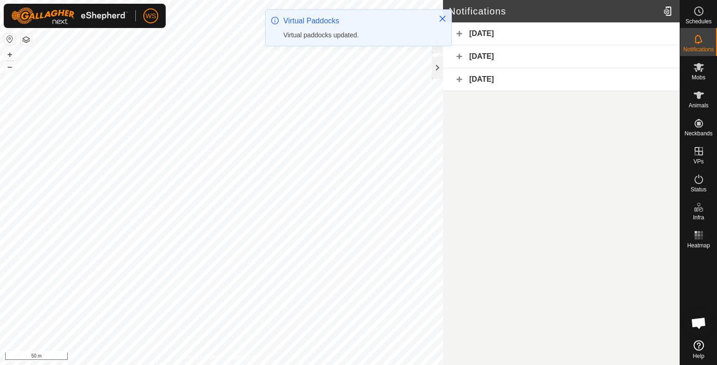
click at [504, 35] on div "[DATE]" at bounding box center [561, 33] width 237 height 23
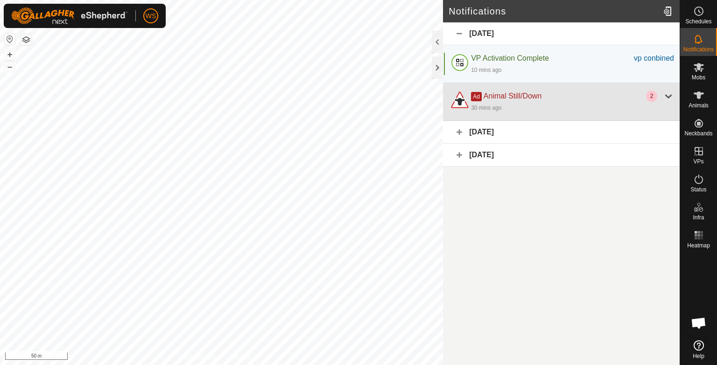
click at [495, 103] on div "30 mins ago" at bounding box center [572, 107] width 203 height 11
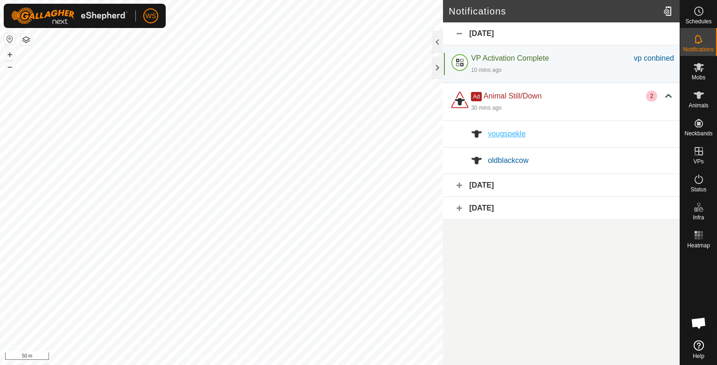
click at [512, 133] on span "yougspekle" at bounding box center [507, 134] width 38 height 8
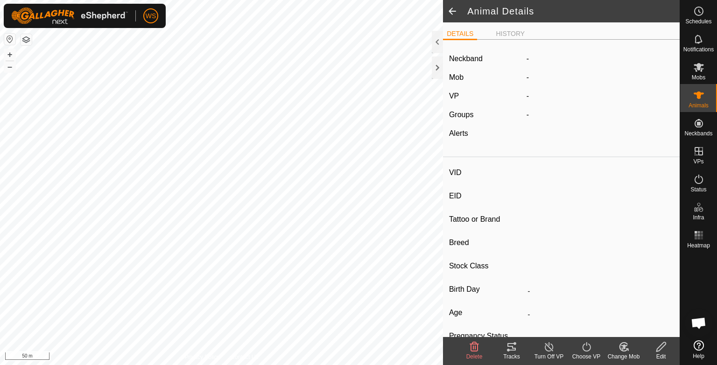
type input "yougspekle"
type input "-"
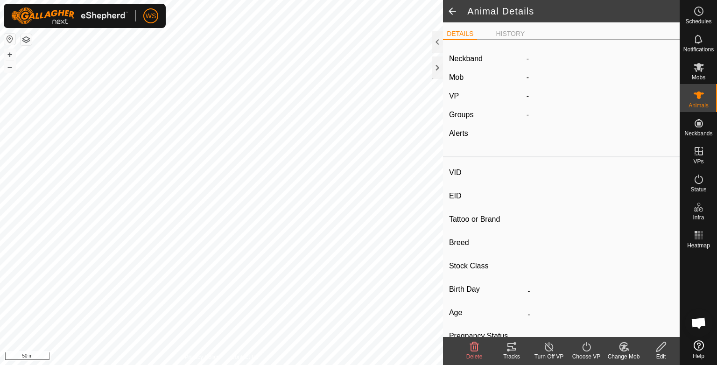
type input "0 kg"
type input "-"
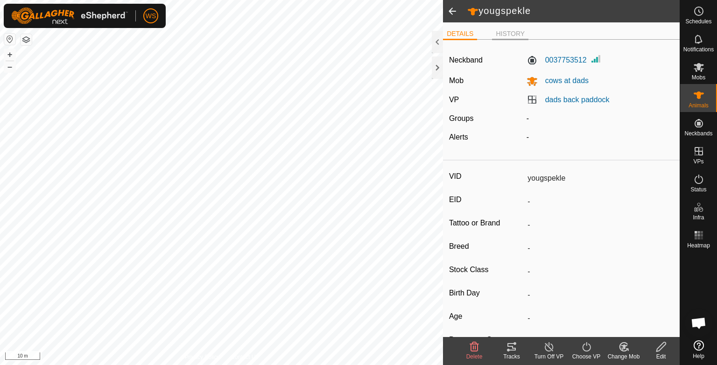
click at [497, 31] on li "HISTORY" at bounding box center [510, 34] width 36 height 11
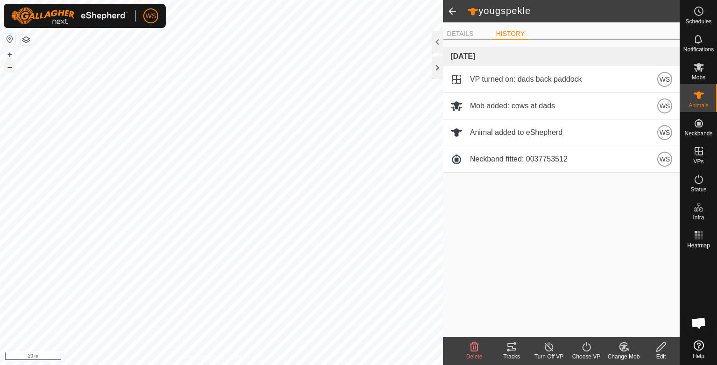
click at [13, 65] on button "–" at bounding box center [9, 66] width 11 height 11
click at [13, 70] on button "–" at bounding box center [9, 66] width 11 height 11
click at [9, 54] on button "+" at bounding box center [9, 54] width 11 height 11
